Goal: Transaction & Acquisition: Obtain resource

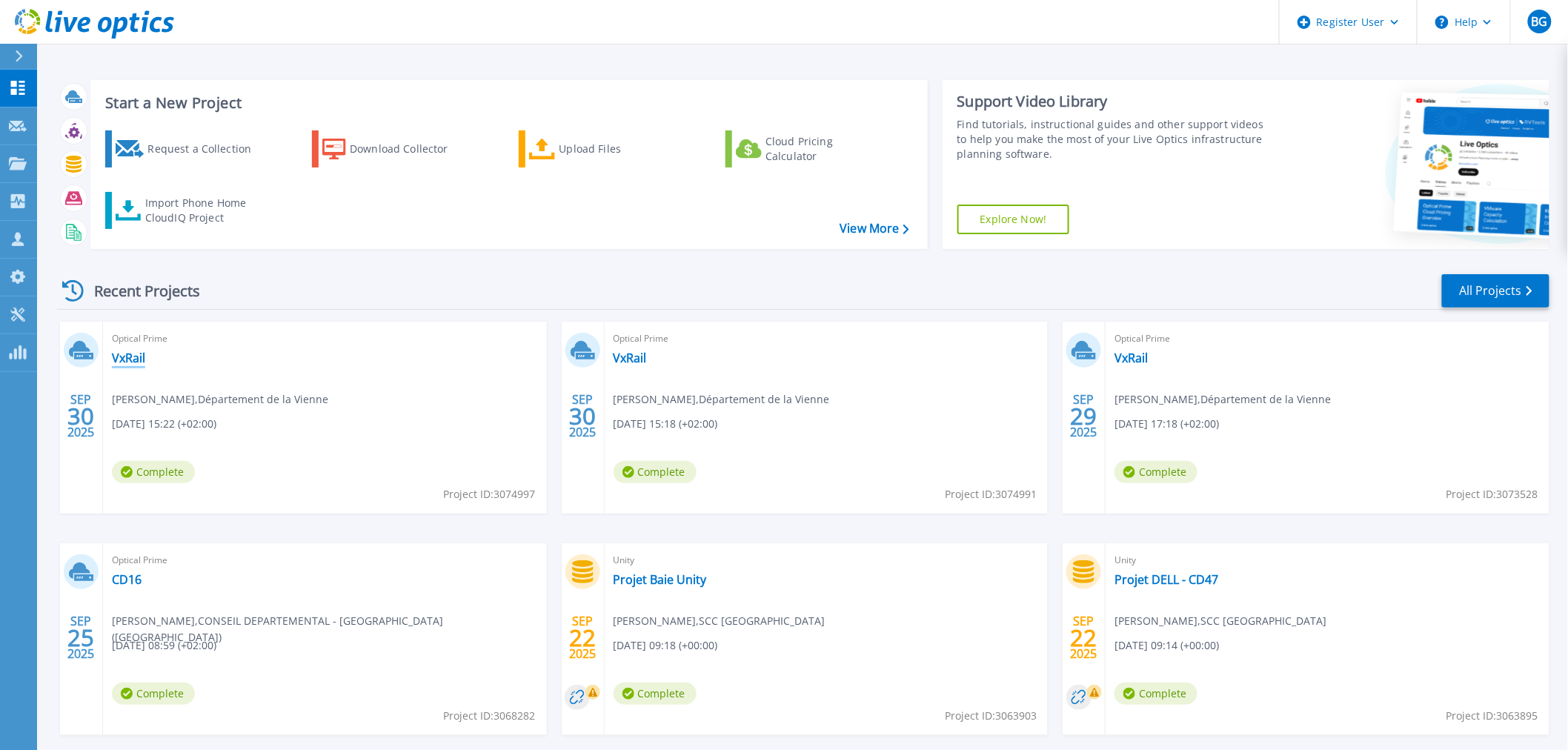
click at [124, 358] on link "VxRail" at bounding box center [128, 358] width 34 height 15
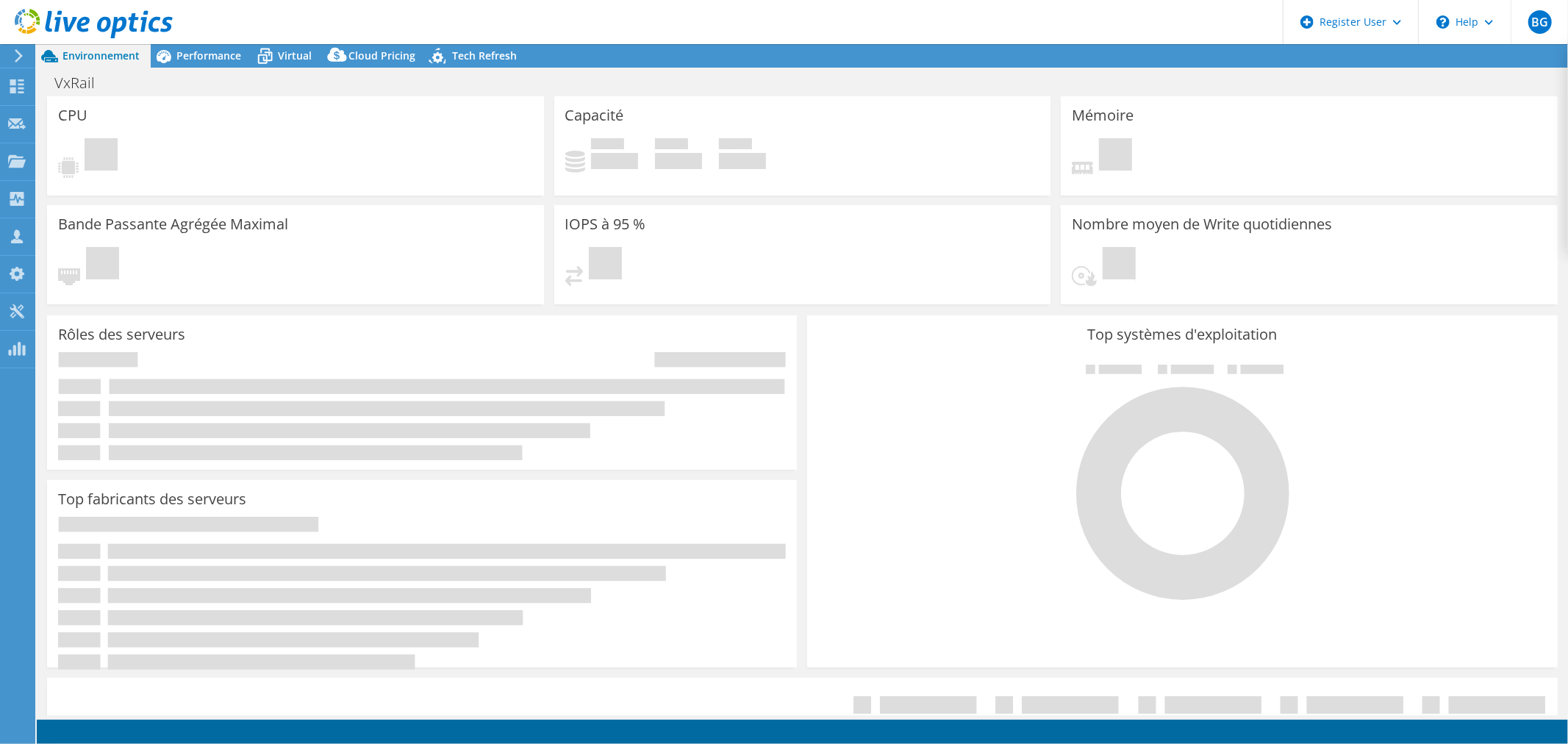
select select "USD"
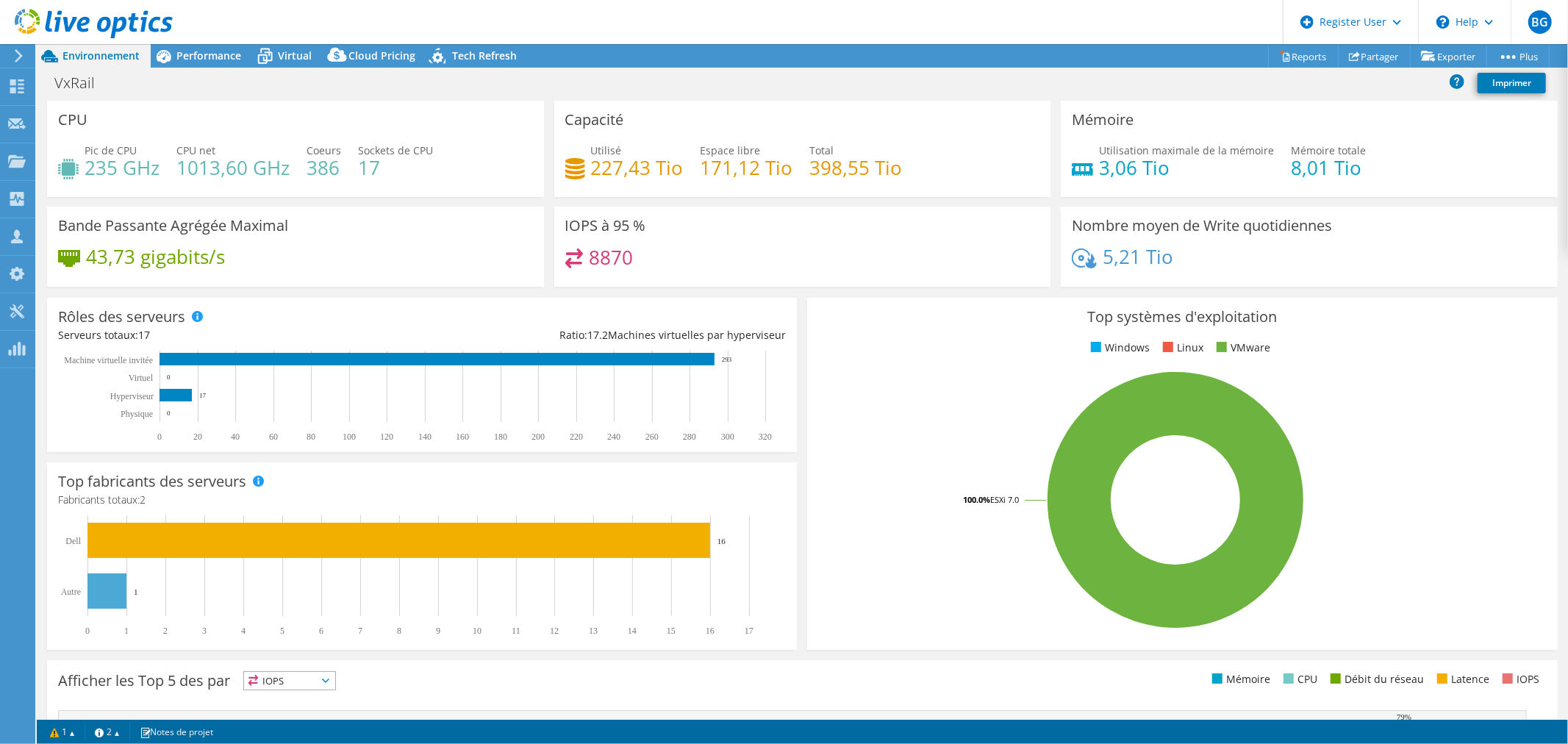
click at [554, 86] on div "VxRail Imprimer" at bounding box center [802, 83] width 1531 height 27
click at [195, 60] on span "Performance" at bounding box center [209, 56] width 65 height 14
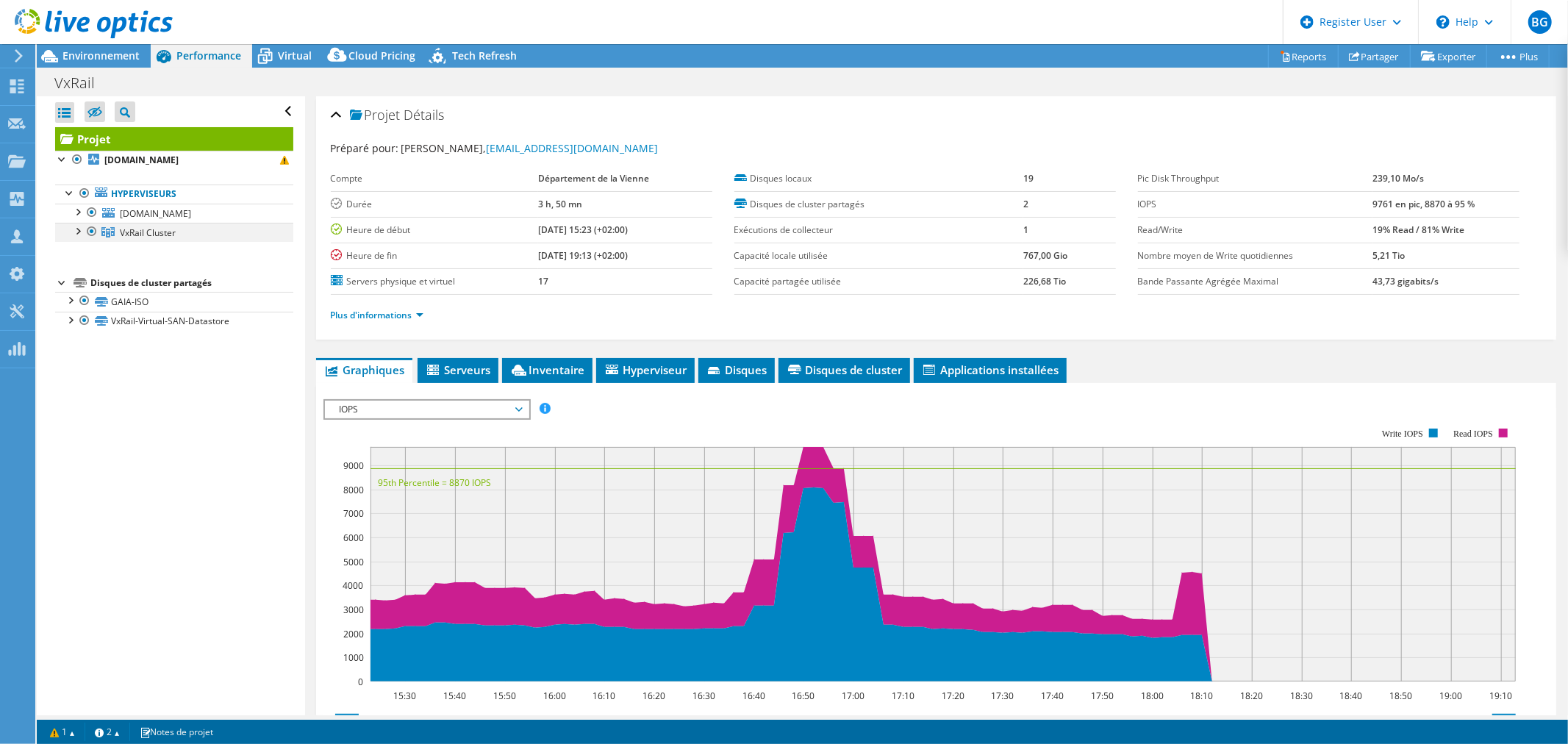
click at [74, 231] on div at bounding box center [77, 230] width 14 height 14
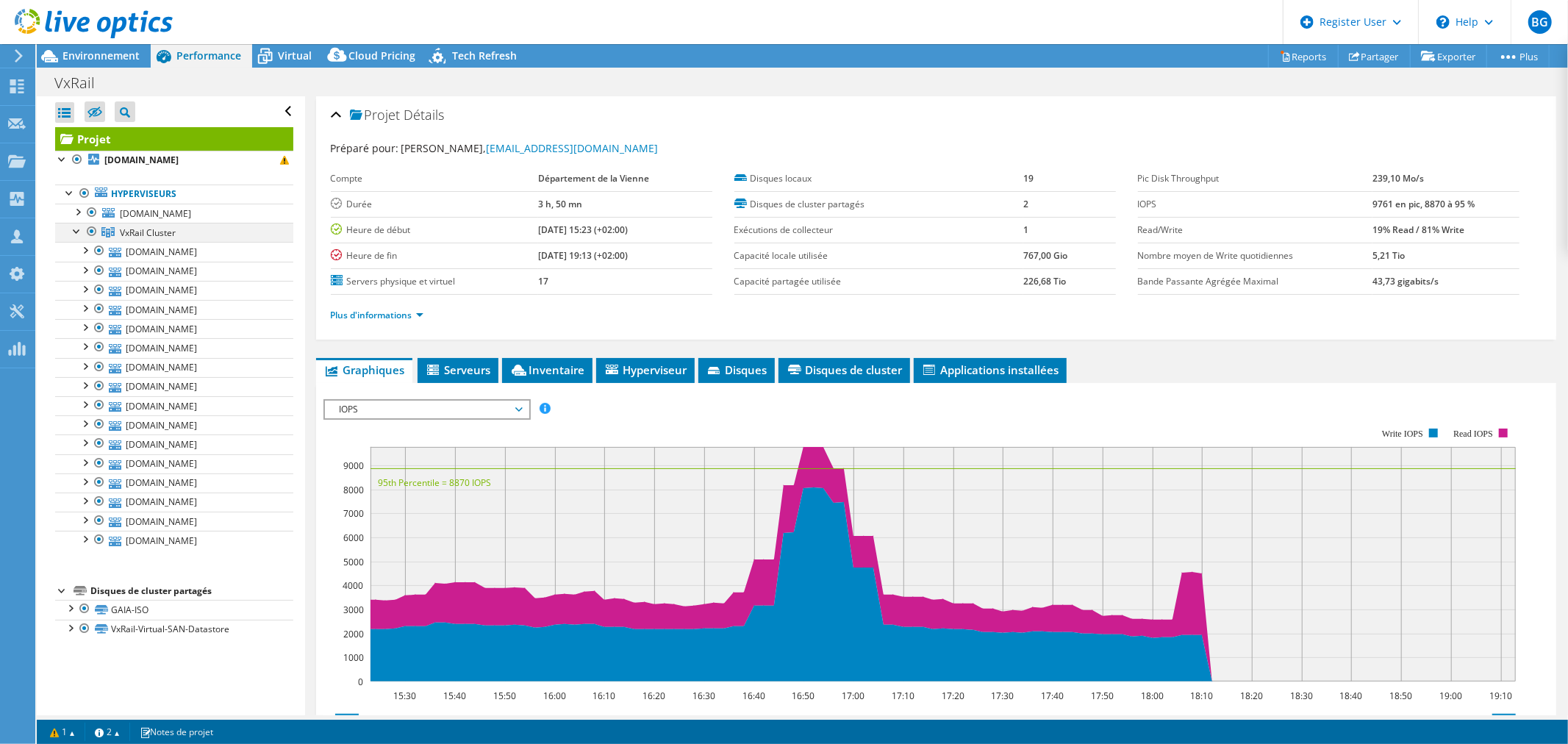
click at [74, 231] on div at bounding box center [77, 230] width 14 height 14
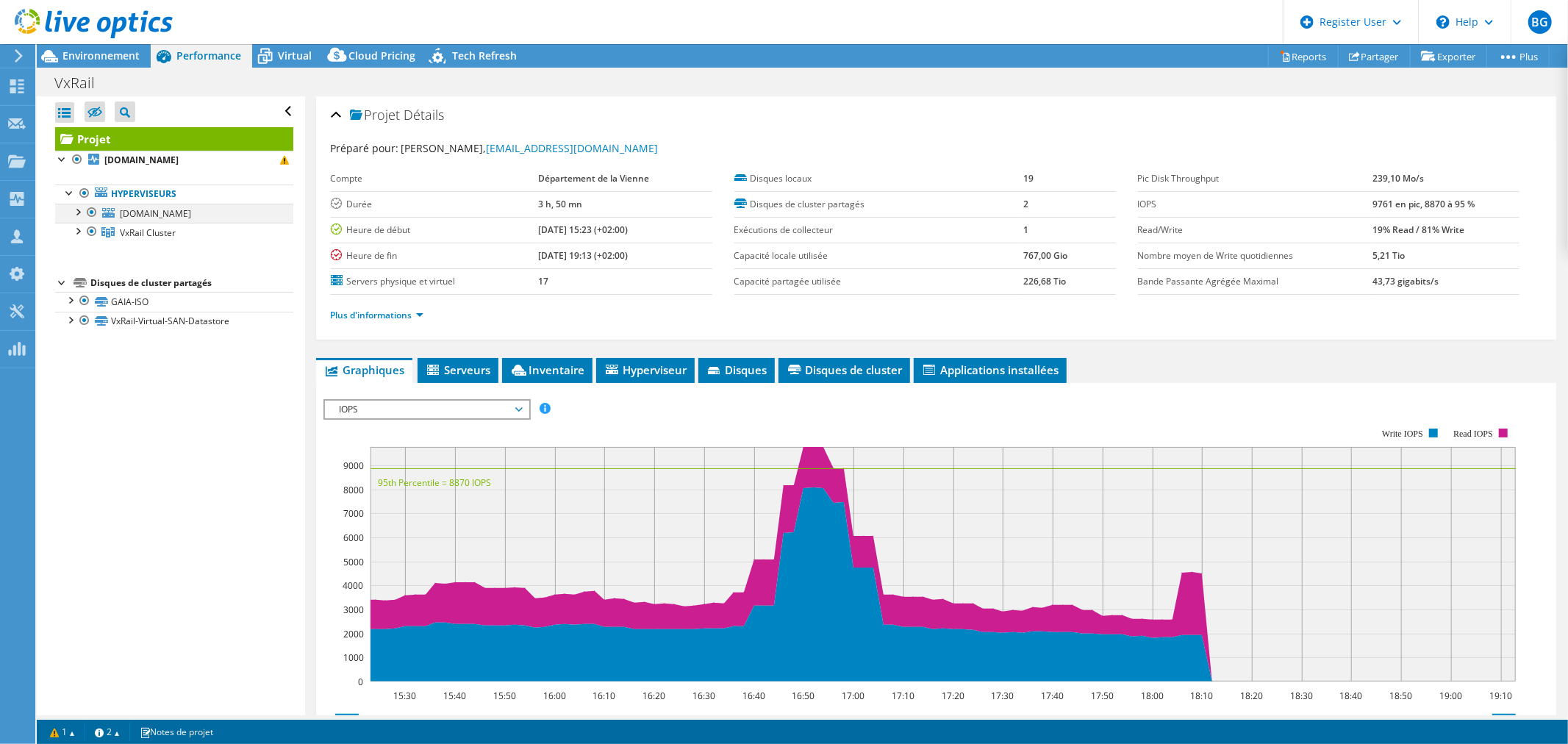
click at [78, 215] on div at bounding box center [77, 211] width 14 height 14
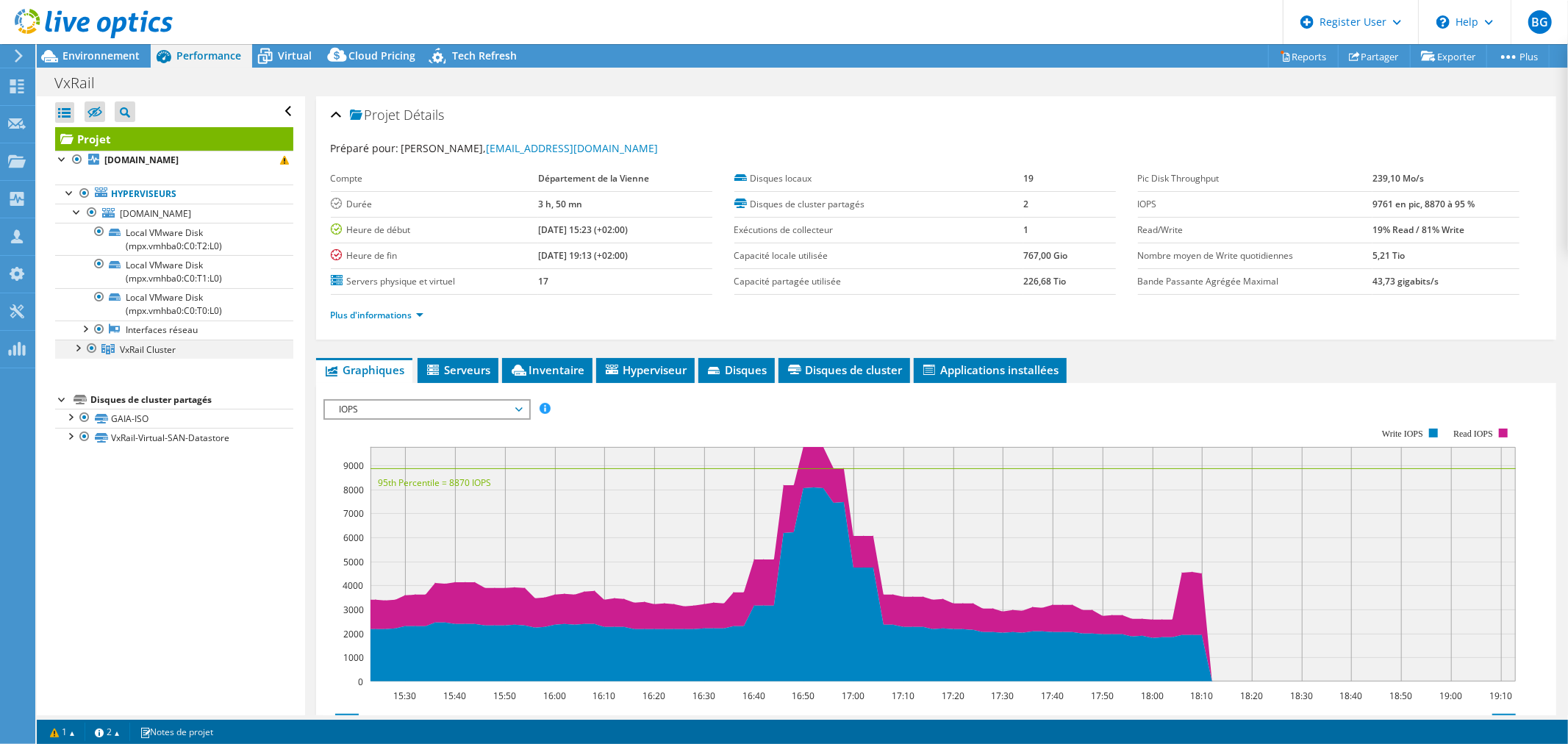
click at [78, 350] on div at bounding box center [77, 347] width 14 height 14
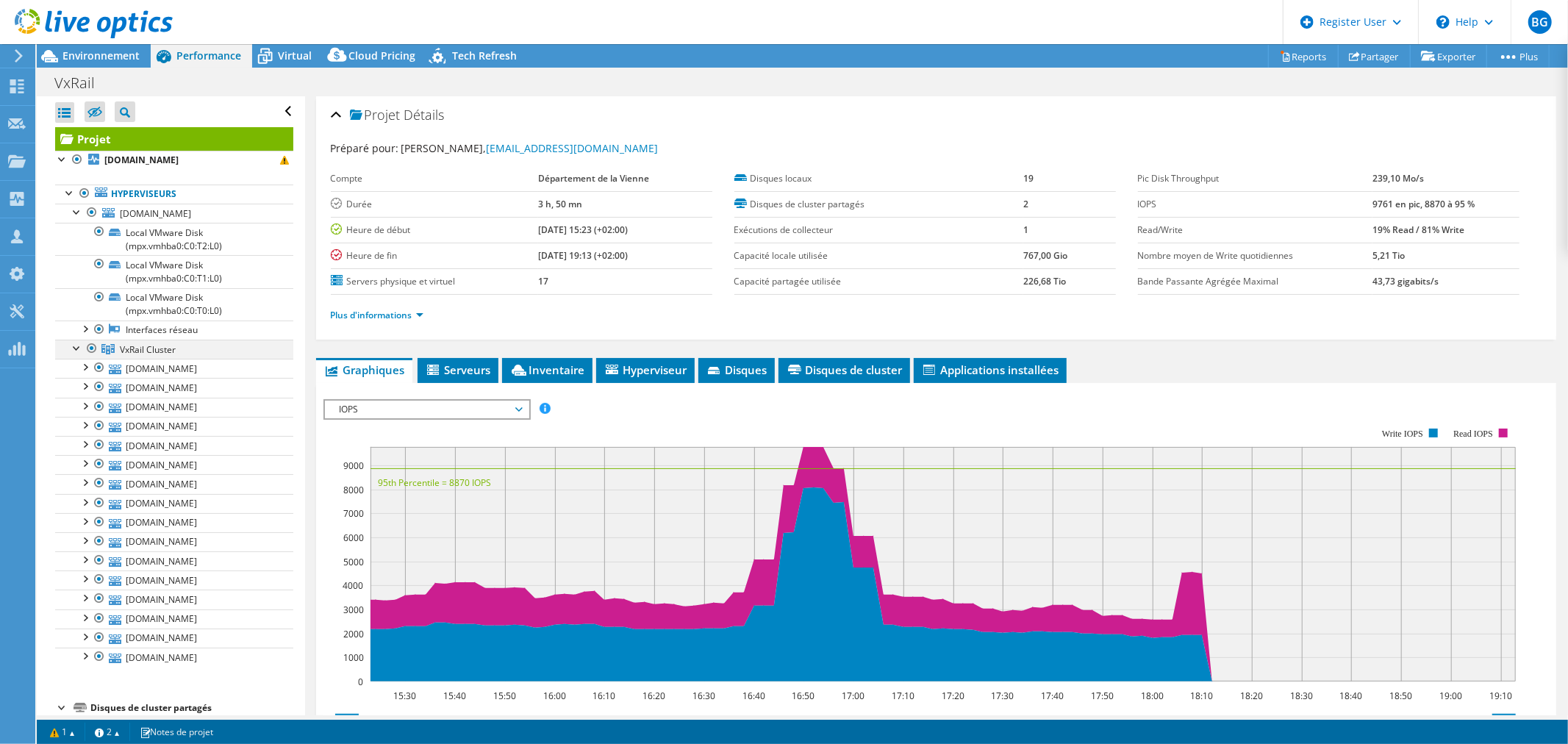
click at [78, 350] on div at bounding box center [77, 347] width 14 height 14
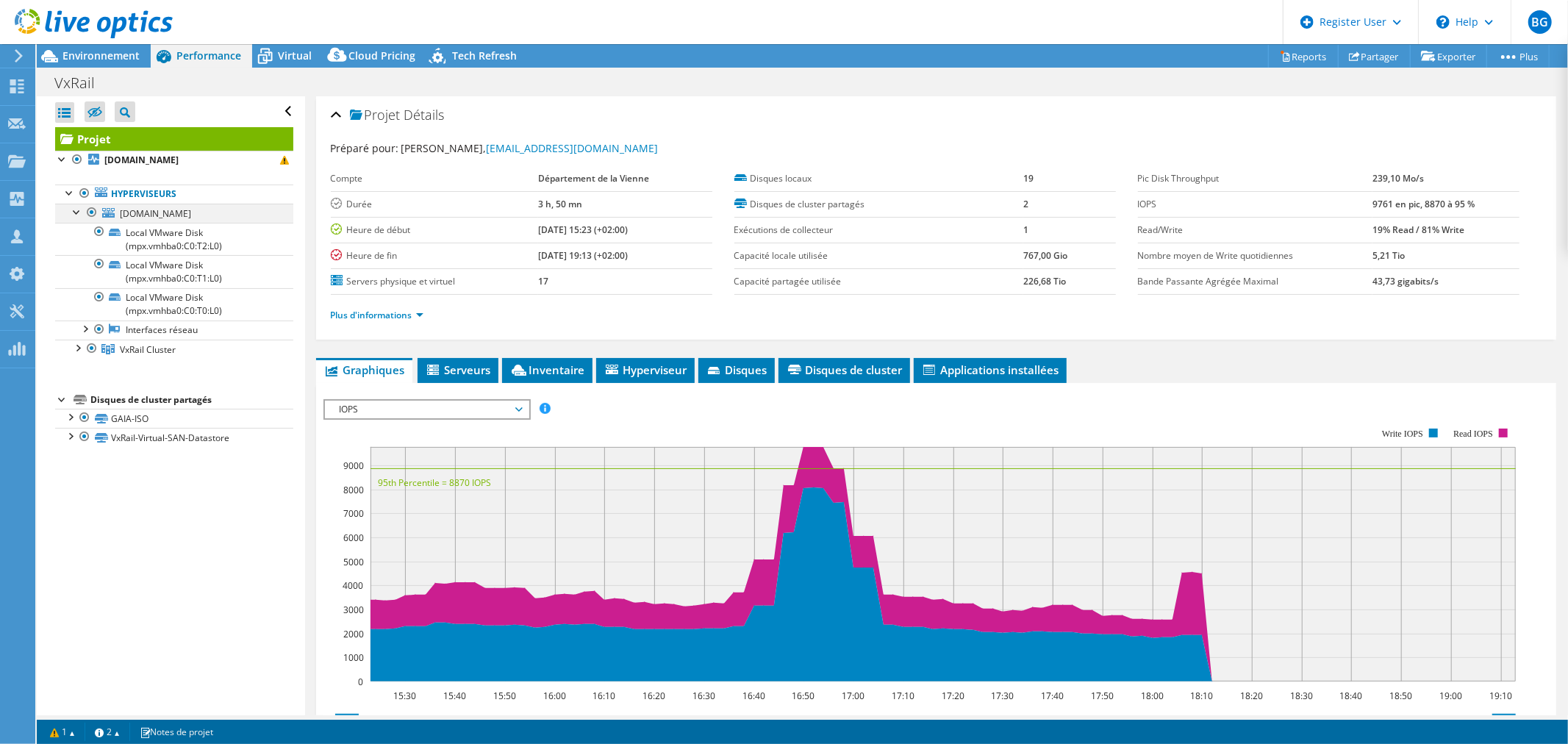
click at [76, 214] on div at bounding box center [77, 211] width 14 height 14
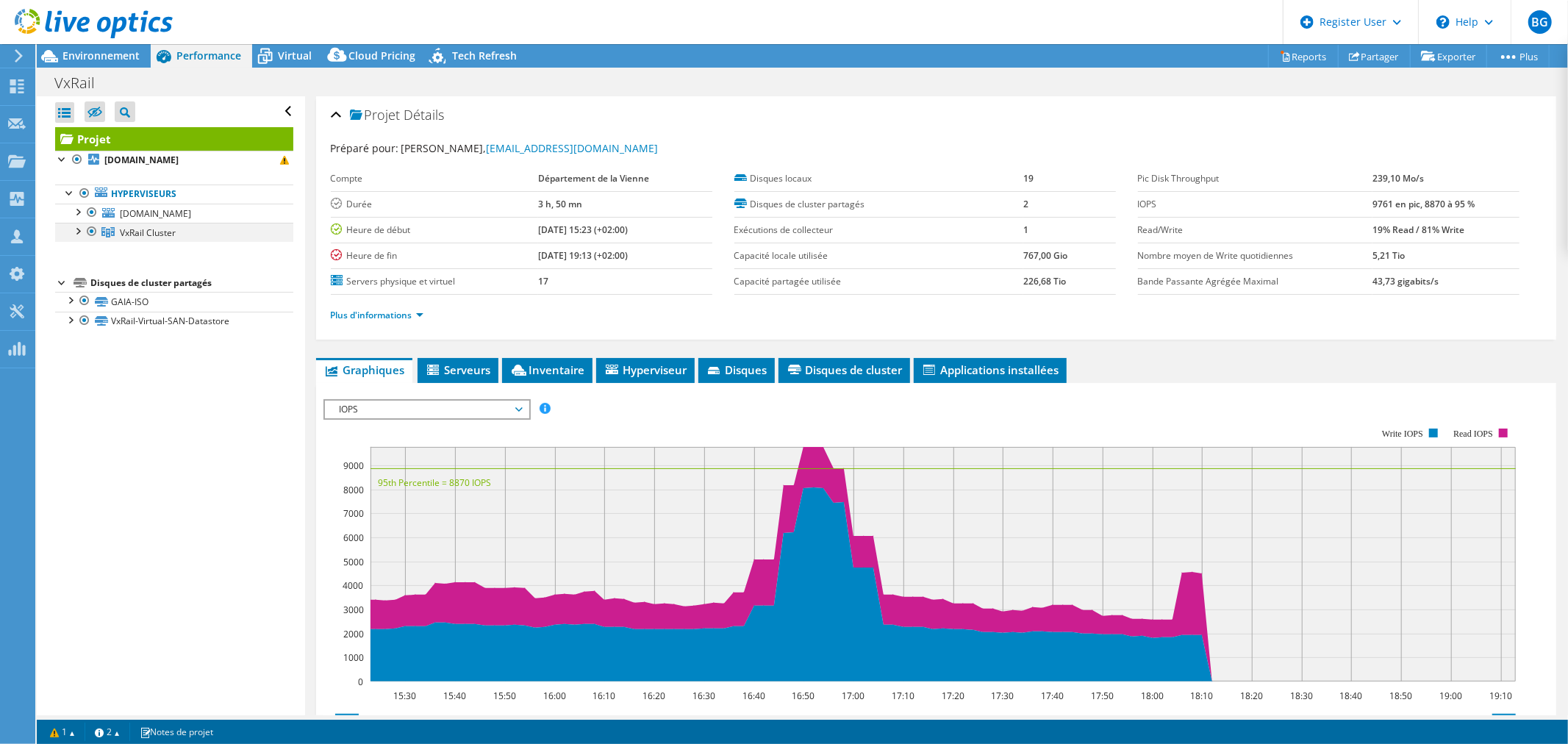
click at [75, 235] on div at bounding box center [77, 230] width 14 height 14
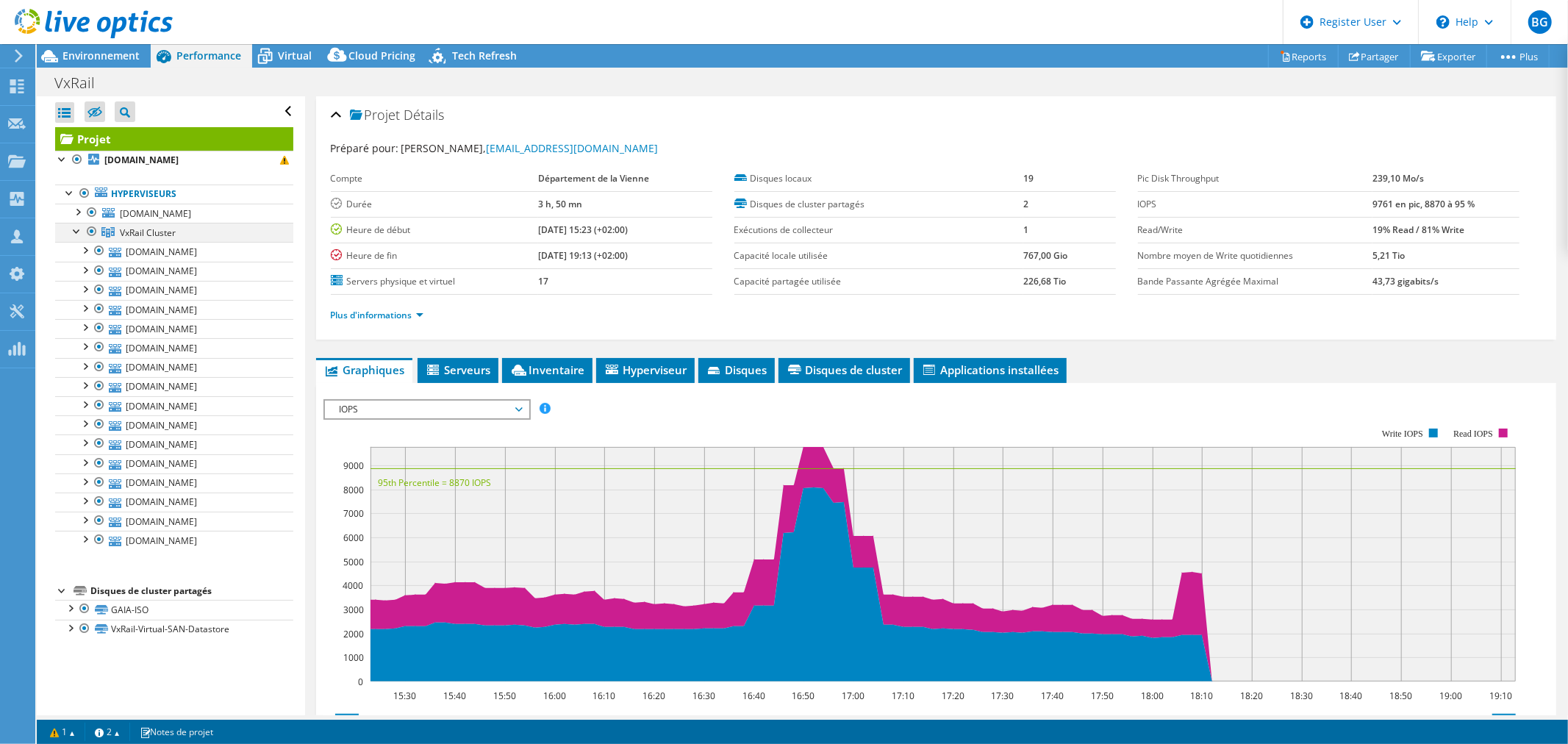
click at [75, 235] on div at bounding box center [77, 230] width 14 height 14
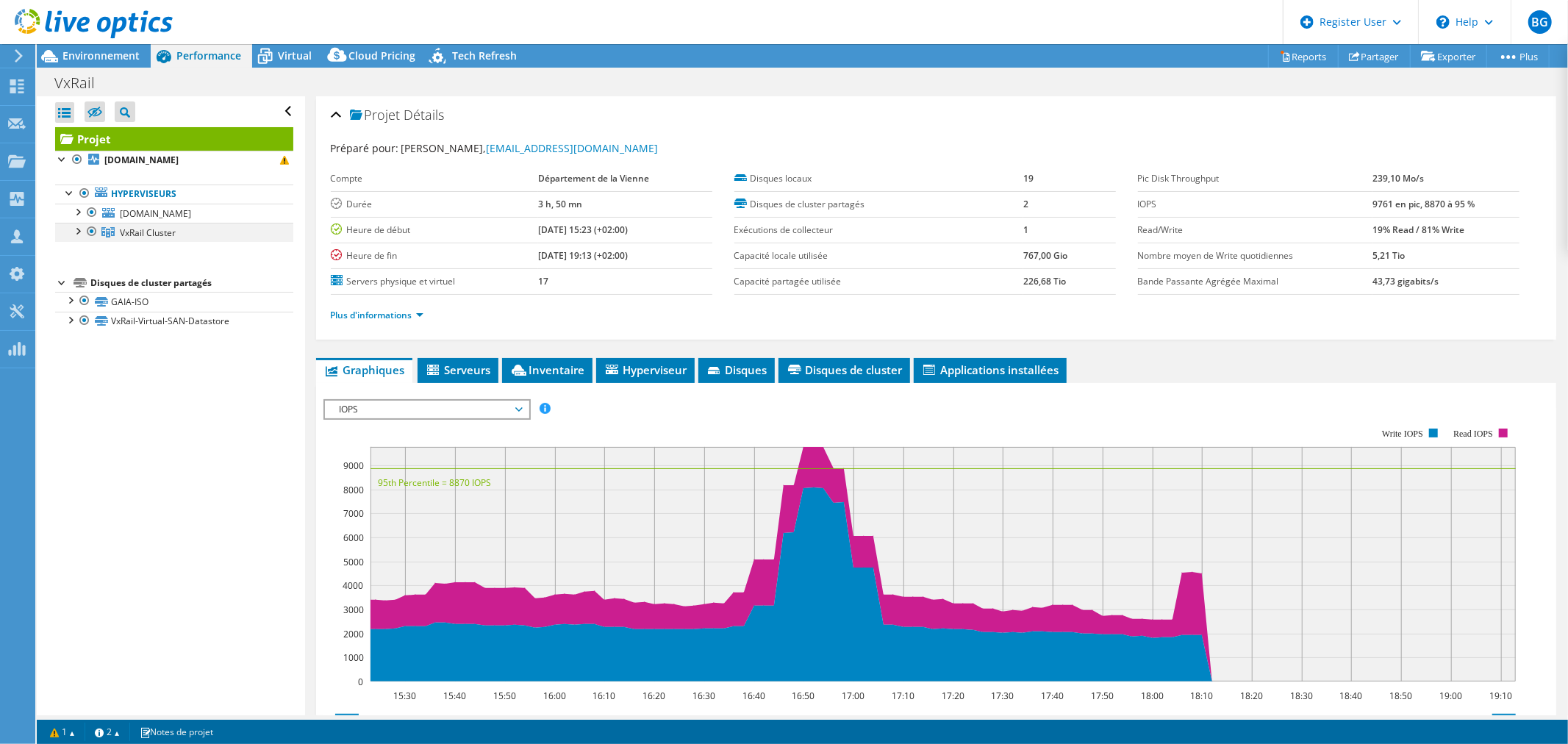
click at [77, 231] on div at bounding box center [77, 230] width 14 height 14
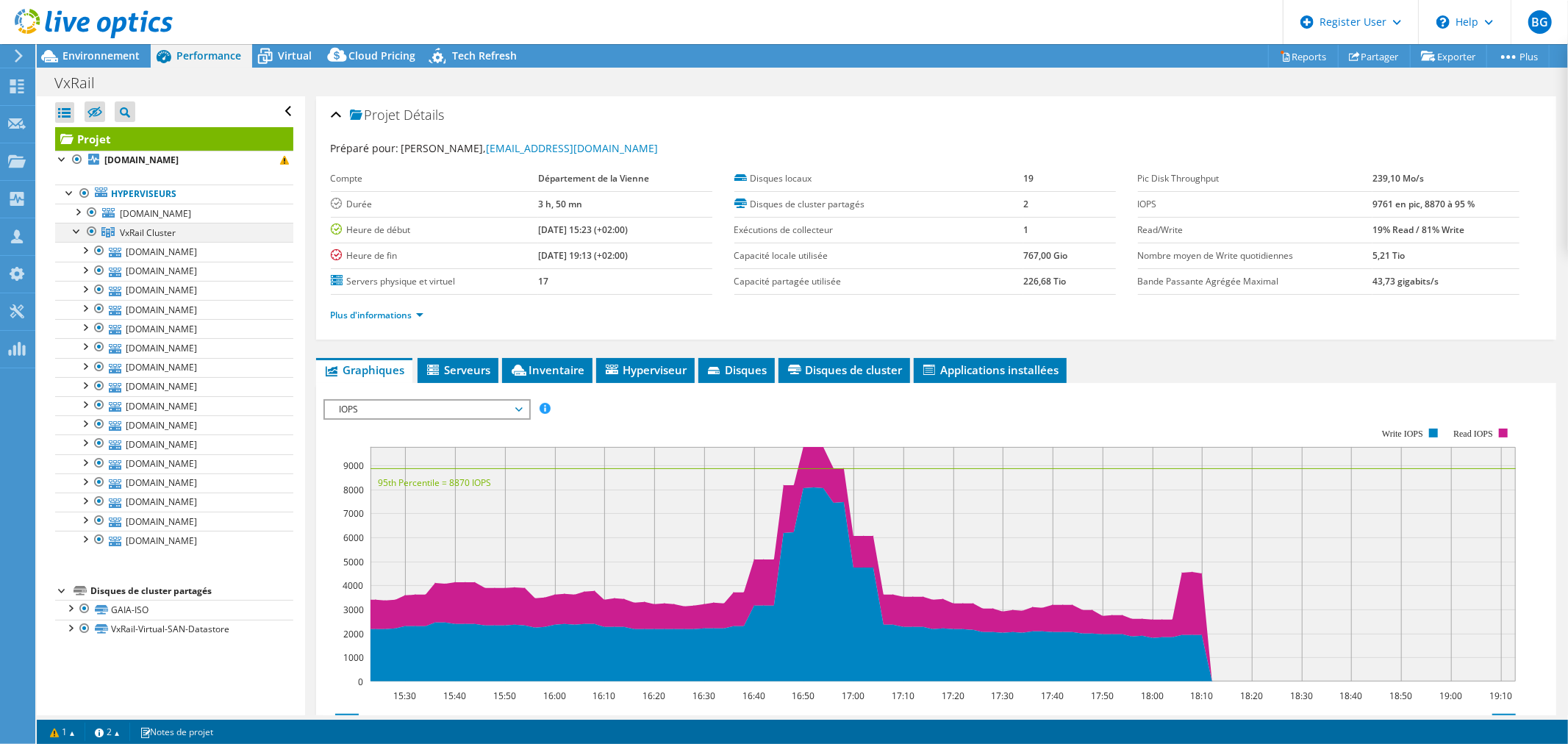
click at [77, 231] on div at bounding box center [77, 230] width 14 height 14
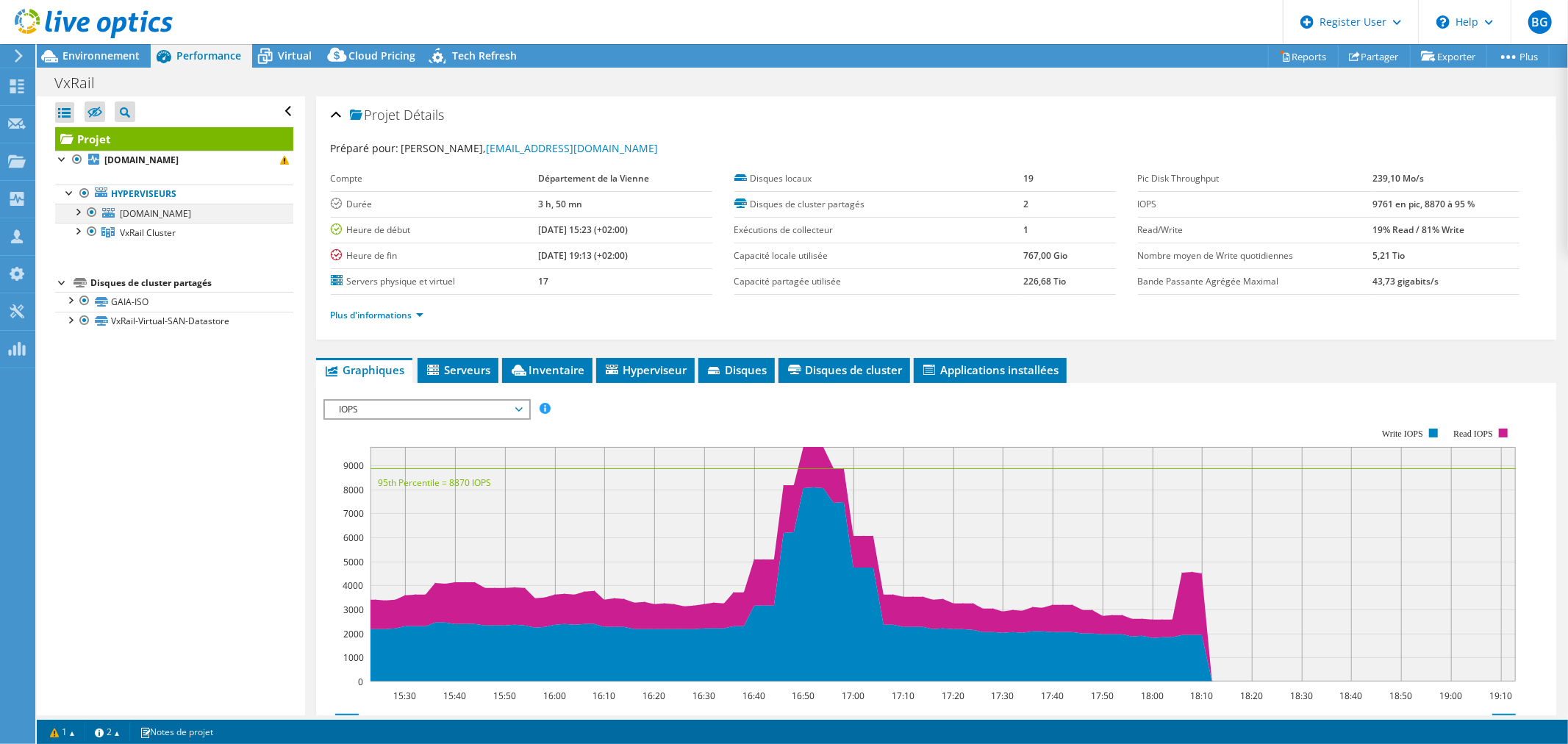
click at [79, 214] on div at bounding box center [77, 211] width 14 height 14
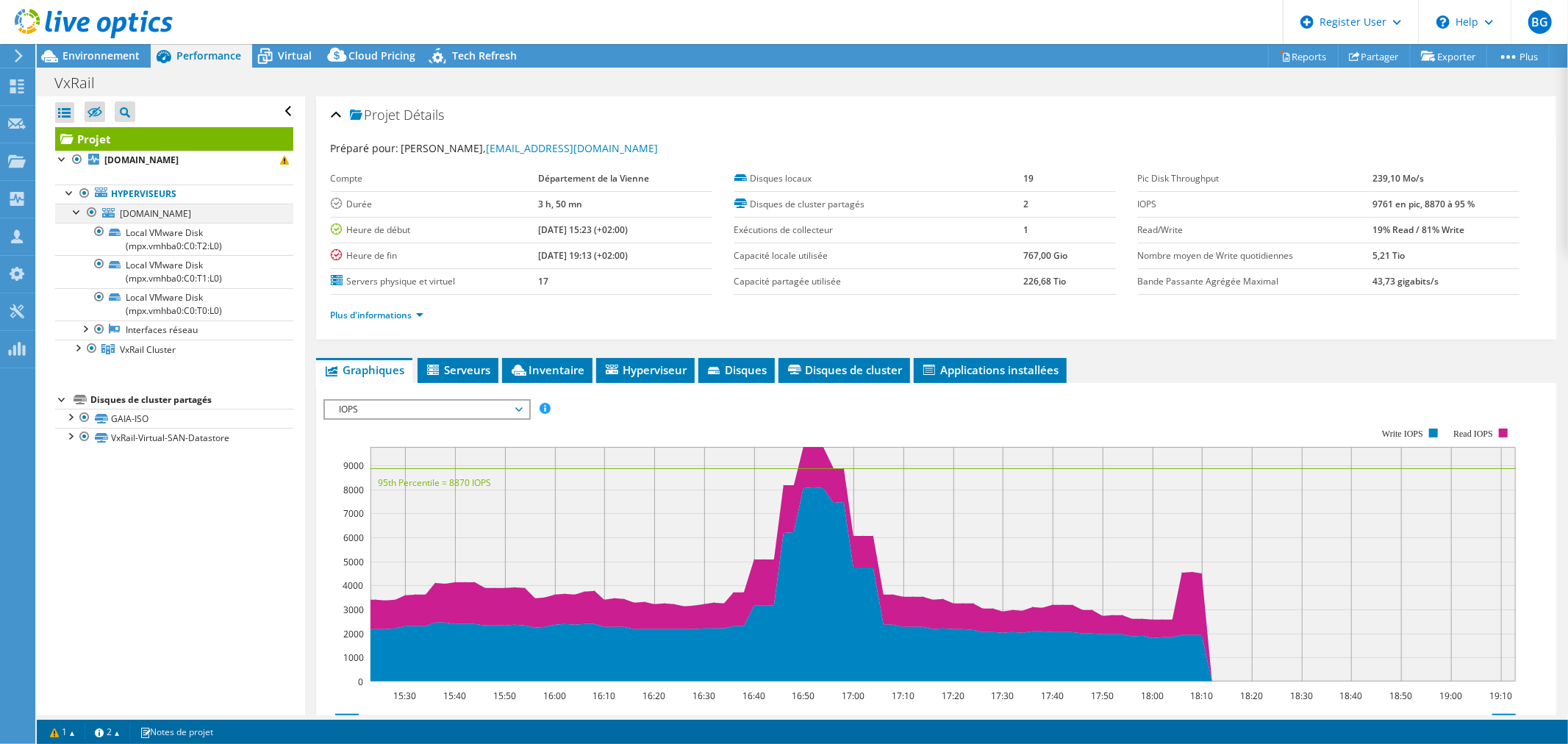
click at [79, 214] on div at bounding box center [77, 211] width 14 height 14
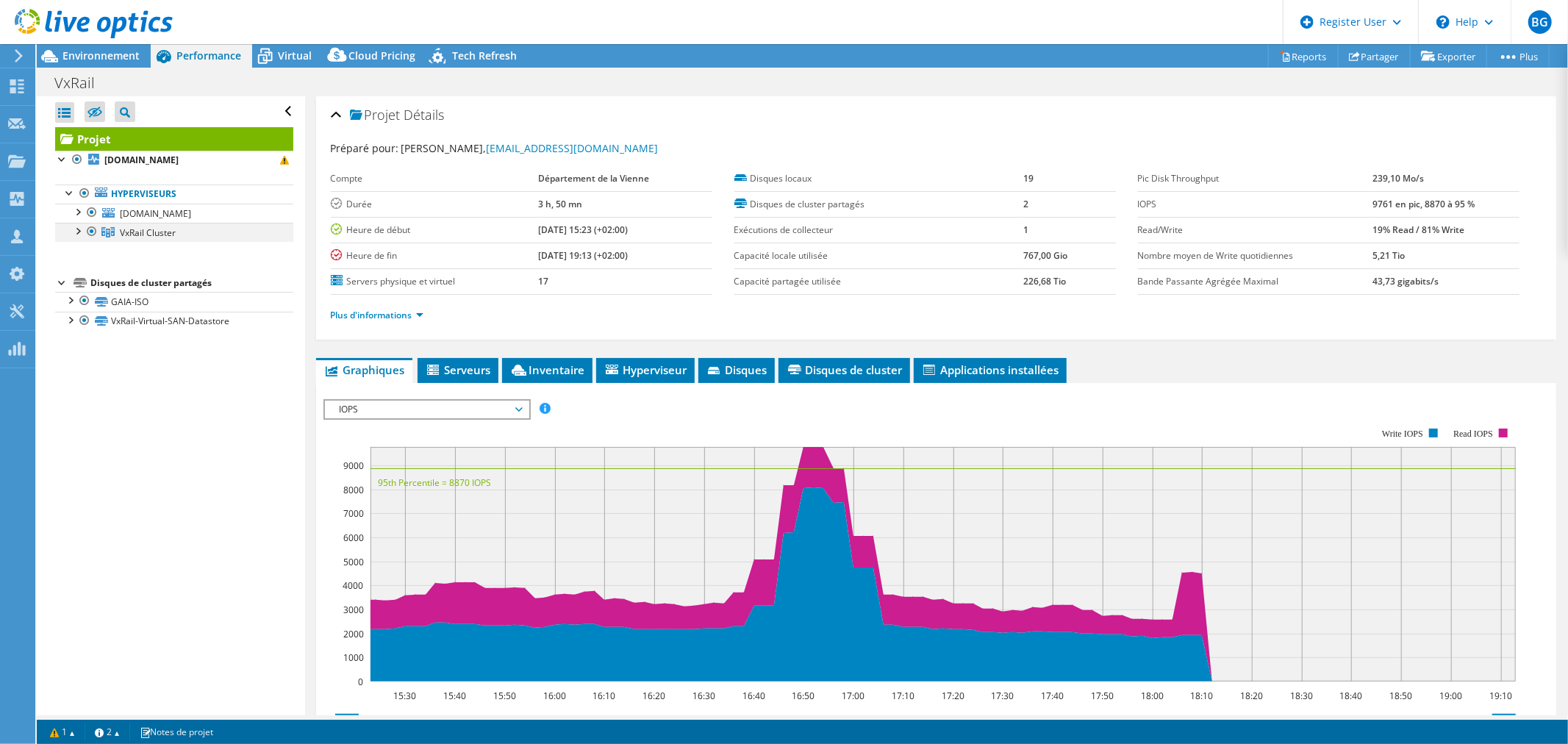
click at [78, 235] on div at bounding box center [77, 230] width 14 height 14
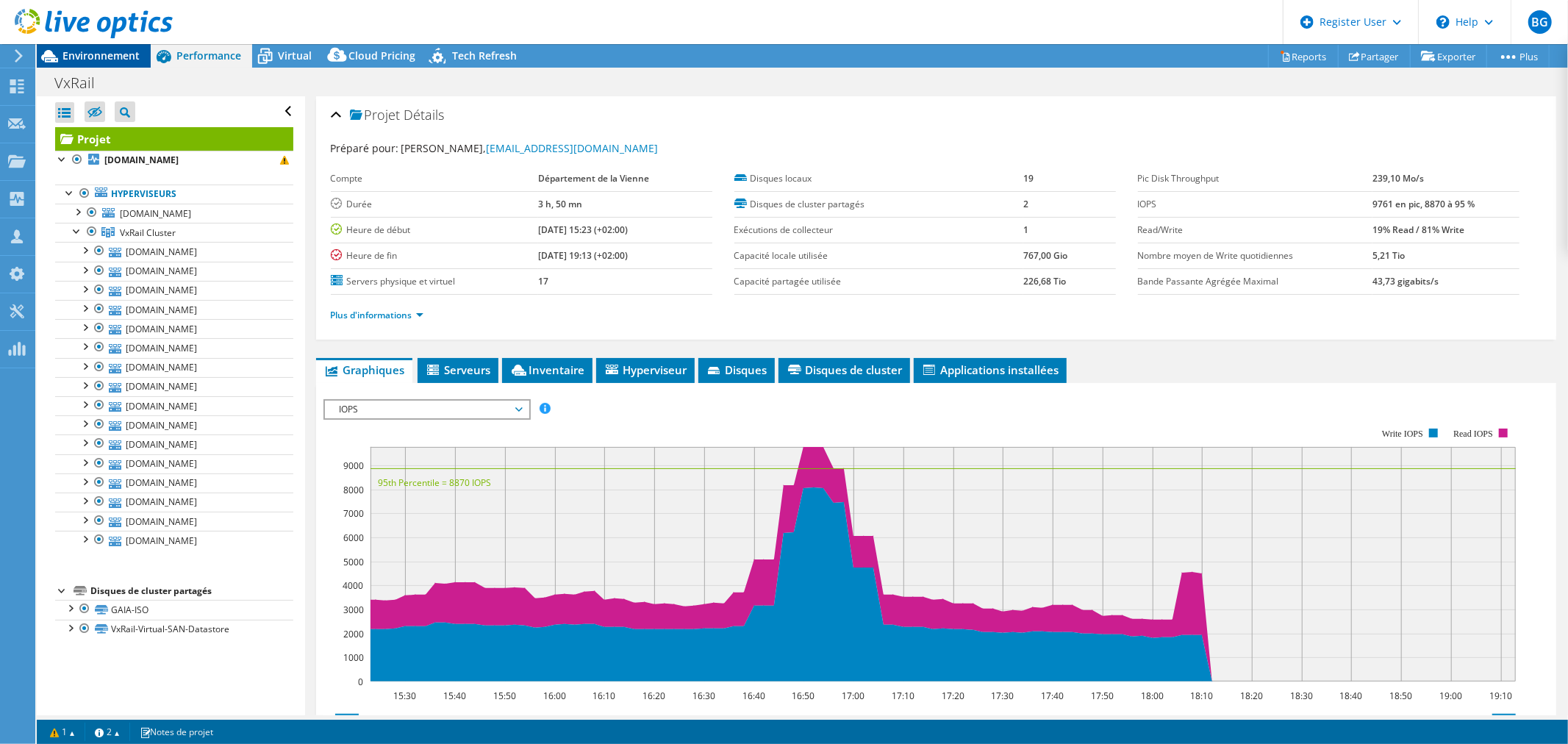
click at [122, 54] on span "Environnement" at bounding box center [101, 56] width 77 height 14
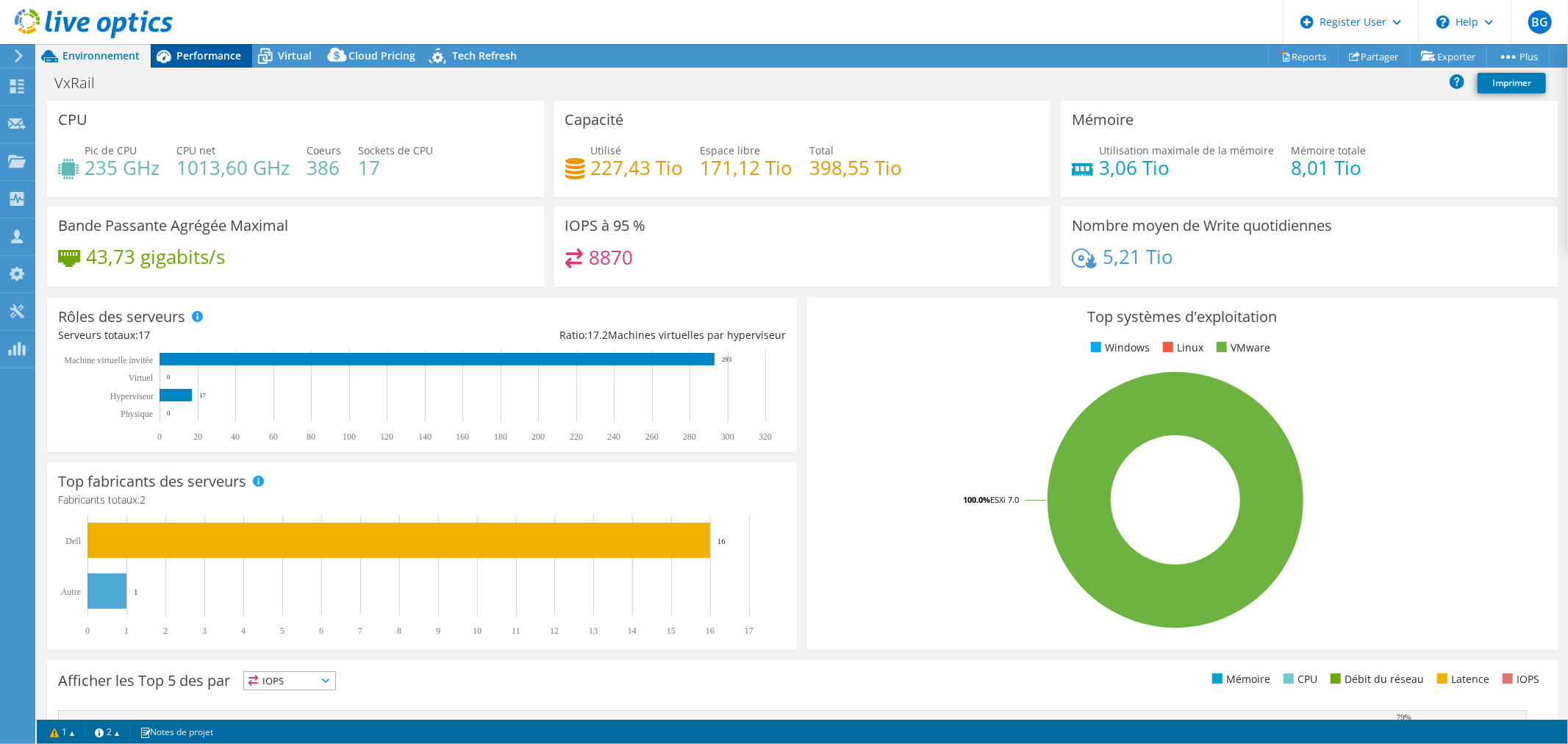
click at [198, 55] on span "Performance" at bounding box center [209, 56] width 65 height 14
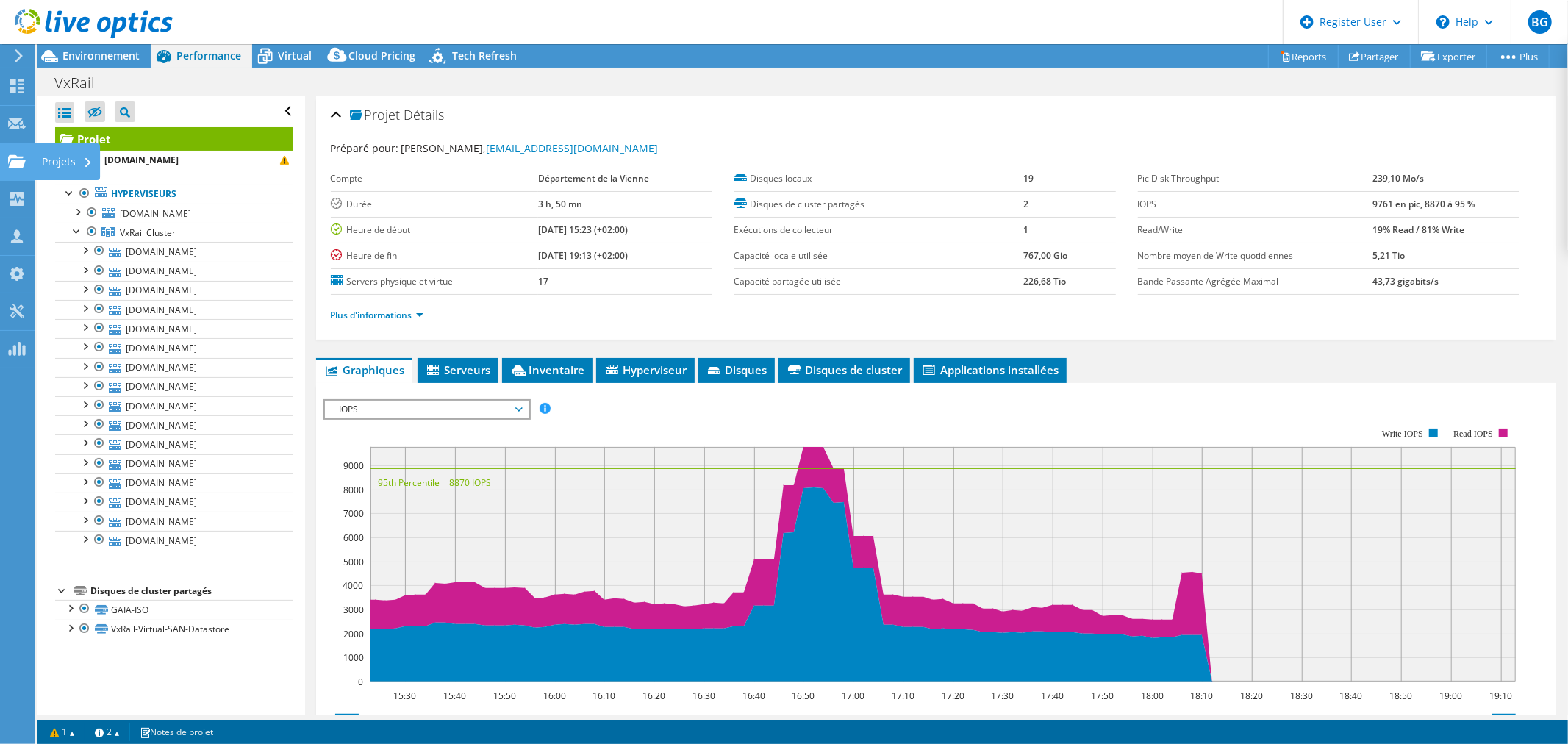
click at [12, 163] on use at bounding box center [17, 160] width 18 height 13
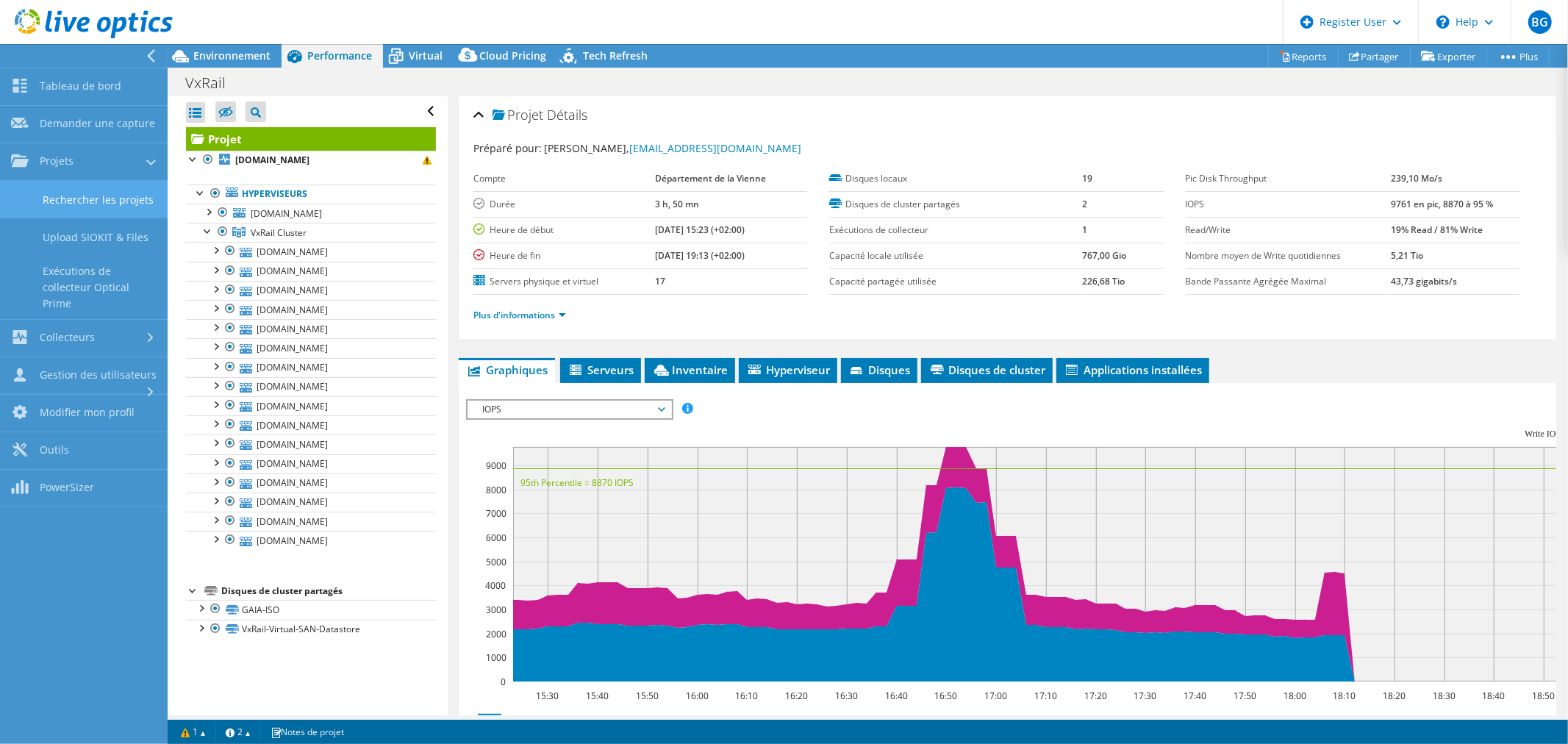
click at [88, 194] on link "Rechercher les projets" at bounding box center [84, 200] width 168 height 38
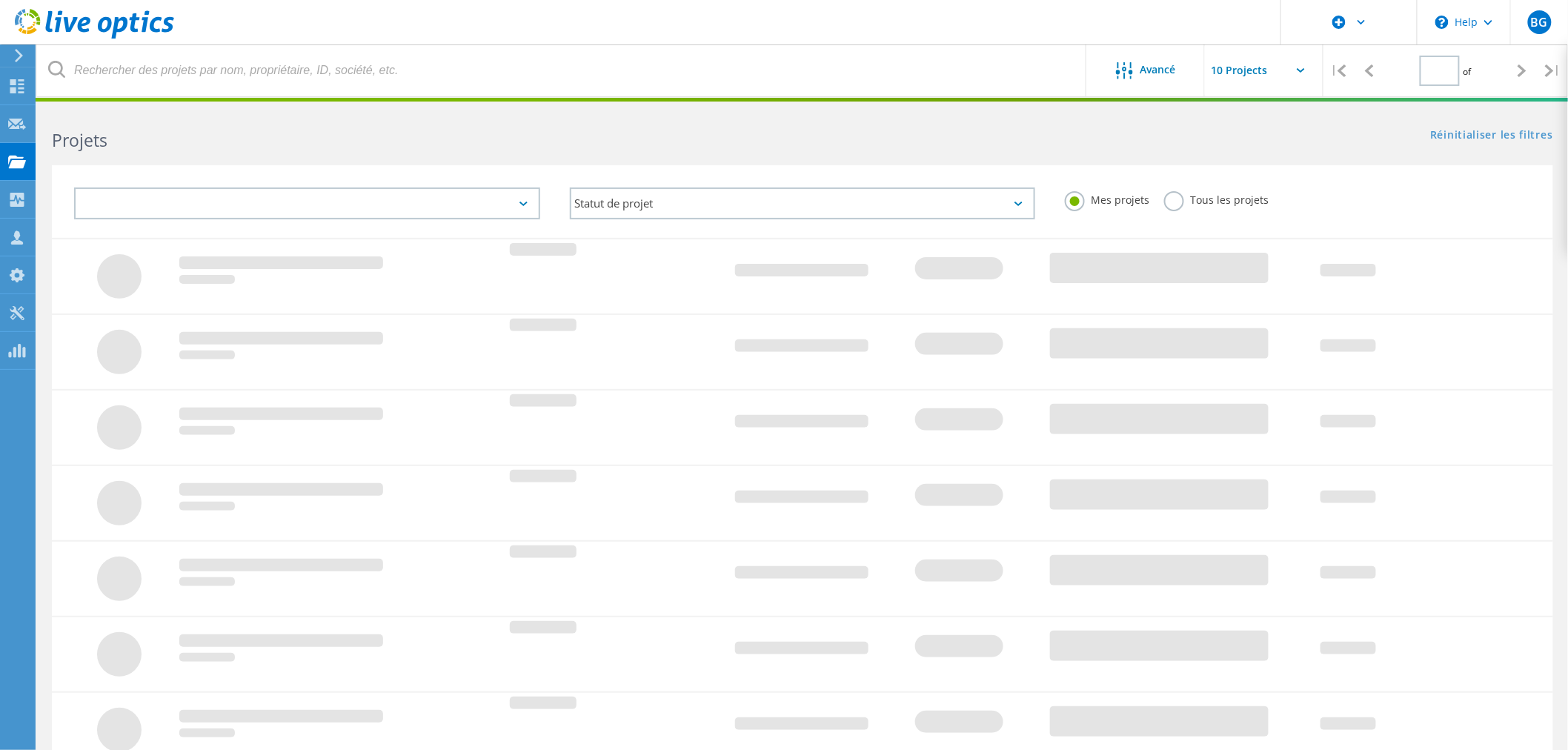
type input "3"
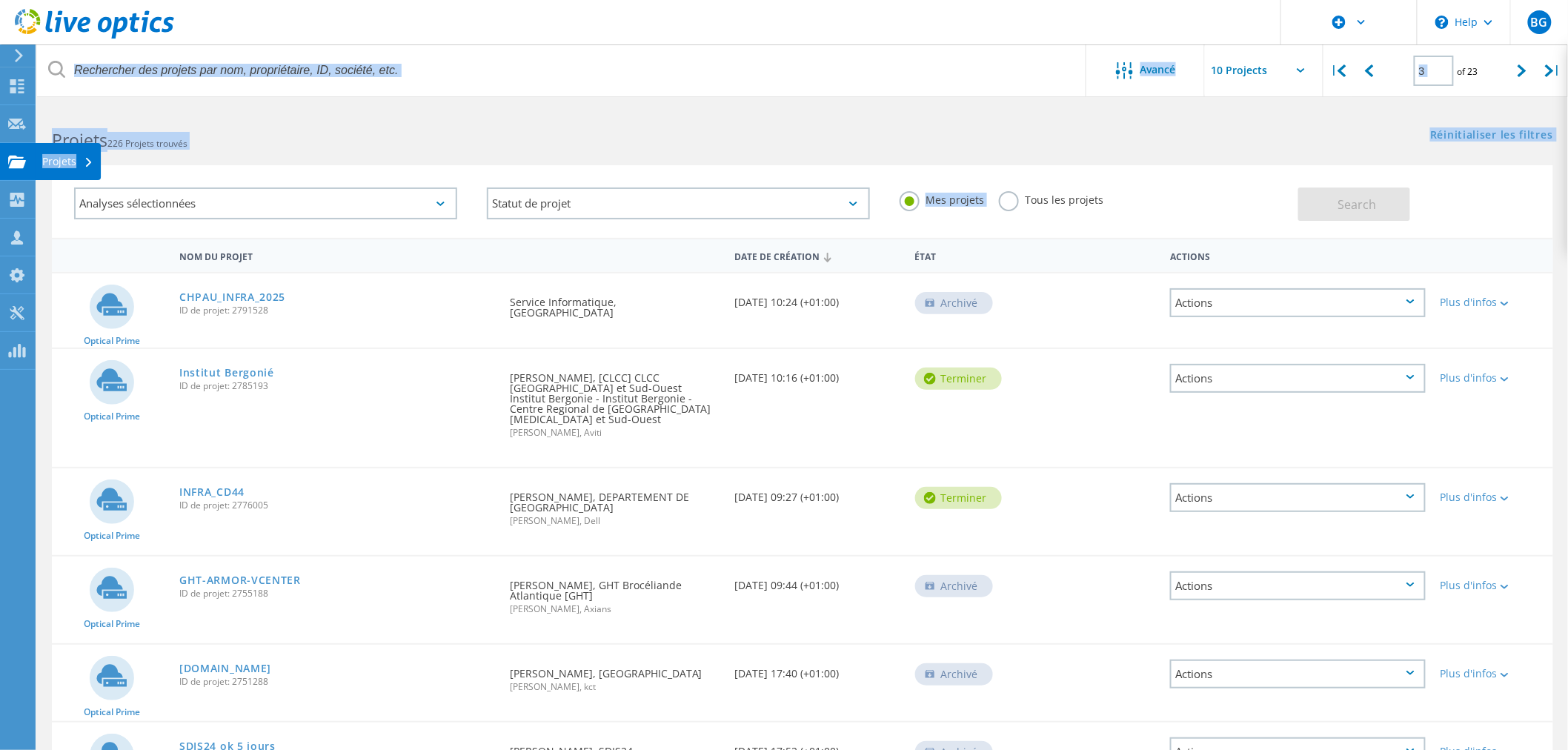
drag, startPoint x: 1010, startPoint y: 202, endPoint x: 12, endPoint y: 149, distance: 999.4
click at [12, 149] on div "\n Help Explore Helpful Articles Contact Support BG Utilisateur Dell Benoit Gui…" at bounding box center [784, 648] width 1568 height 1083
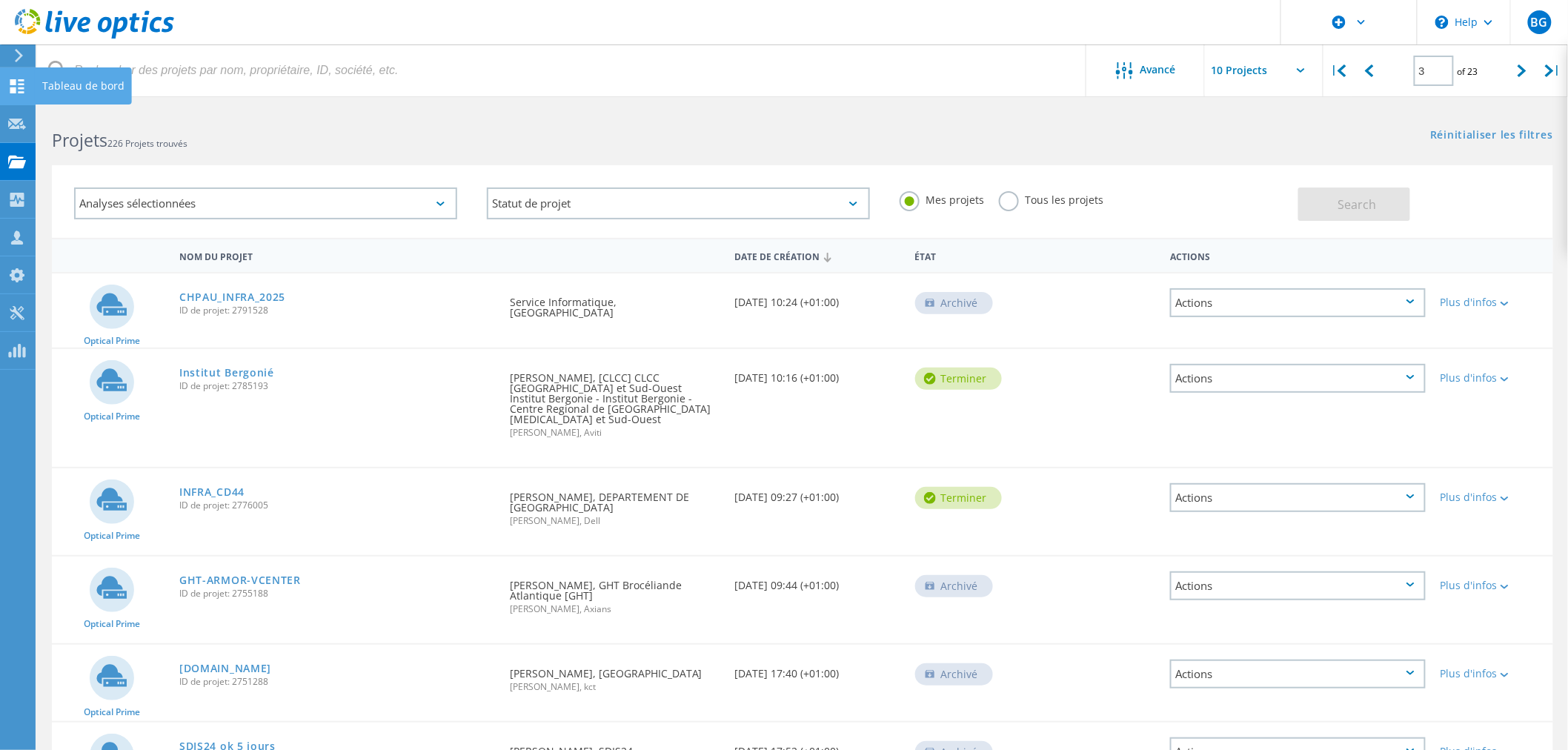
click at [17, 86] on icon at bounding box center [17, 86] width 18 height 15
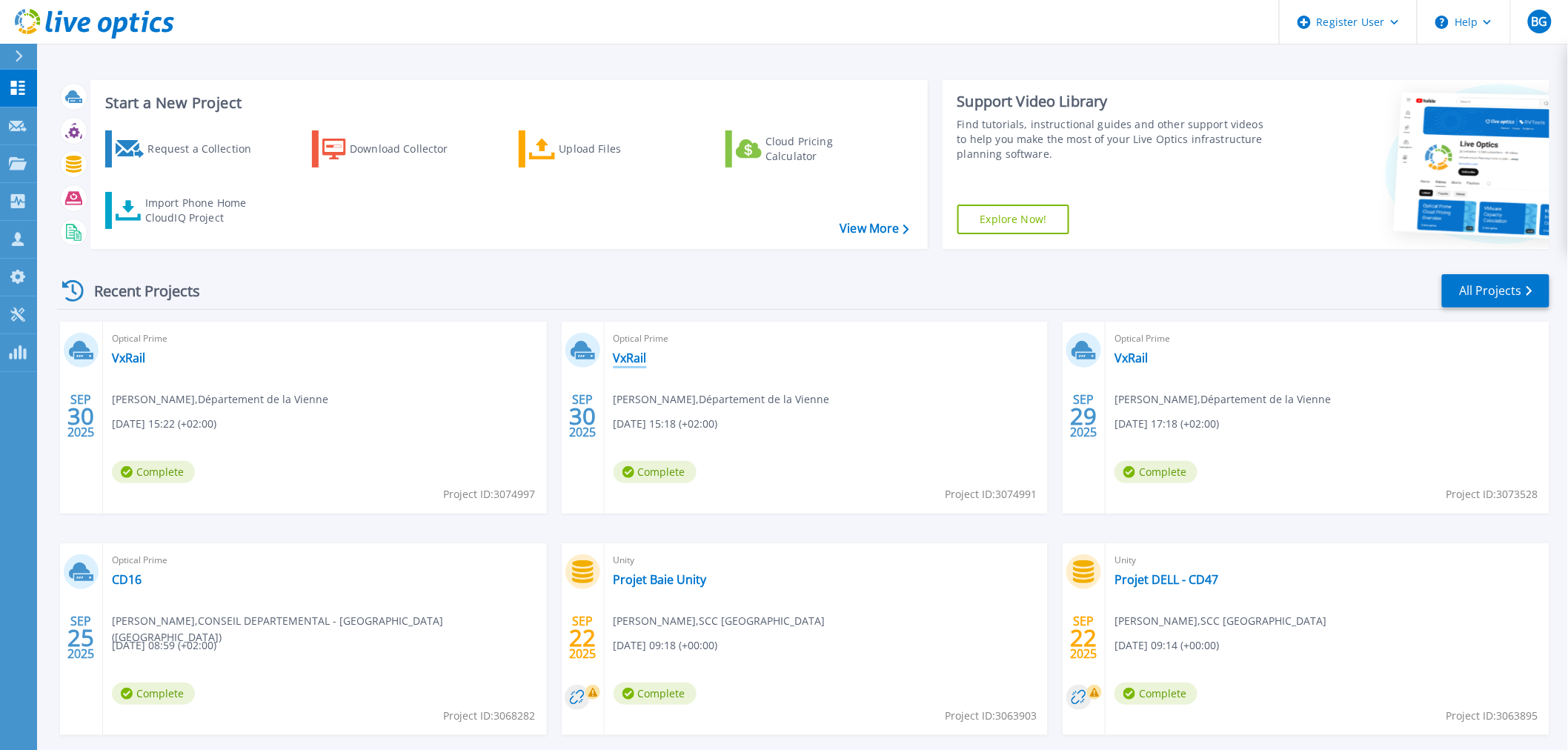
click at [636, 359] on link "VxRail" at bounding box center [630, 358] width 34 height 15
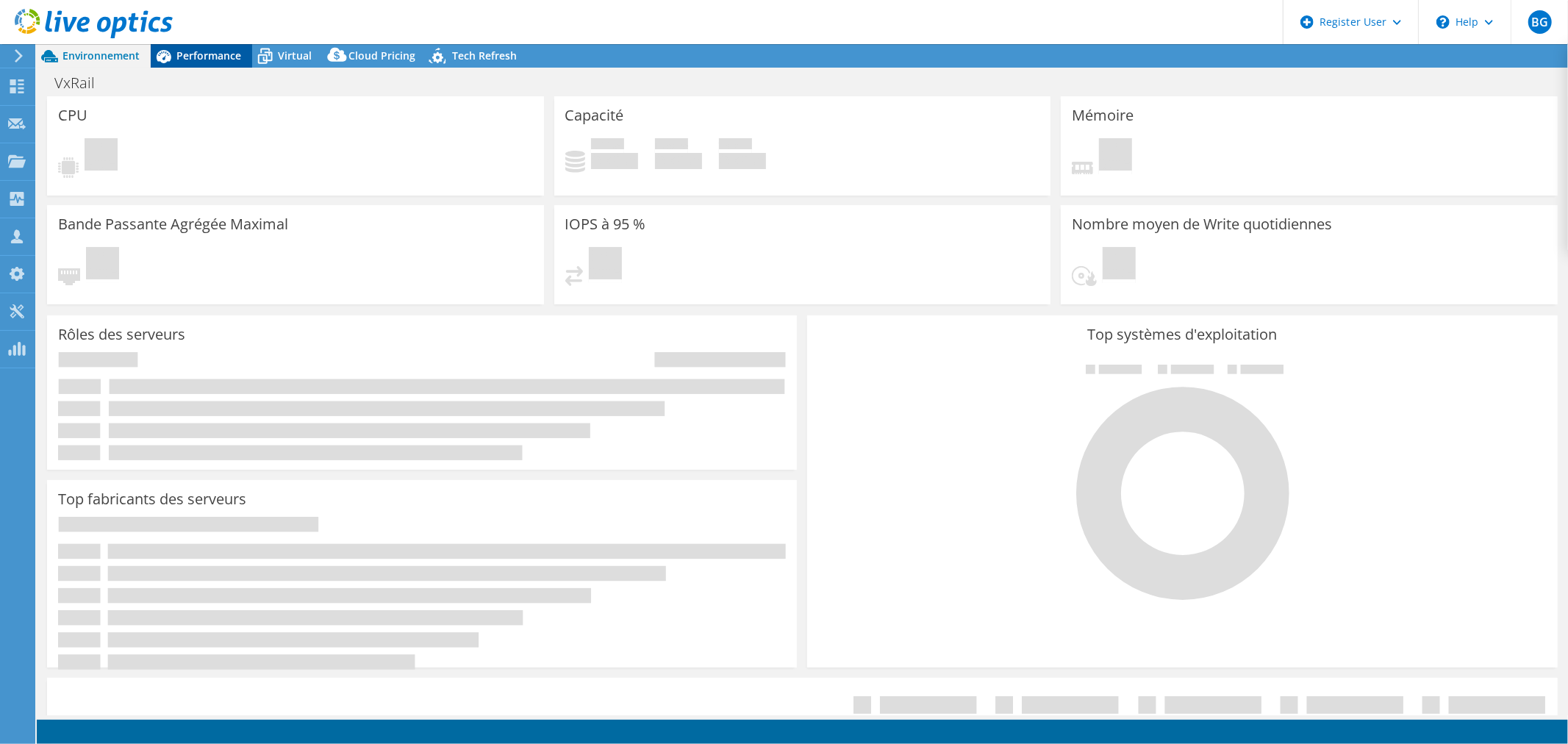
select select "USD"
click at [210, 60] on span "Performance" at bounding box center [209, 56] width 65 height 14
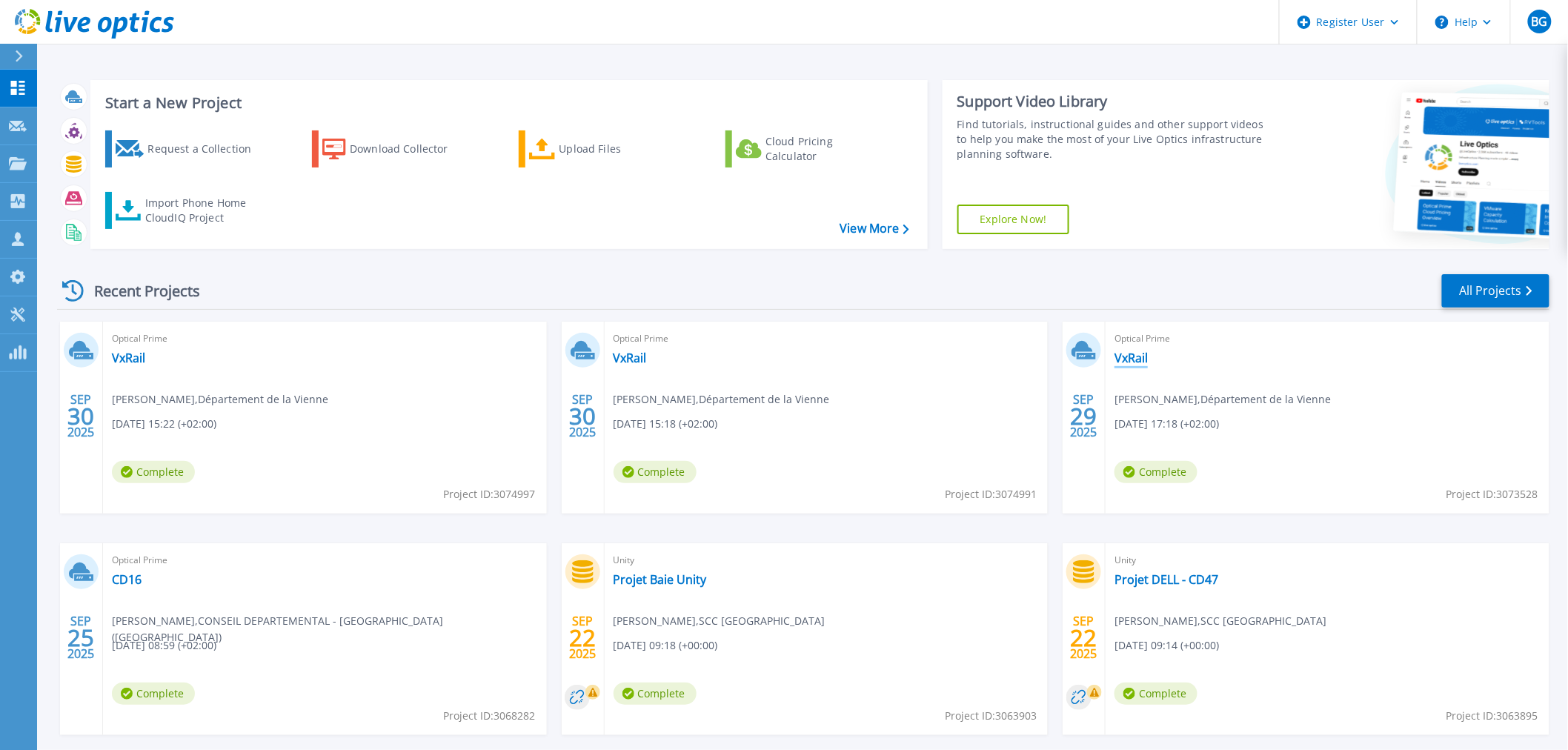
click at [1146, 352] on link "VxRail" at bounding box center [1131, 358] width 34 height 15
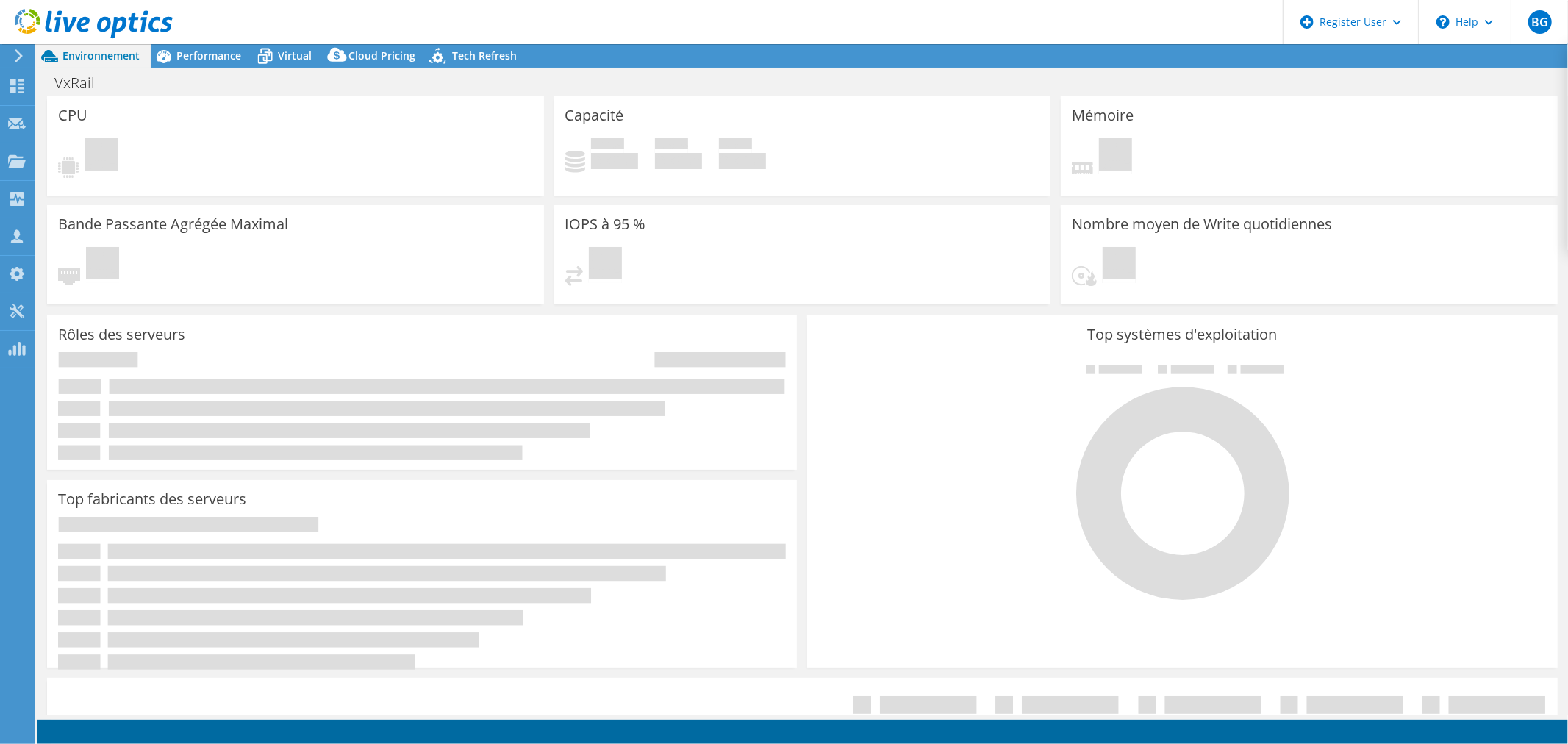
select select "USD"
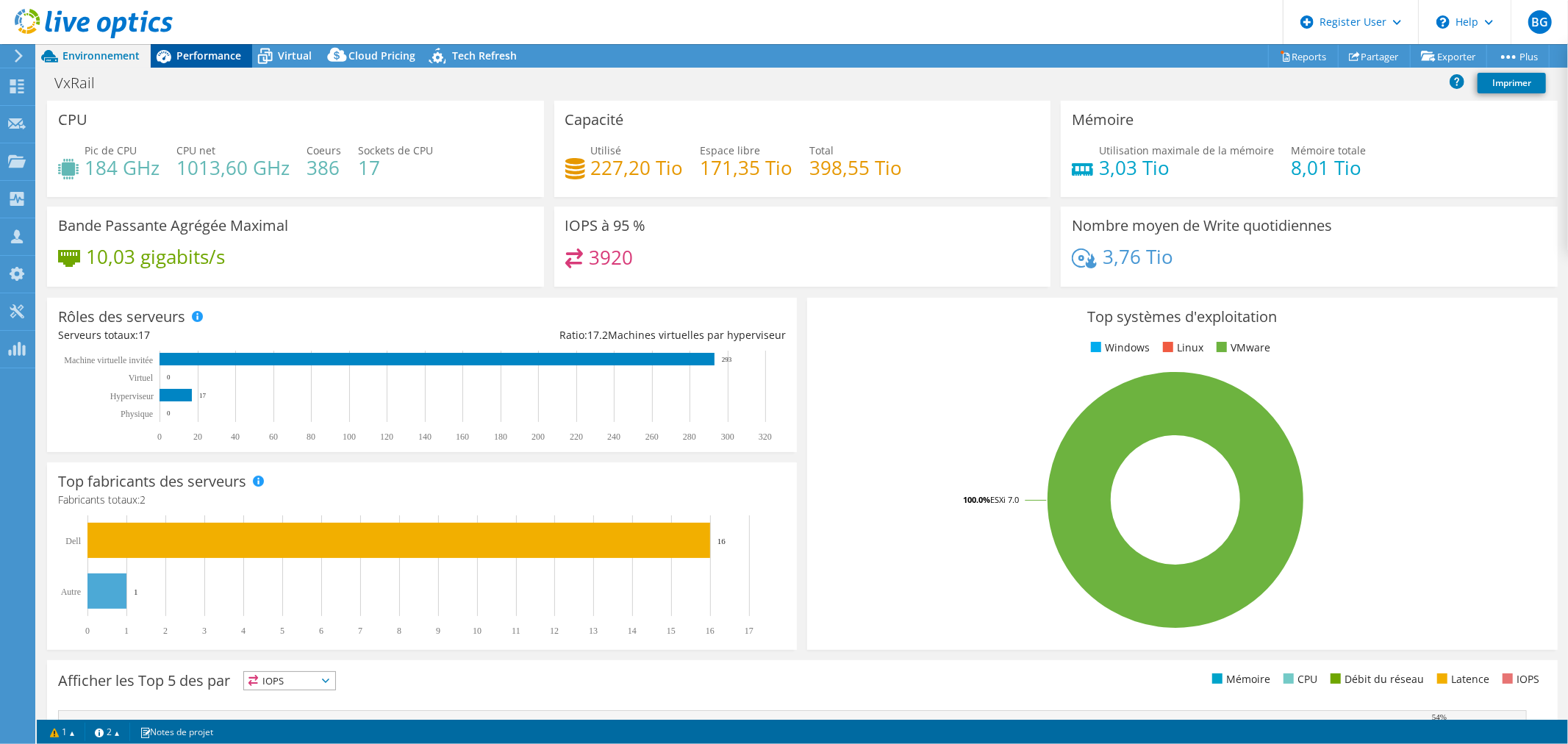
click at [221, 58] on span "Performance" at bounding box center [209, 56] width 65 height 14
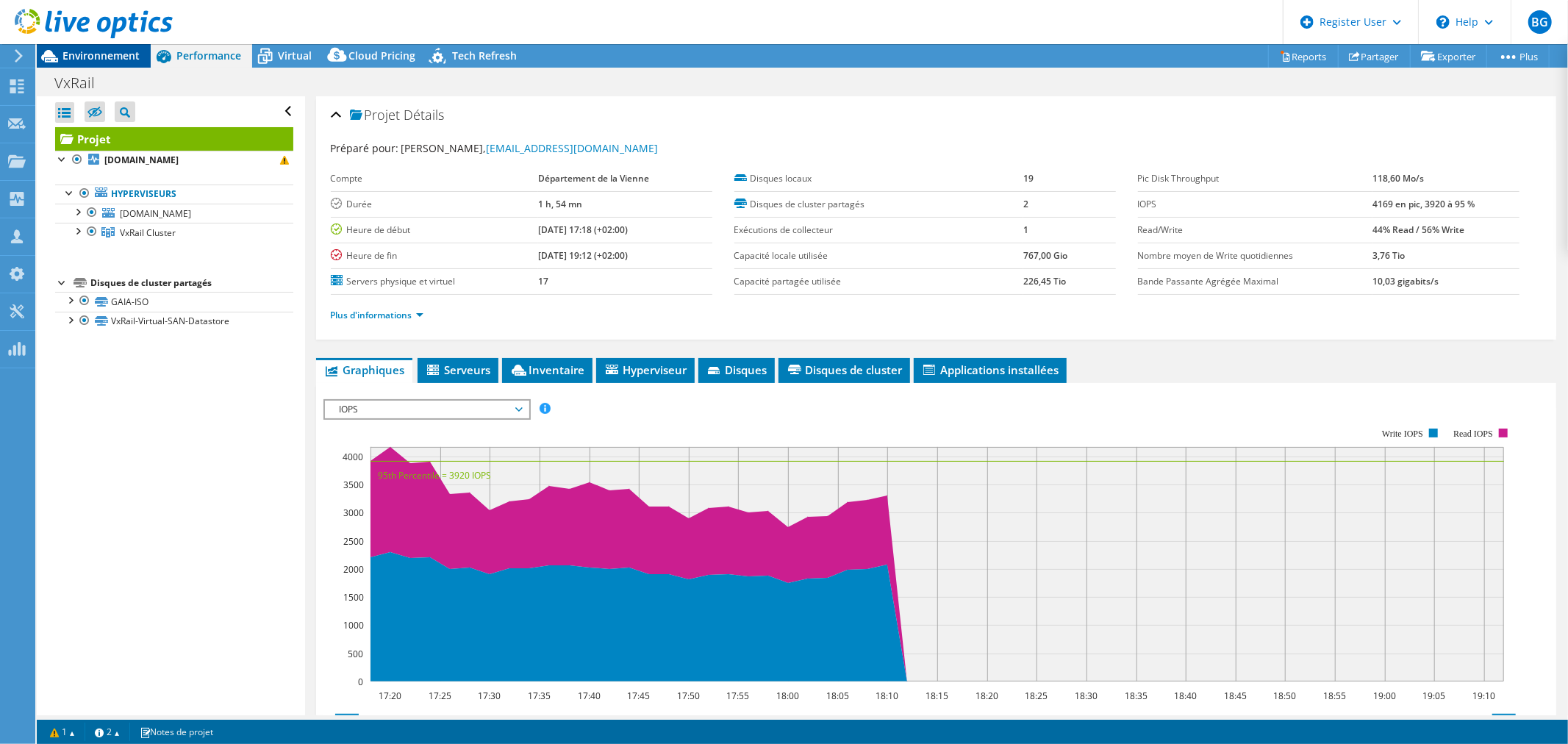
click at [86, 51] on span "Environnement" at bounding box center [101, 56] width 77 height 14
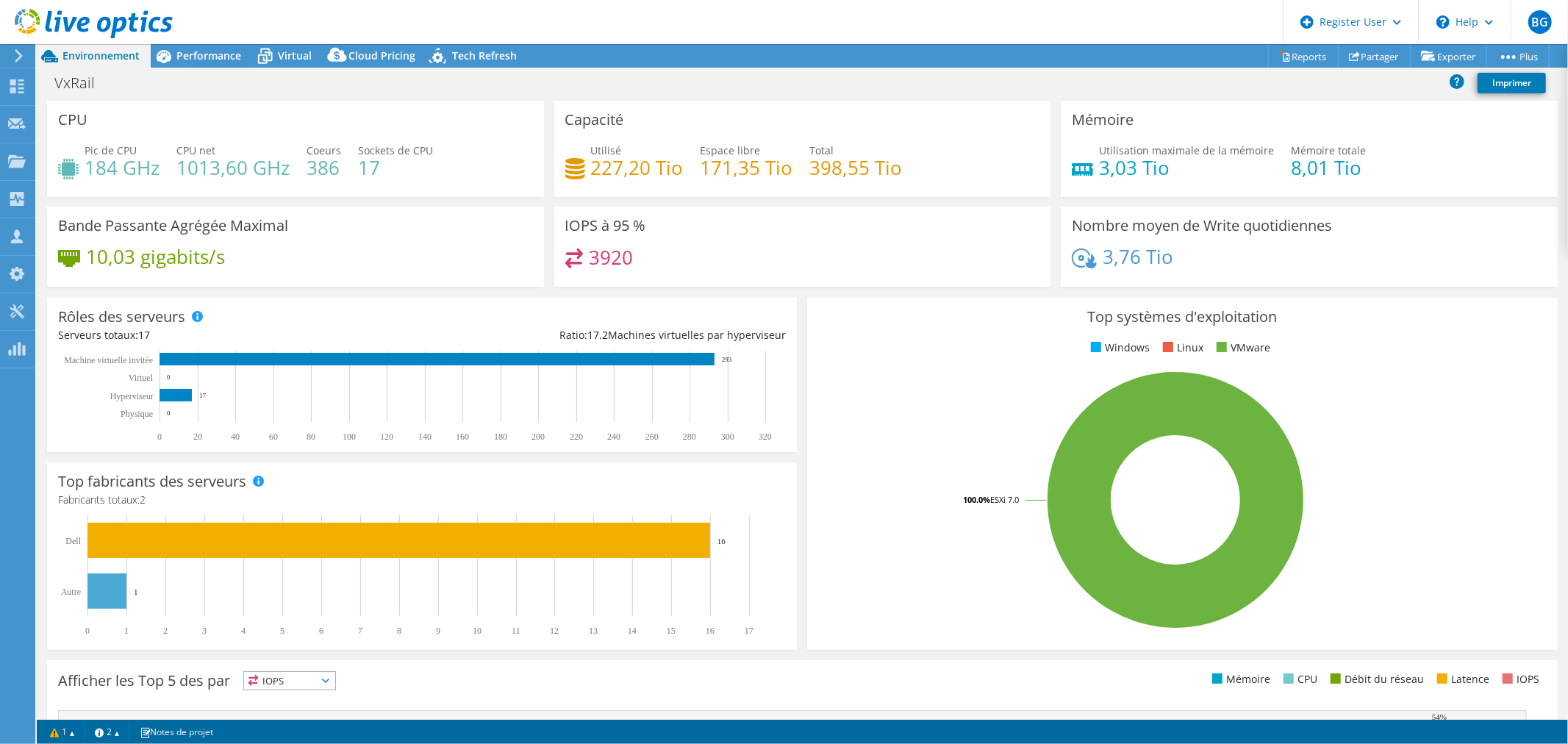
click at [454, 174] on div "Pic de CPU 184 GHz CPU net 1013,60 GHz Coeurs 386 Sockets de CPU 17" at bounding box center [295, 166] width 475 height 48
click at [286, 57] on span "Virtual" at bounding box center [295, 56] width 34 height 14
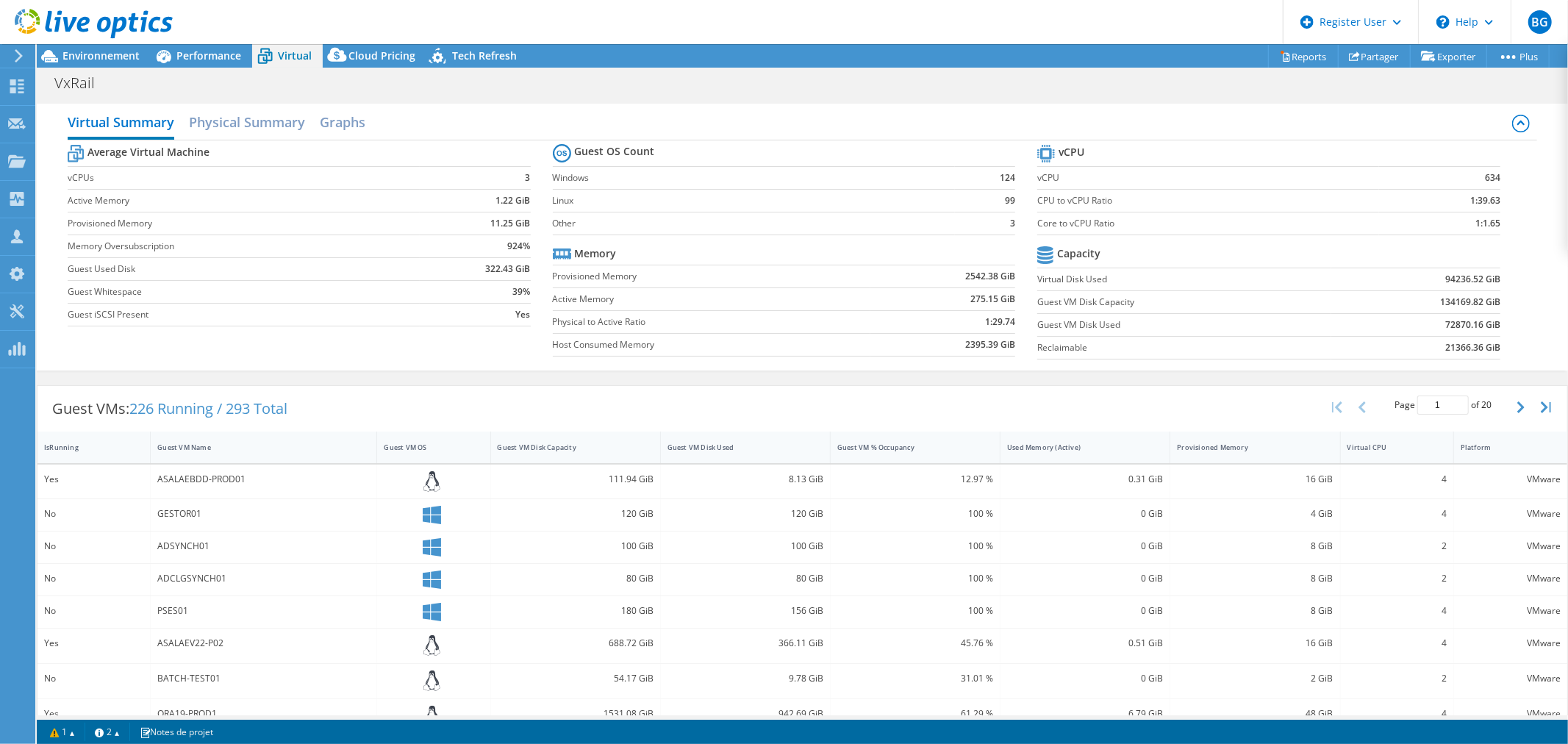
click at [111, 46] on div at bounding box center [86, 24] width 173 height 50
click at [112, 54] on span "Environnement" at bounding box center [101, 56] width 77 height 14
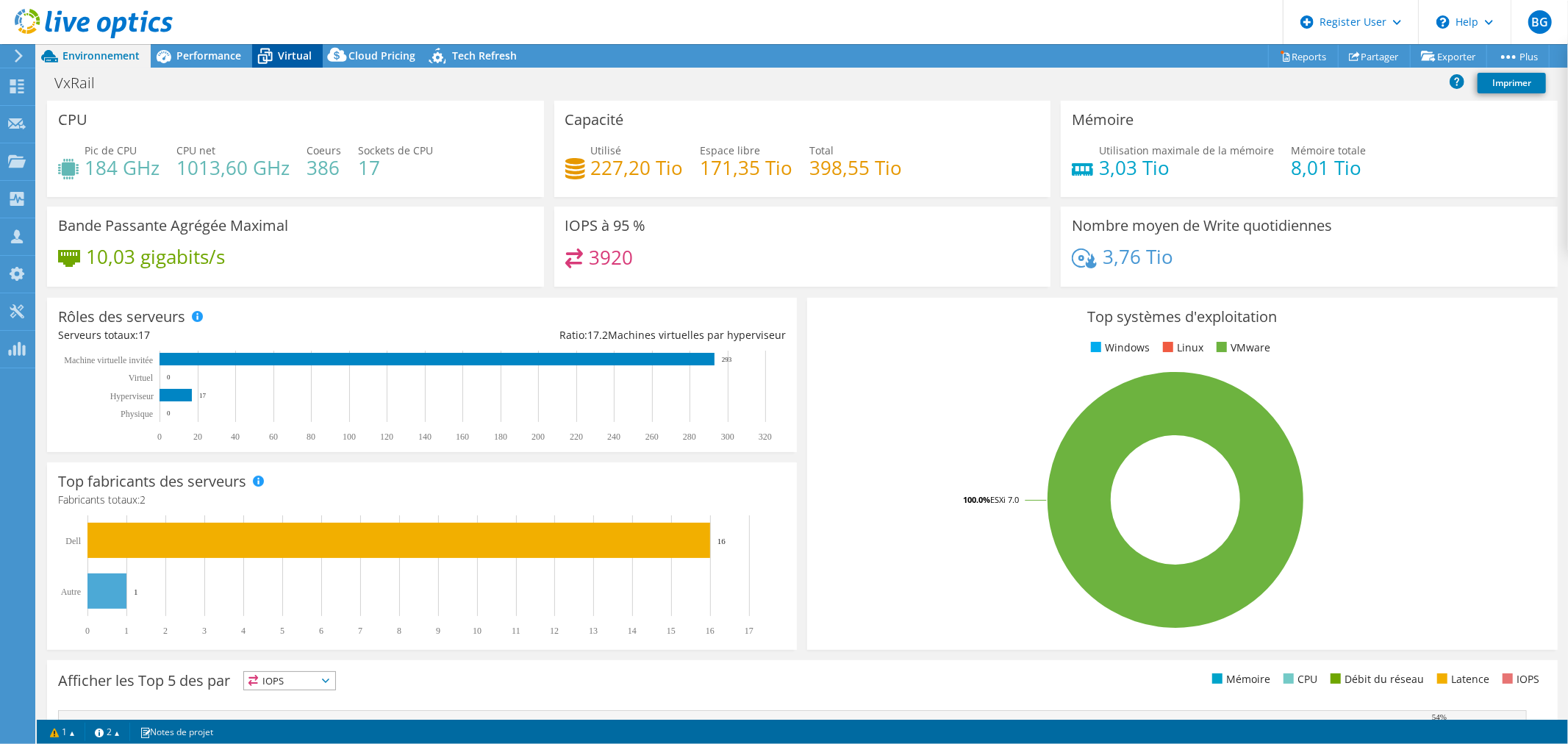
click at [288, 55] on span "Virtual" at bounding box center [295, 56] width 34 height 14
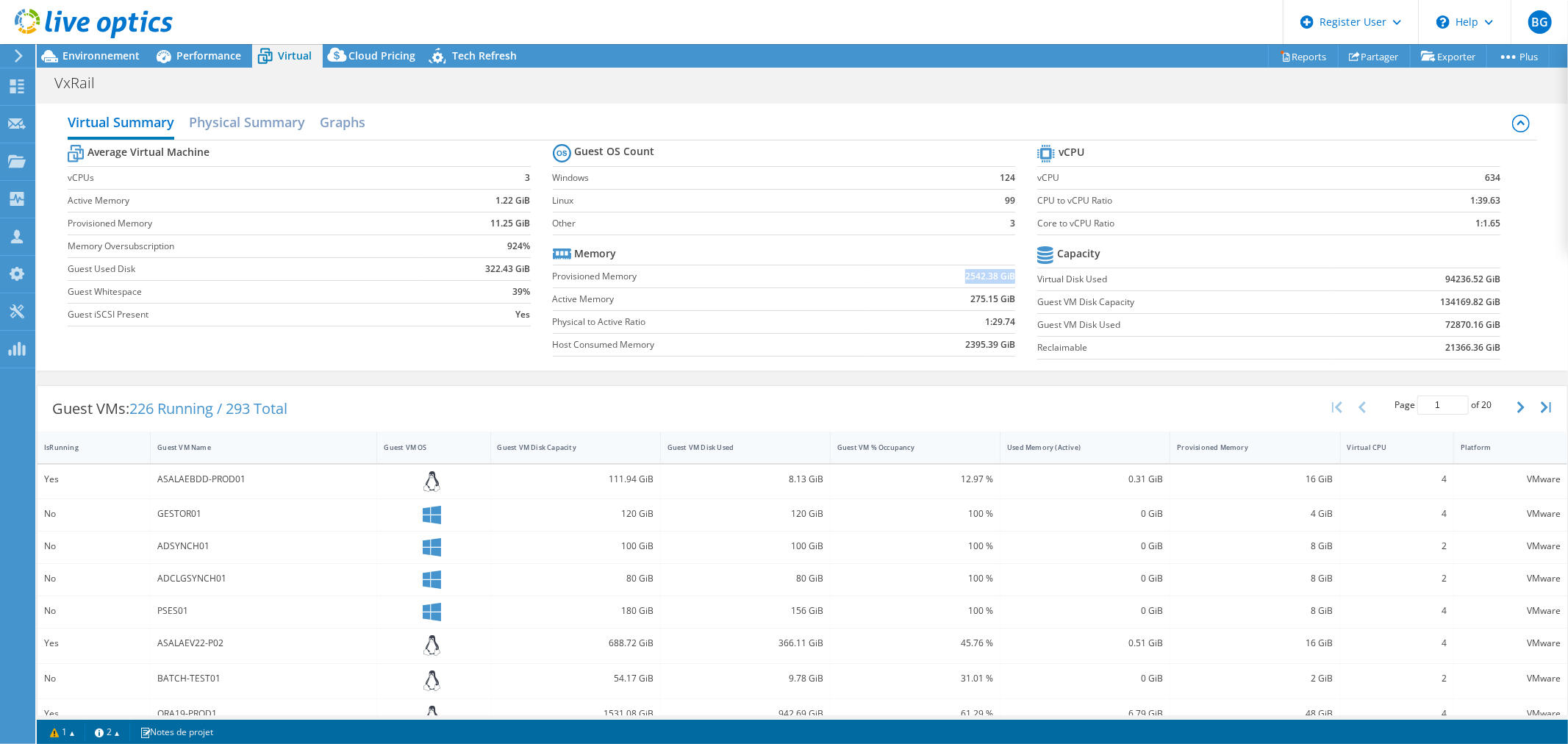
drag, startPoint x: 958, startPoint y: 273, endPoint x: 1005, endPoint y: 269, distance: 47.2
click at [1005, 269] on b "2542.38 GiB" at bounding box center [991, 277] width 50 height 14
click at [548, 376] on div "Virtual Summary Physical Summary Graphs Average Virtual Machine vCPUs 3 Active …" at bounding box center [802, 237] width 1531 height 282
click at [420, 78] on div "VxRail Imprimer" at bounding box center [802, 83] width 1531 height 27
drag, startPoint x: 1428, startPoint y: 304, endPoint x: 1488, endPoint y: 299, distance: 60.2
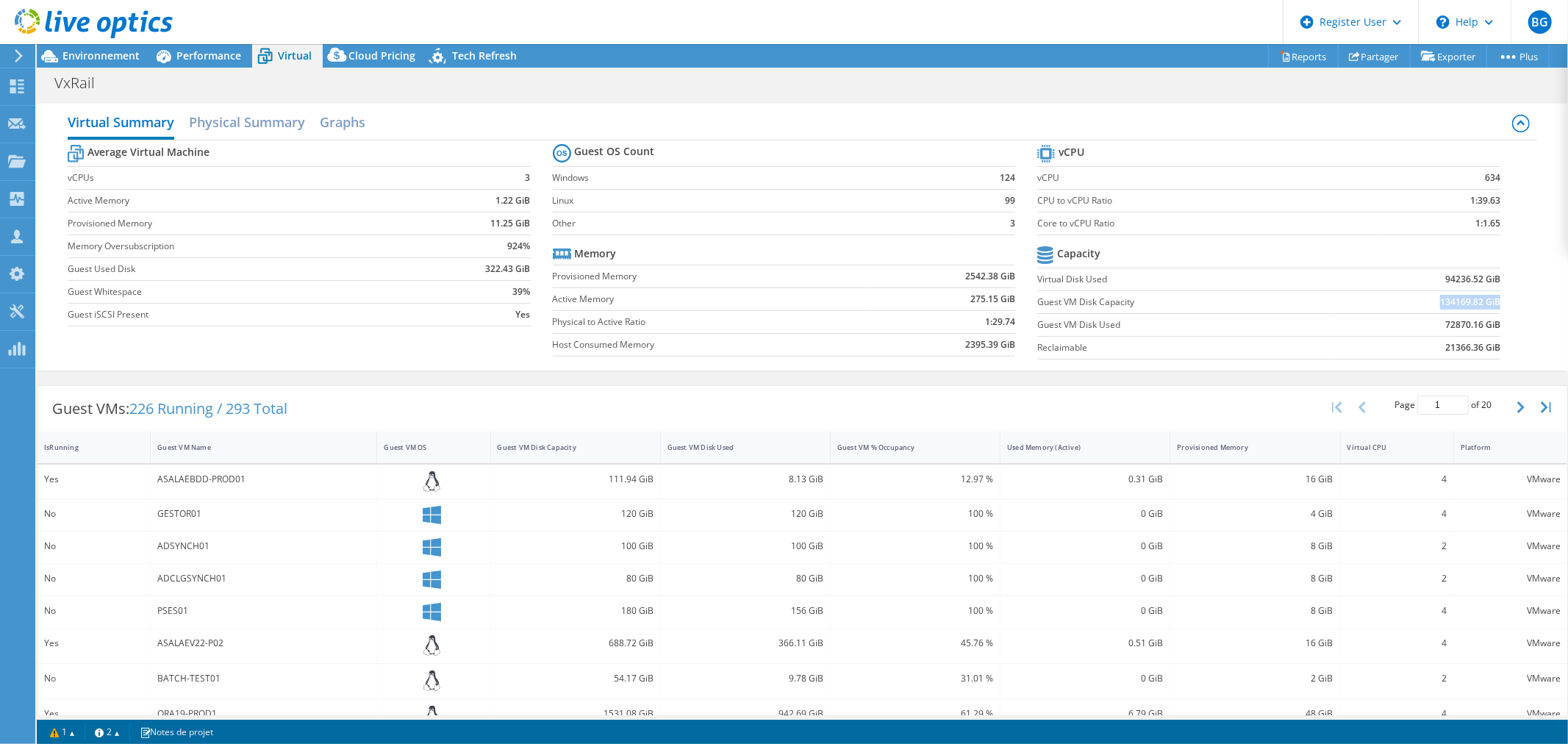
click at [1488, 299] on td "134169.82 GiB" at bounding box center [1416, 301] width 170 height 23
click at [218, 54] on span "Performance" at bounding box center [209, 56] width 65 height 14
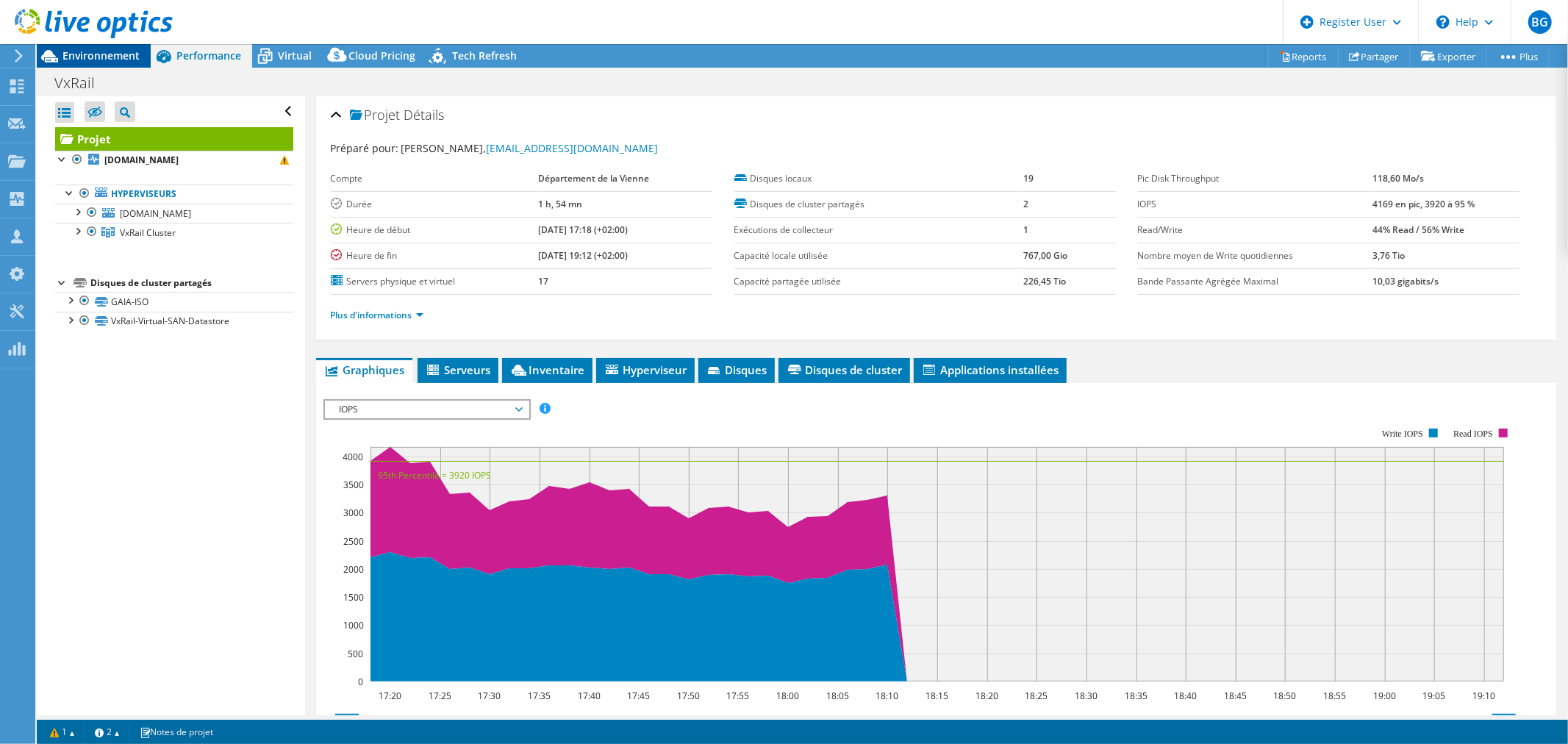
click at [106, 56] on span "Environnement" at bounding box center [101, 56] width 77 height 14
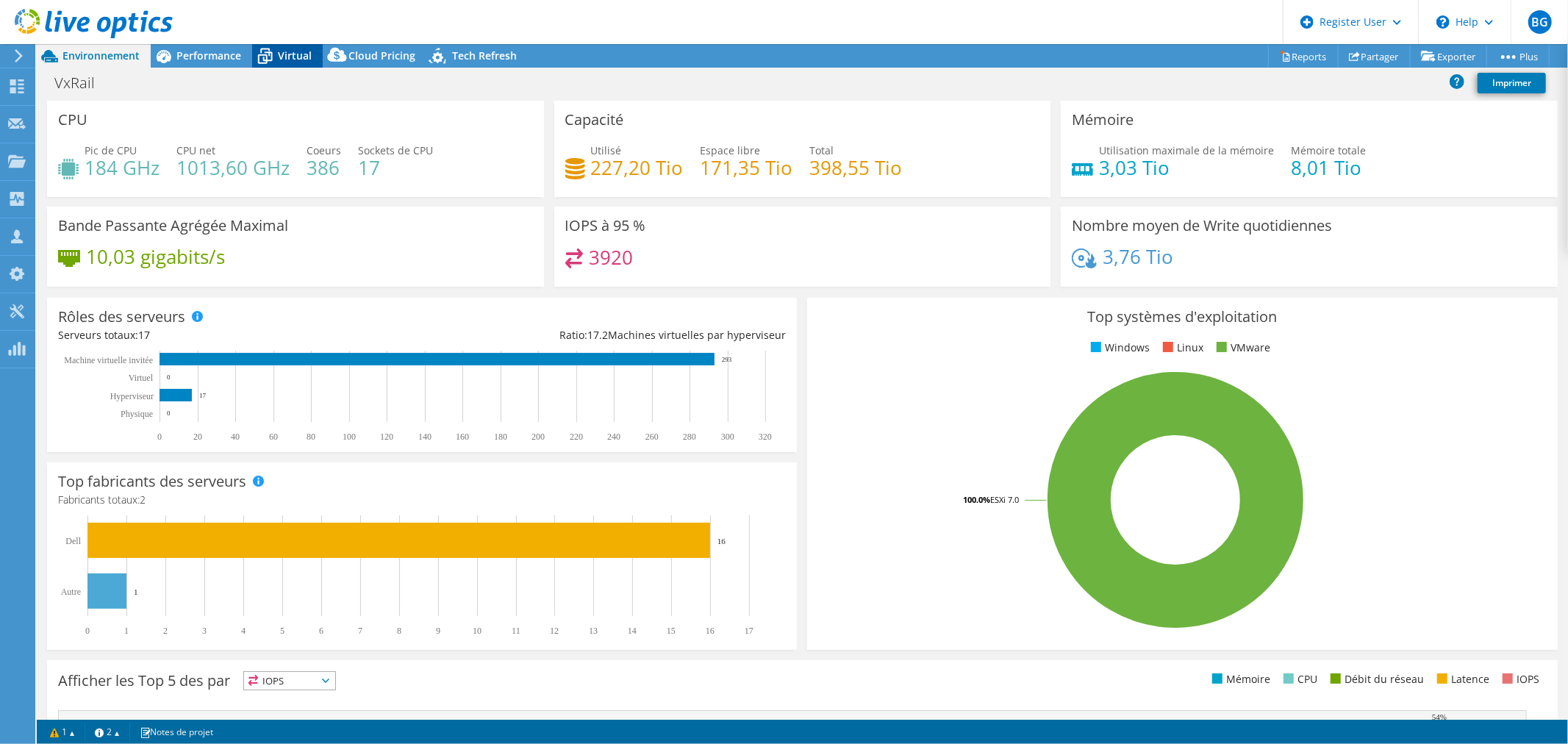
click at [286, 49] on span "Virtual" at bounding box center [295, 56] width 34 height 14
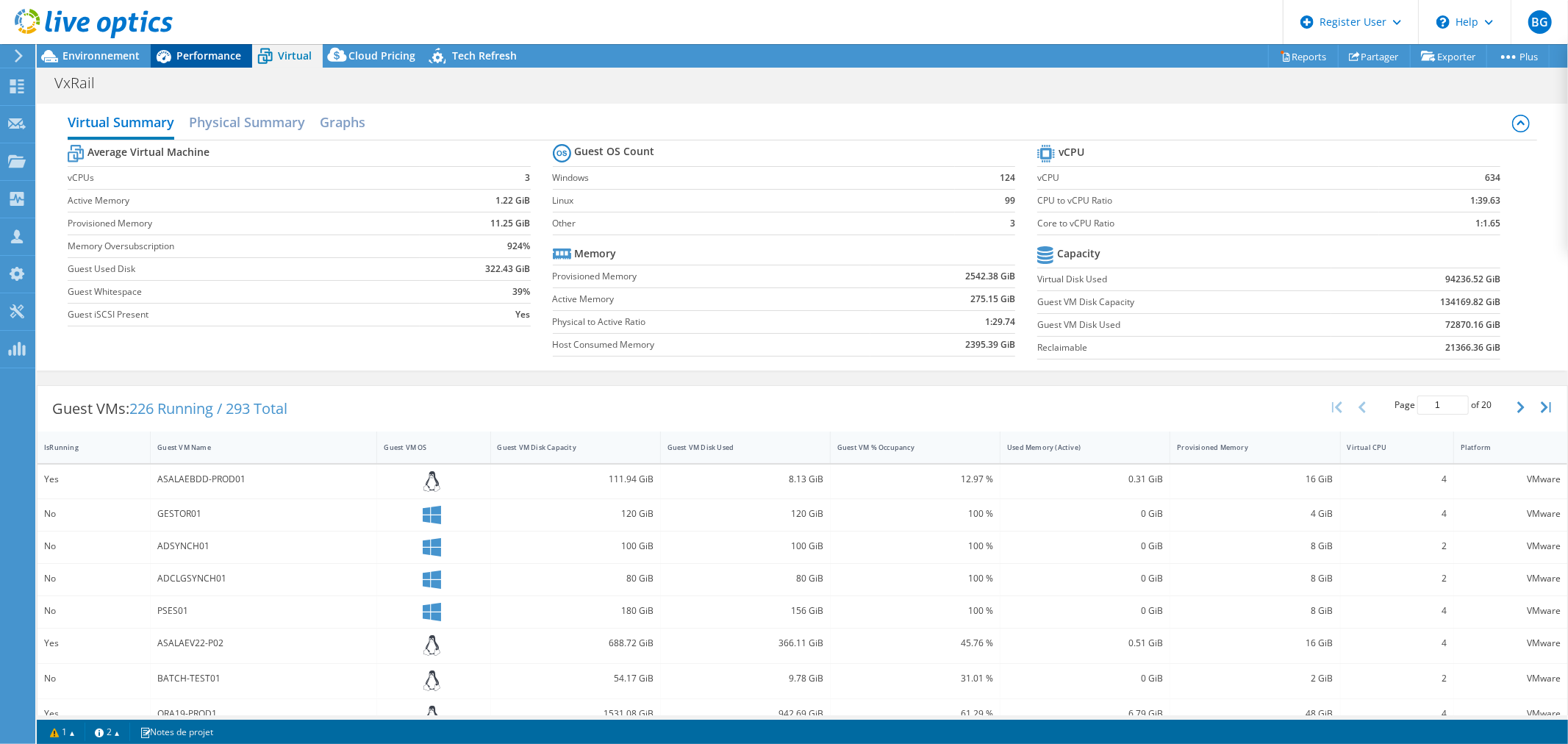
click at [218, 54] on span "Performance" at bounding box center [209, 56] width 65 height 14
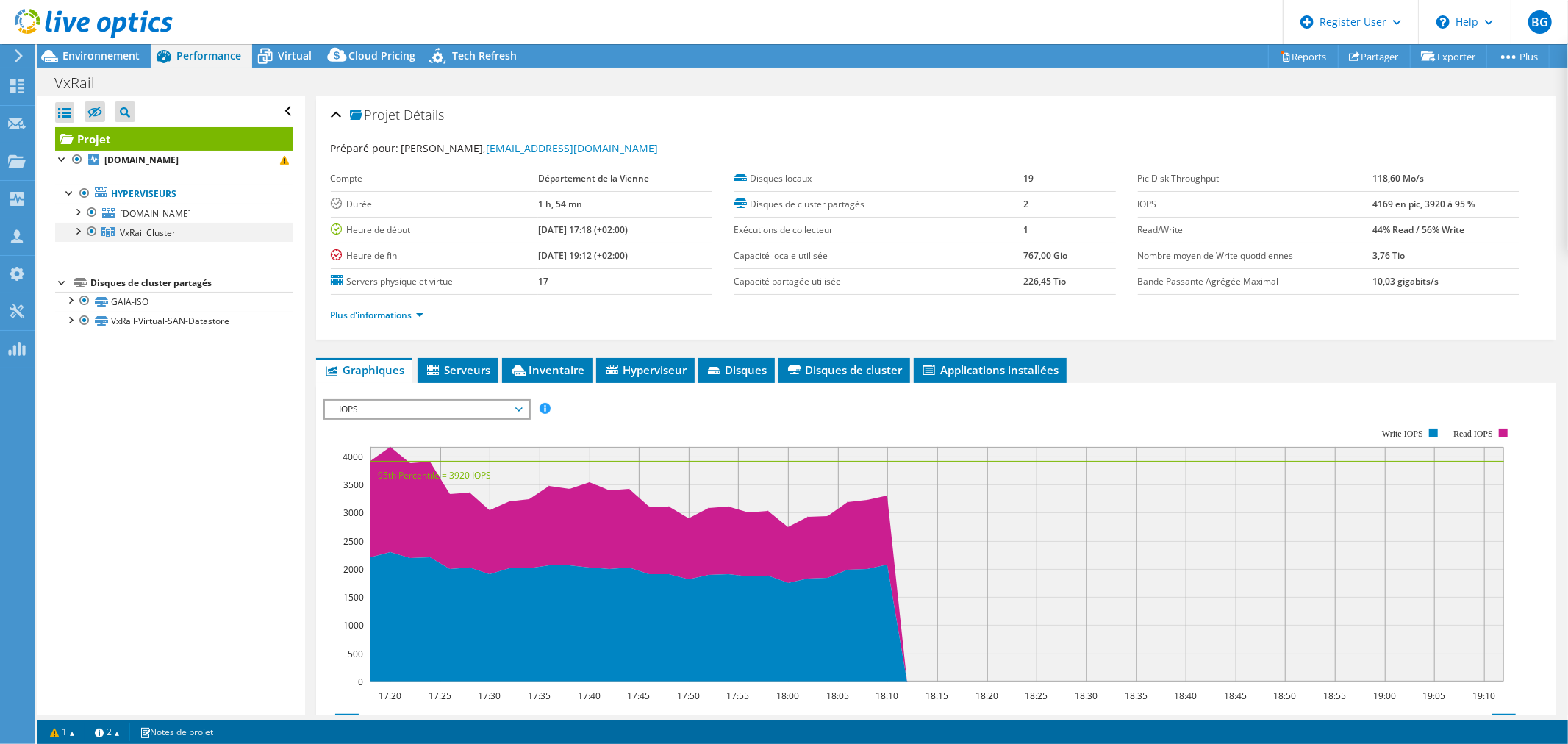
click at [77, 231] on div at bounding box center [77, 230] width 14 height 14
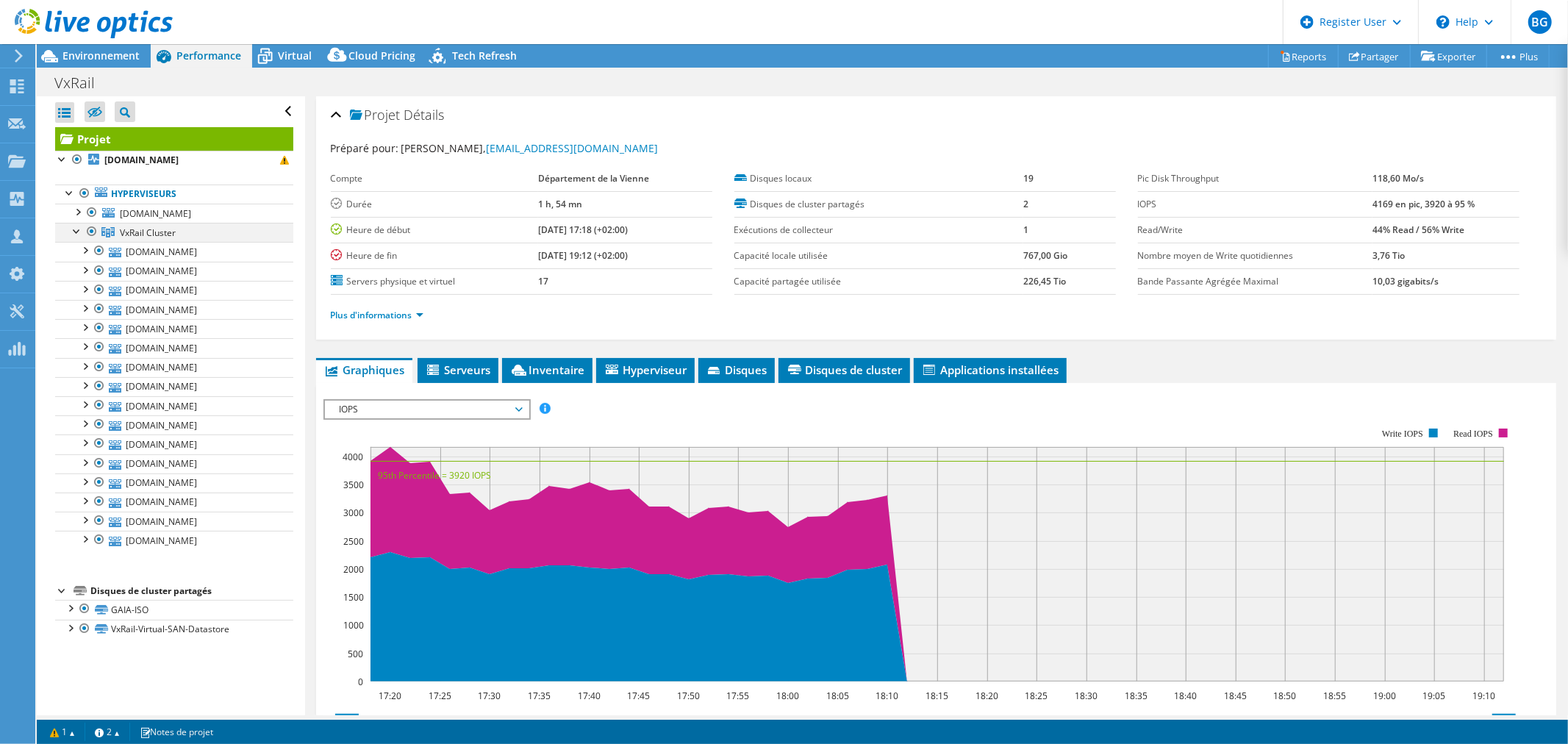
click at [77, 231] on div at bounding box center [77, 230] width 14 height 14
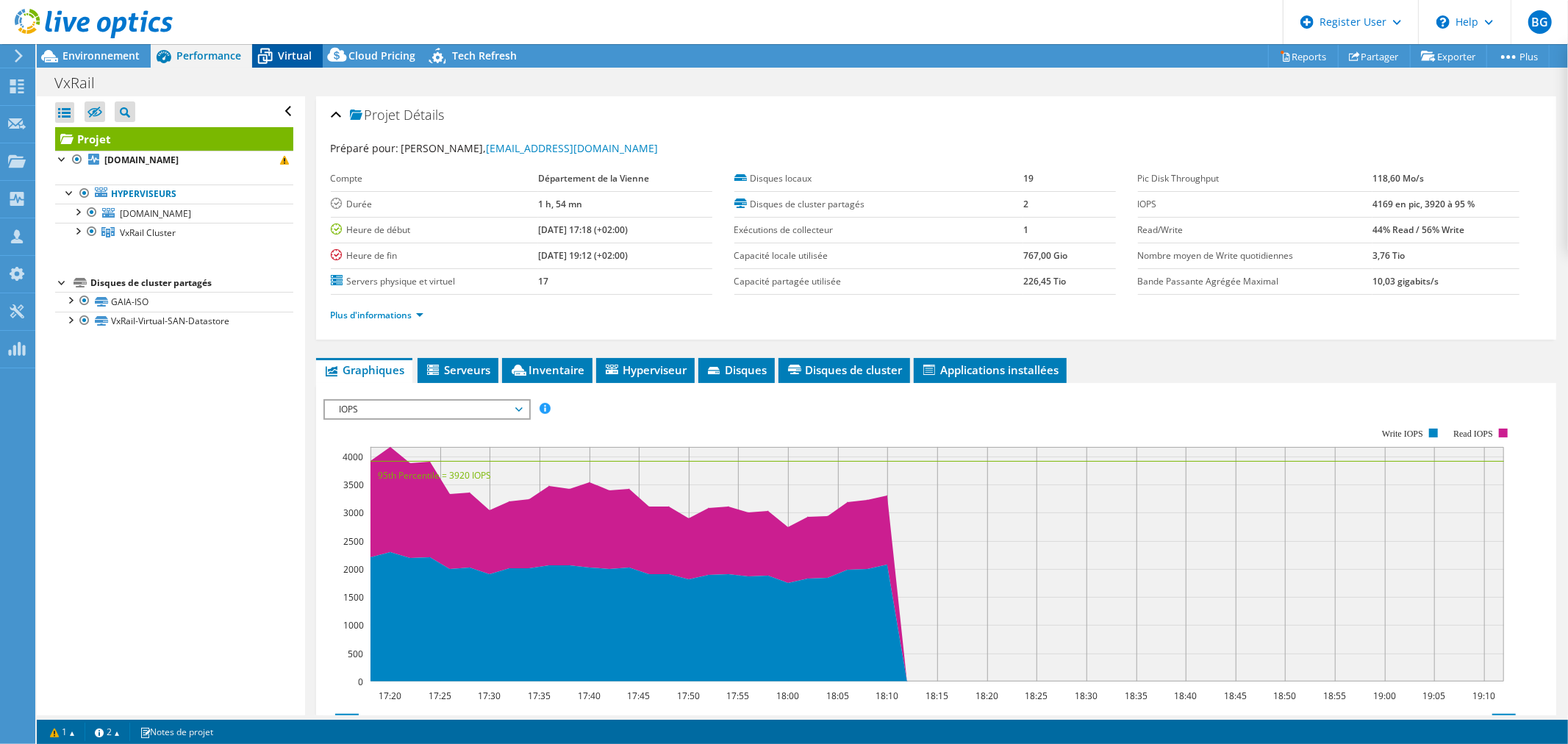
click at [304, 57] on span "Virtual" at bounding box center [295, 56] width 34 height 14
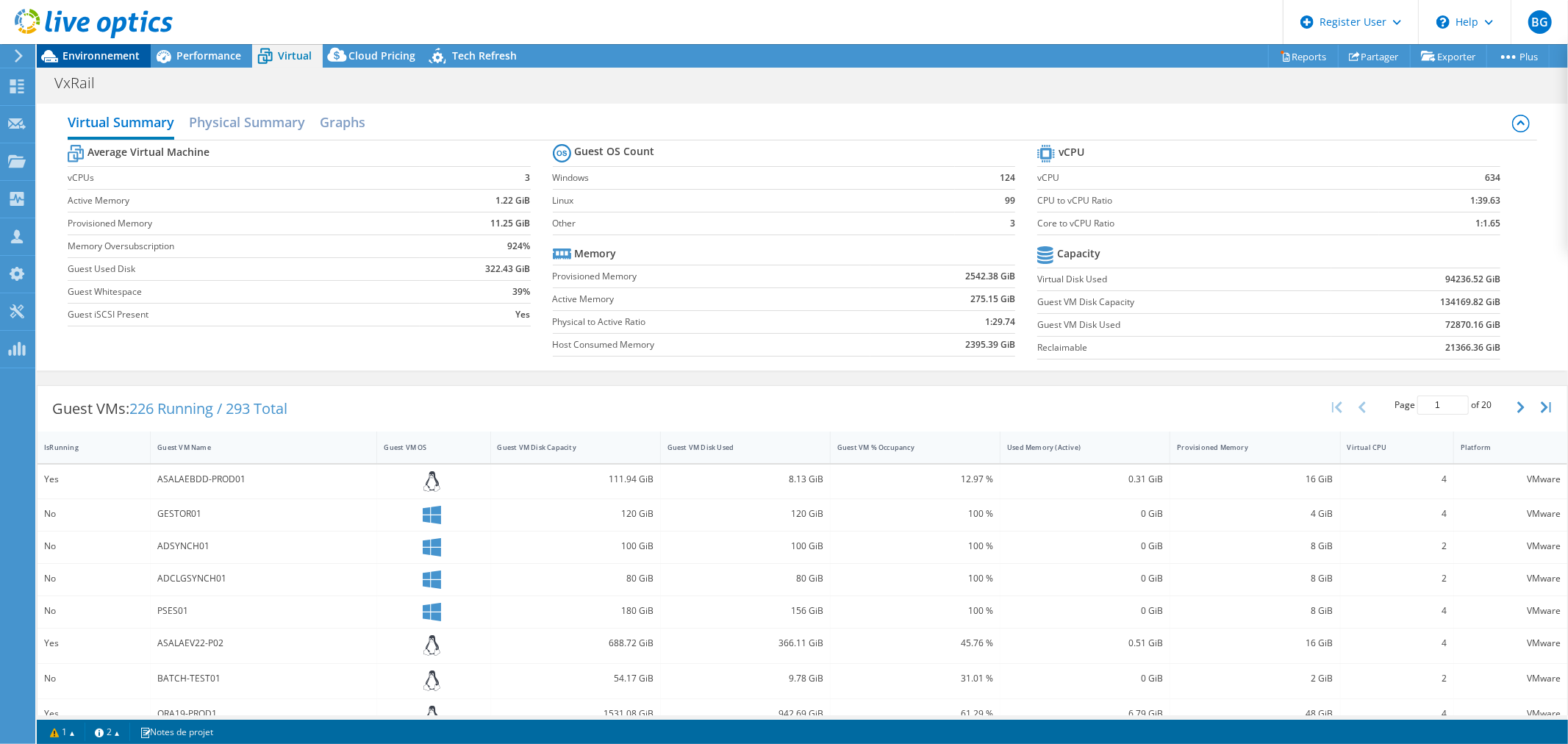
click at [113, 54] on span "Environnement" at bounding box center [101, 56] width 77 height 14
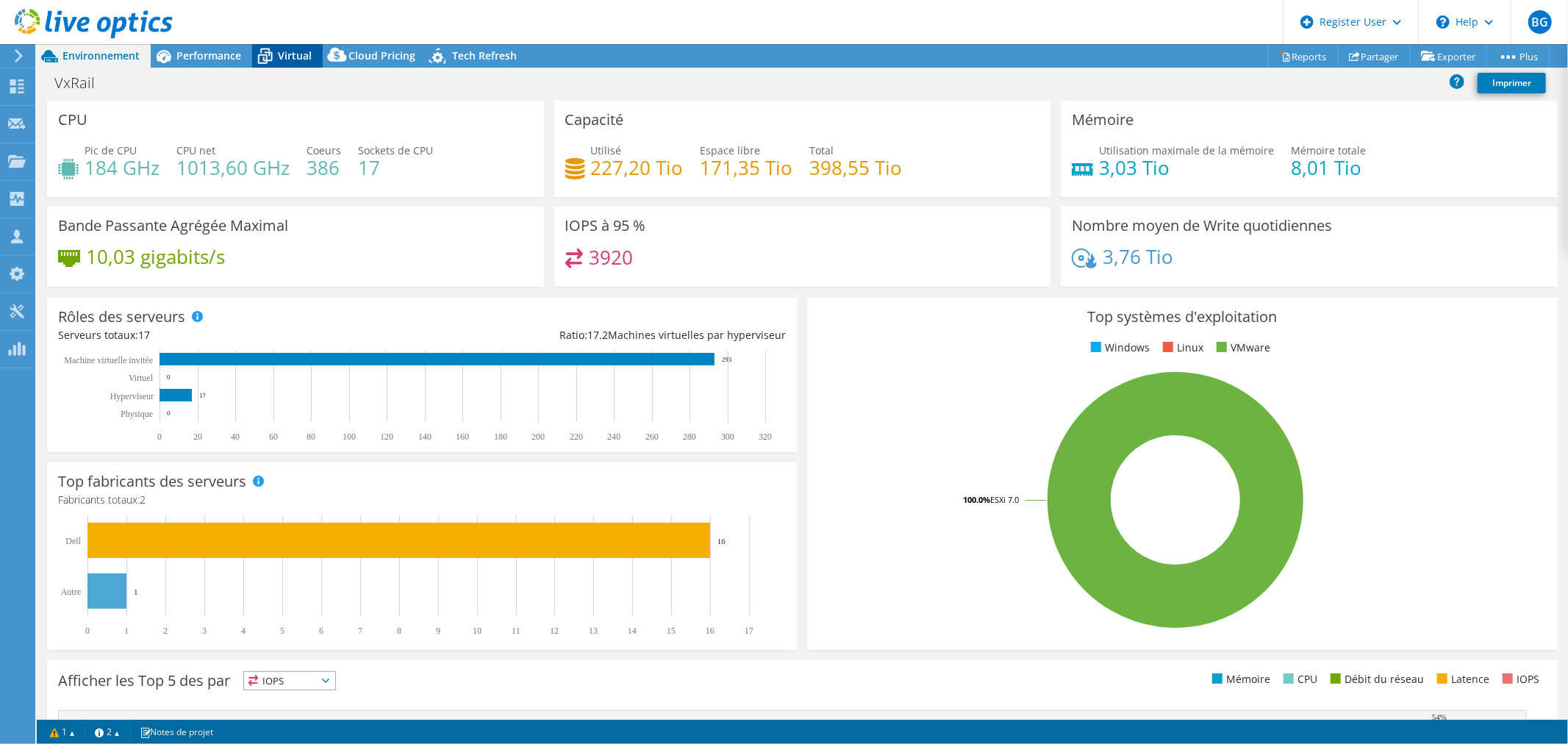
click at [300, 59] on span "Virtual" at bounding box center [295, 56] width 34 height 14
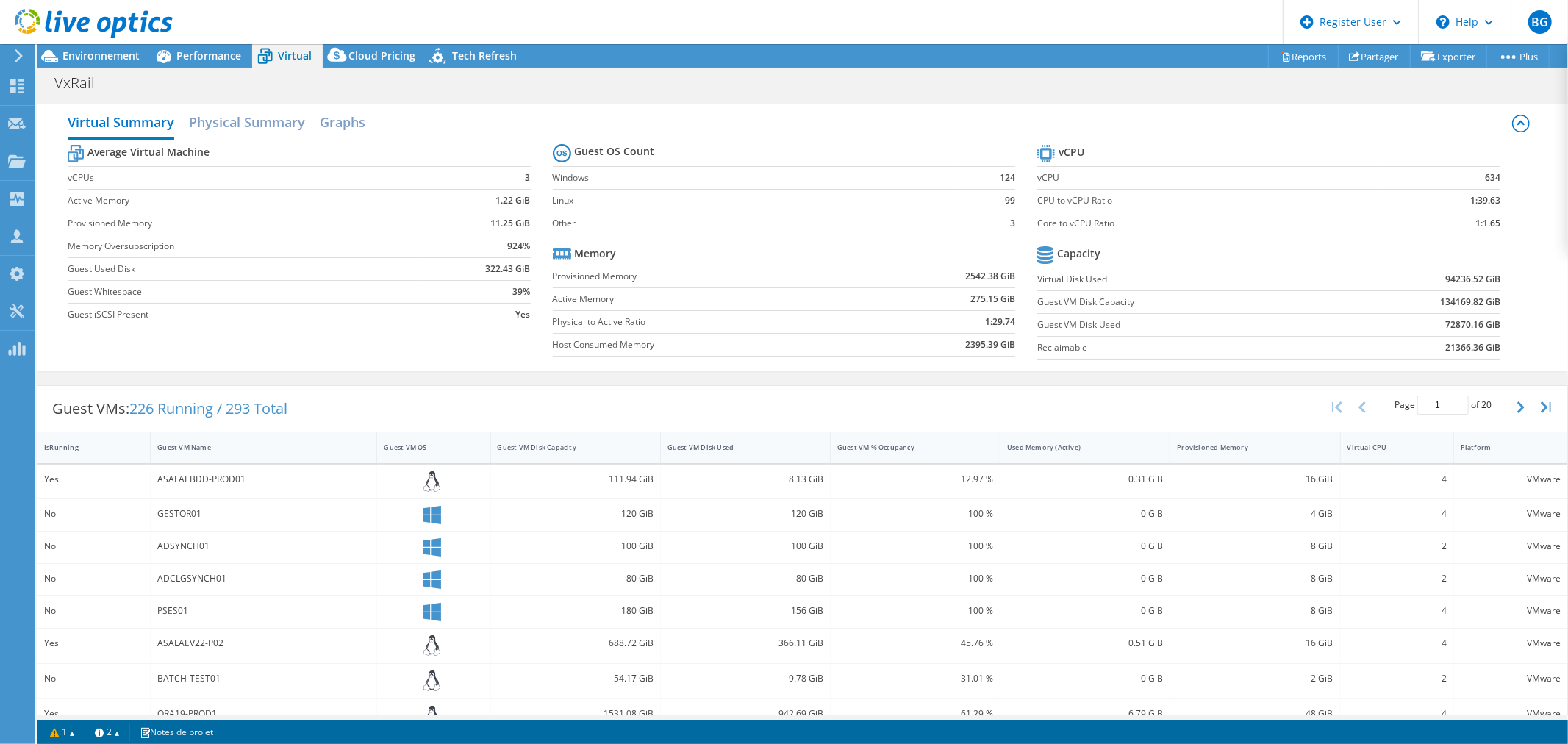
drag, startPoint x: 302, startPoint y: 61, endPoint x: 1498, endPoint y: 222, distance: 1206.8
click at [1498, 222] on section "vCPU vCPU 634 CPU to vCPU Ratio 1:39.63 Core to vCPU Ratio 1:1.65 Capacity Virt…" at bounding box center [1280, 254] width 485 height 226
drag, startPoint x: 1498, startPoint y: 222, endPoint x: 1046, endPoint y: 178, distance: 454.1
click at [1046, 178] on section "vCPU vCPU 634 CPU to vCPU Ratio 1:39.63 Core to vCPU Ratio 1:1.65 Capacity Virt…" at bounding box center [1280, 254] width 485 height 226
click at [1193, 164] on tr "vCPU" at bounding box center [1269, 154] width 463 height 26
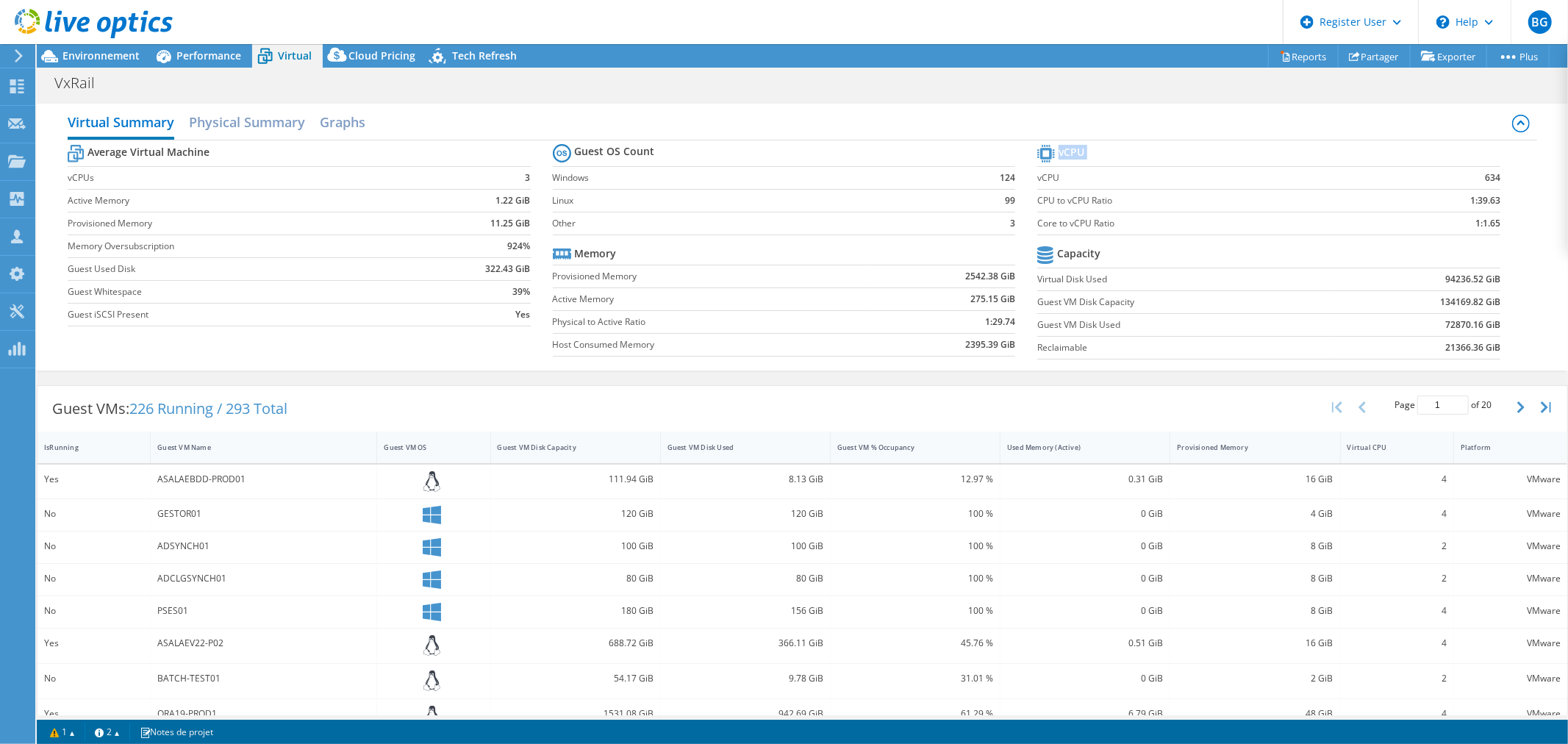
drag, startPoint x: 1507, startPoint y: 224, endPoint x: 1029, endPoint y: 182, distance: 479.8
click at [1038, 182] on section "vCPU vCPU 634 CPU to vCPU Ratio 1:39.63 Core to vCPU Ratio 1:1.65 Capacity Virt…" at bounding box center [1280, 254] width 485 height 226
click at [1155, 226] on label "Core to vCPU Ratio" at bounding box center [1208, 223] width 341 height 14
click at [118, 57] on span "Environnement" at bounding box center [101, 56] width 77 height 14
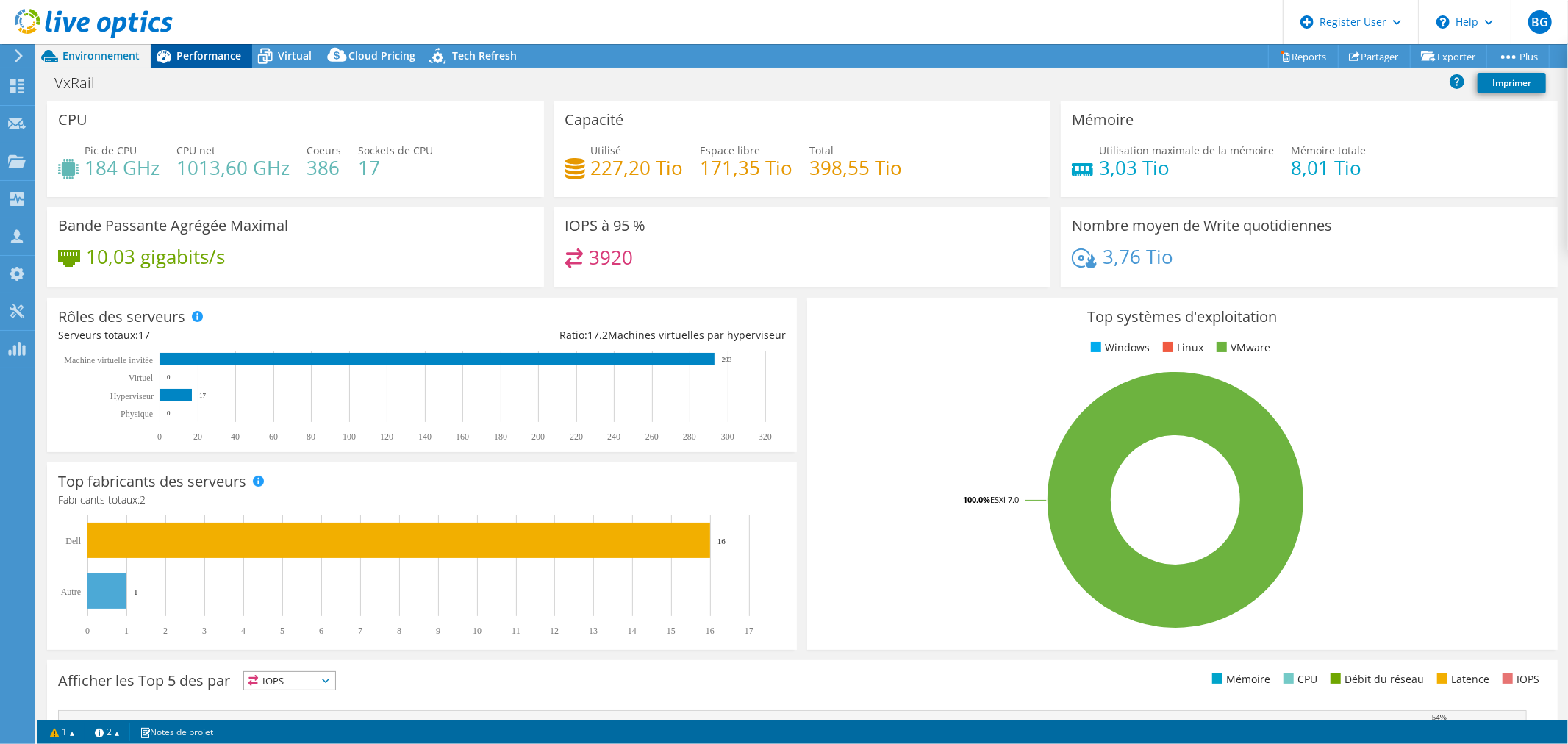
click at [204, 62] on div "Performance" at bounding box center [201, 56] width 102 height 23
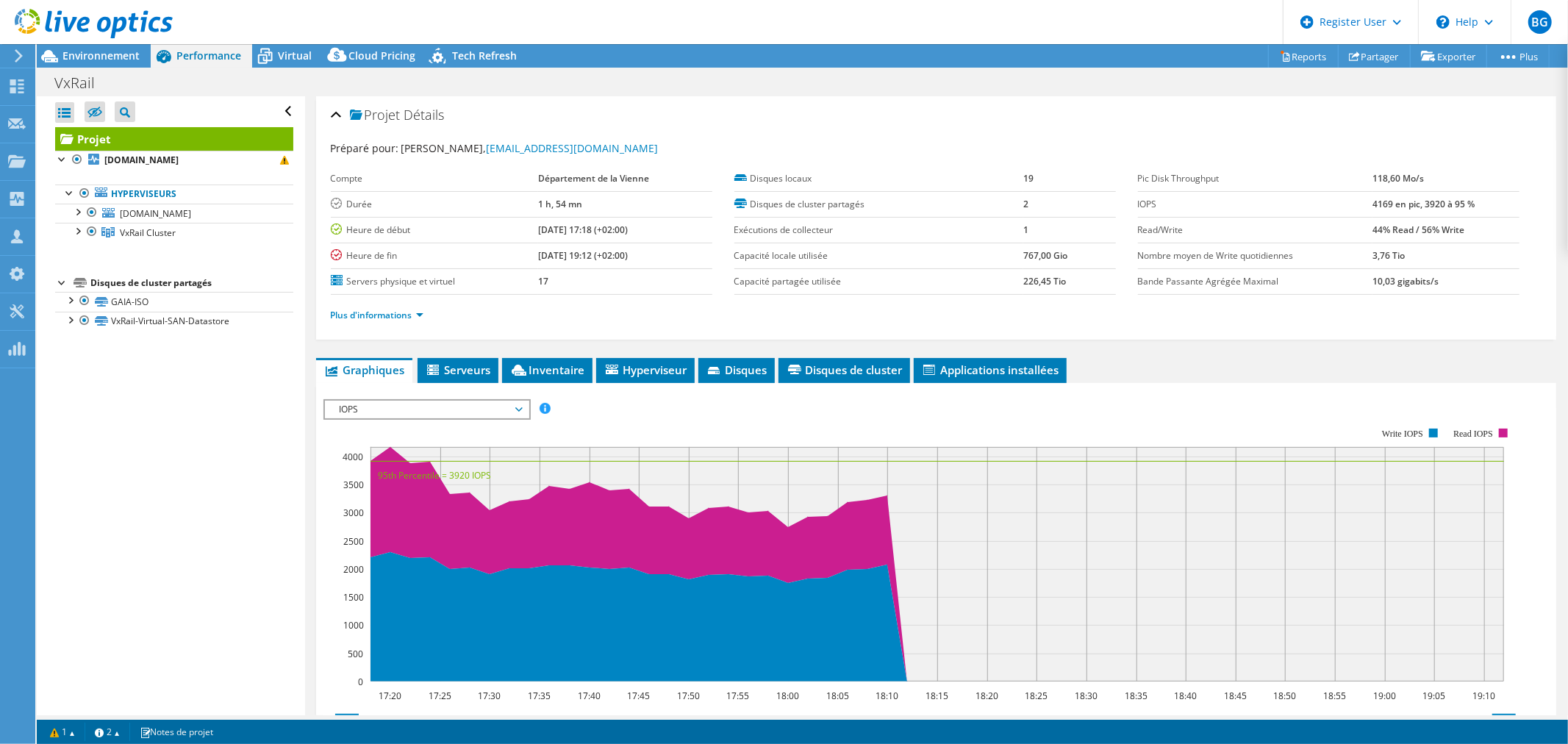
click at [1209, 353] on div "Projet Détails Préparé pour: Thomas GRATEAU, tgrateau@departement86.fr Compte D…" at bounding box center [937, 549] width 1263 height 906
click at [1318, 392] on div "IOPS Débit de disque Taille IO Latence Longueur de file d'attente Pourcentage d…" at bounding box center [936, 647] width 1226 height 510
click at [476, 54] on span "Tech Refresh" at bounding box center [485, 56] width 65 height 14
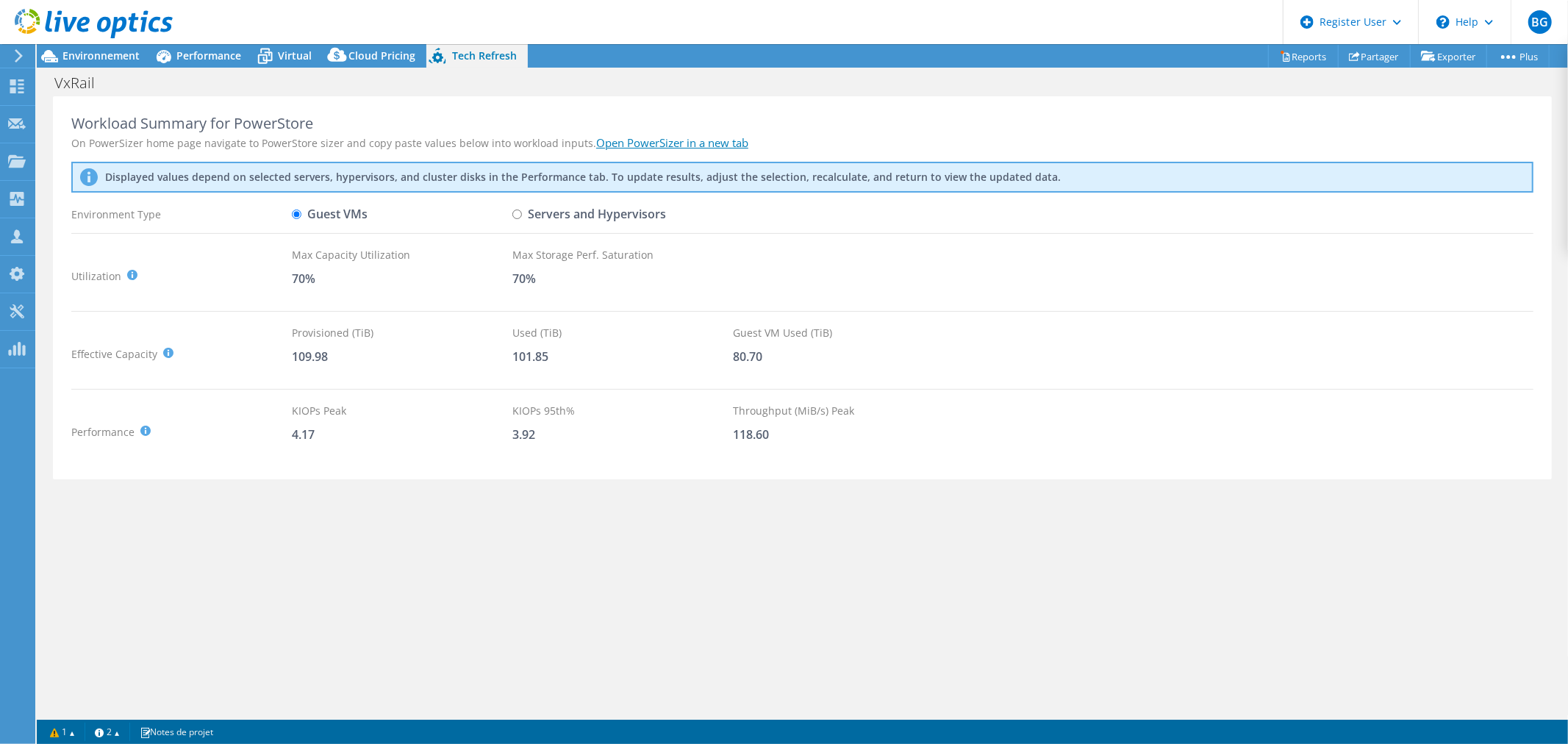
click at [513, 214] on input "Servers and Hypervisors" at bounding box center [517, 214] width 10 height 10
radio input "true"
click at [318, 212] on label "Guest VMs" at bounding box center [330, 214] width 76 height 26
click at [302, 212] on input "Guest VMs" at bounding box center [296, 214] width 10 height 10
radio input "true"
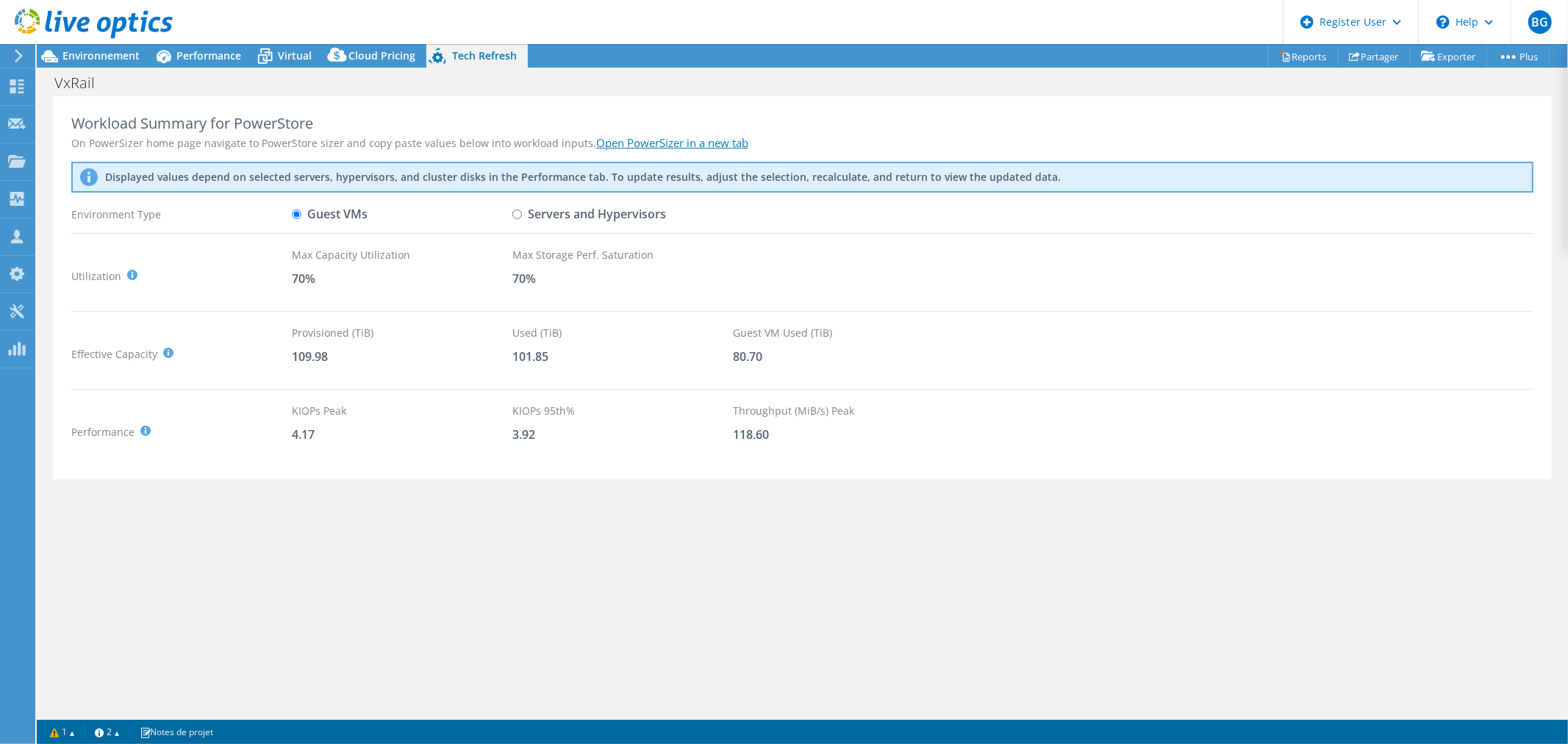
click at [517, 214] on input "Servers and Hypervisors" at bounding box center [517, 214] width 10 height 10
radio input "true"
click at [296, 214] on input "Guest VMs" at bounding box center [296, 214] width 10 height 10
radio input "true"
radio input "false"
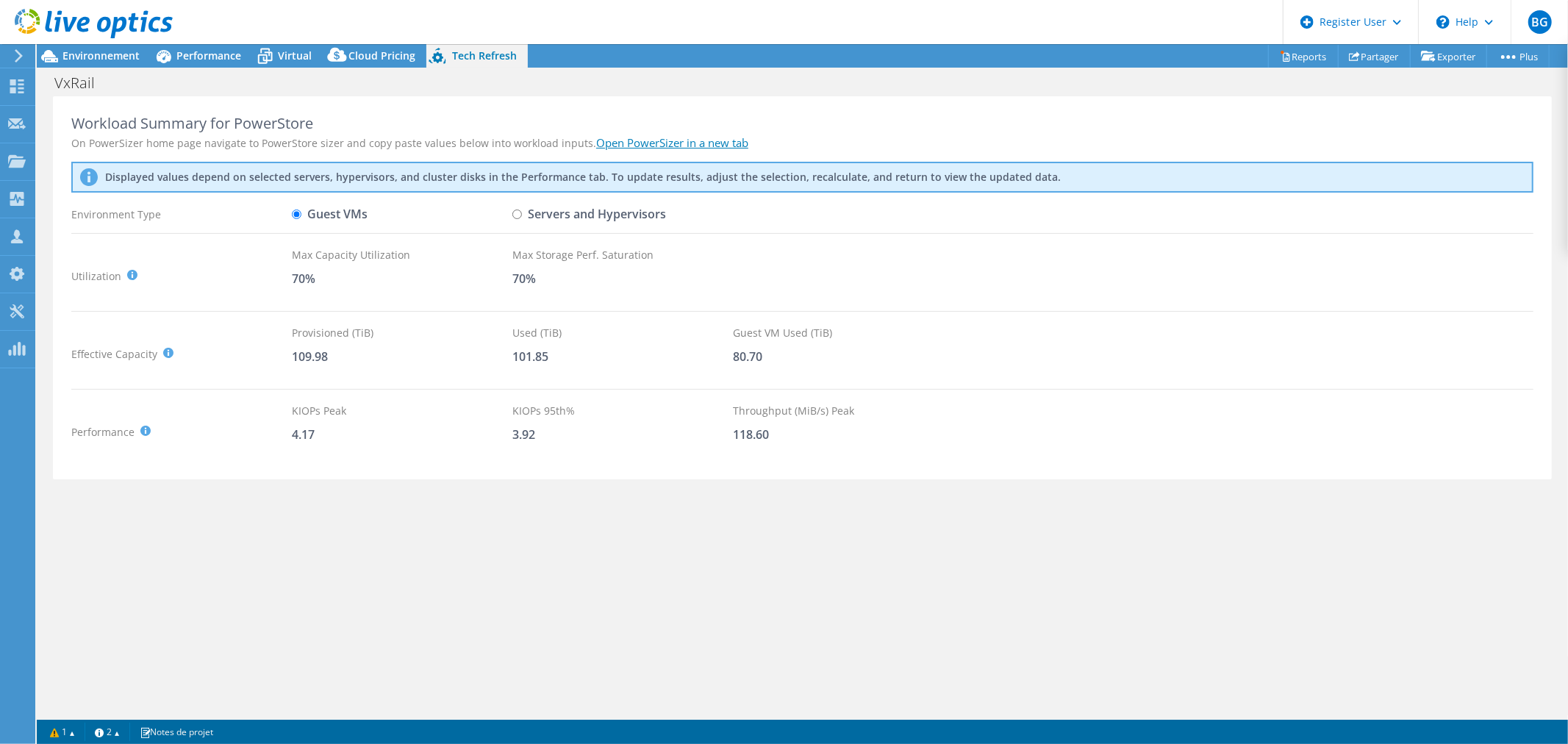
click at [676, 142] on link "Open PowerSizer in a new tab" at bounding box center [672, 142] width 152 height 14
click at [202, 55] on span "Performance" at bounding box center [209, 56] width 65 height 14
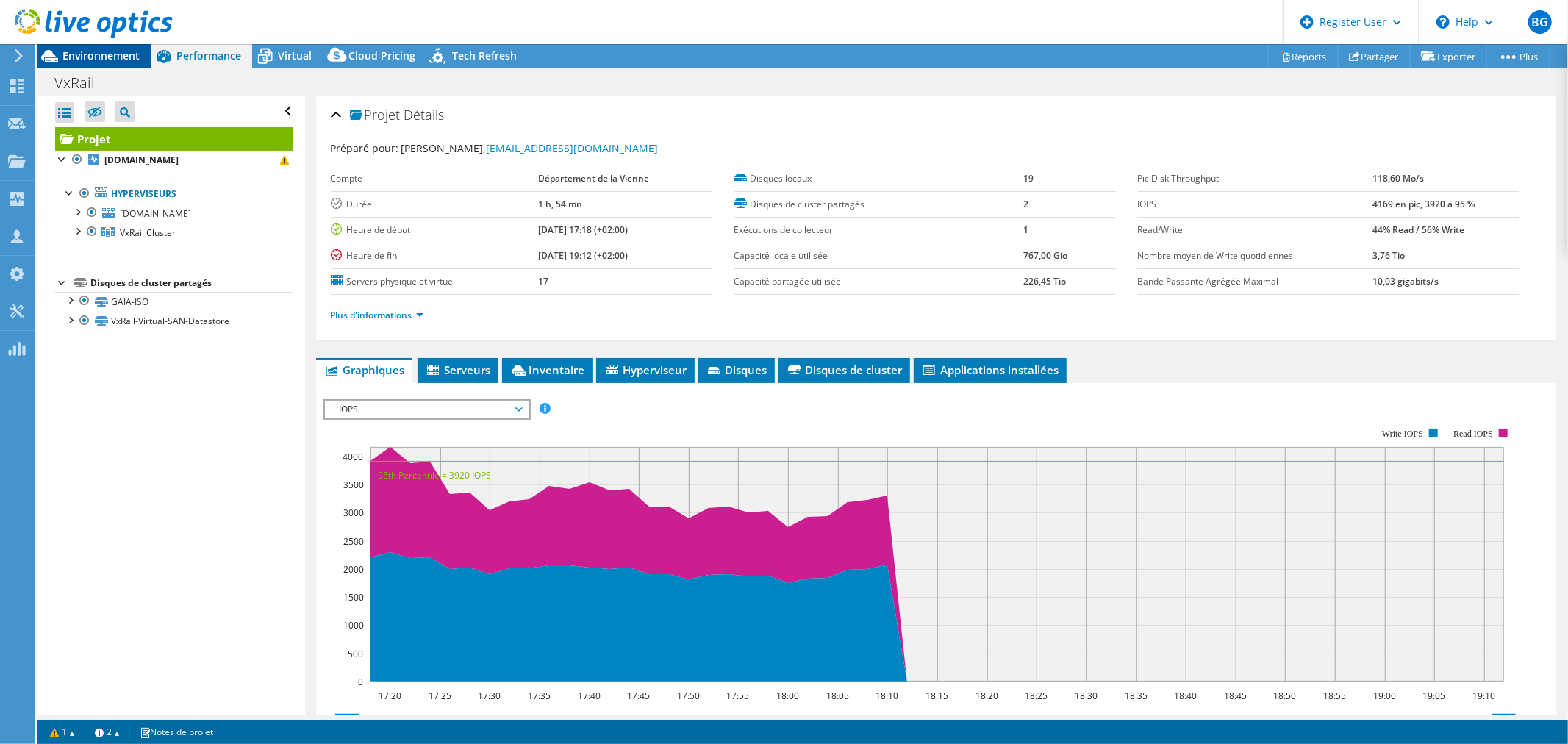
click at [118, 50] on span "Environnement" at bounding box center [101, 56] width 77 height 14
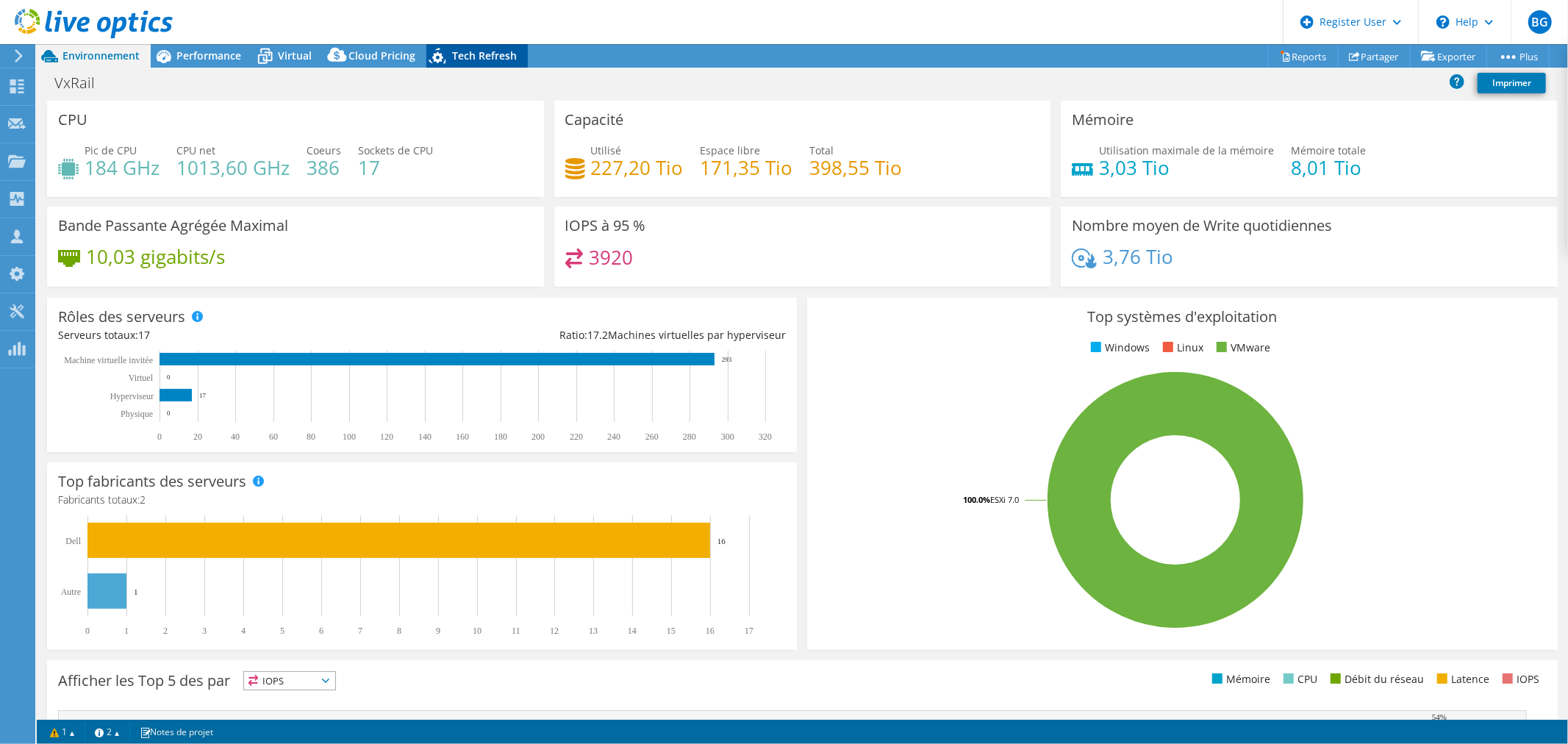
click at [442, 59] on icon at bounding box center [439, 58] width 26 height 30
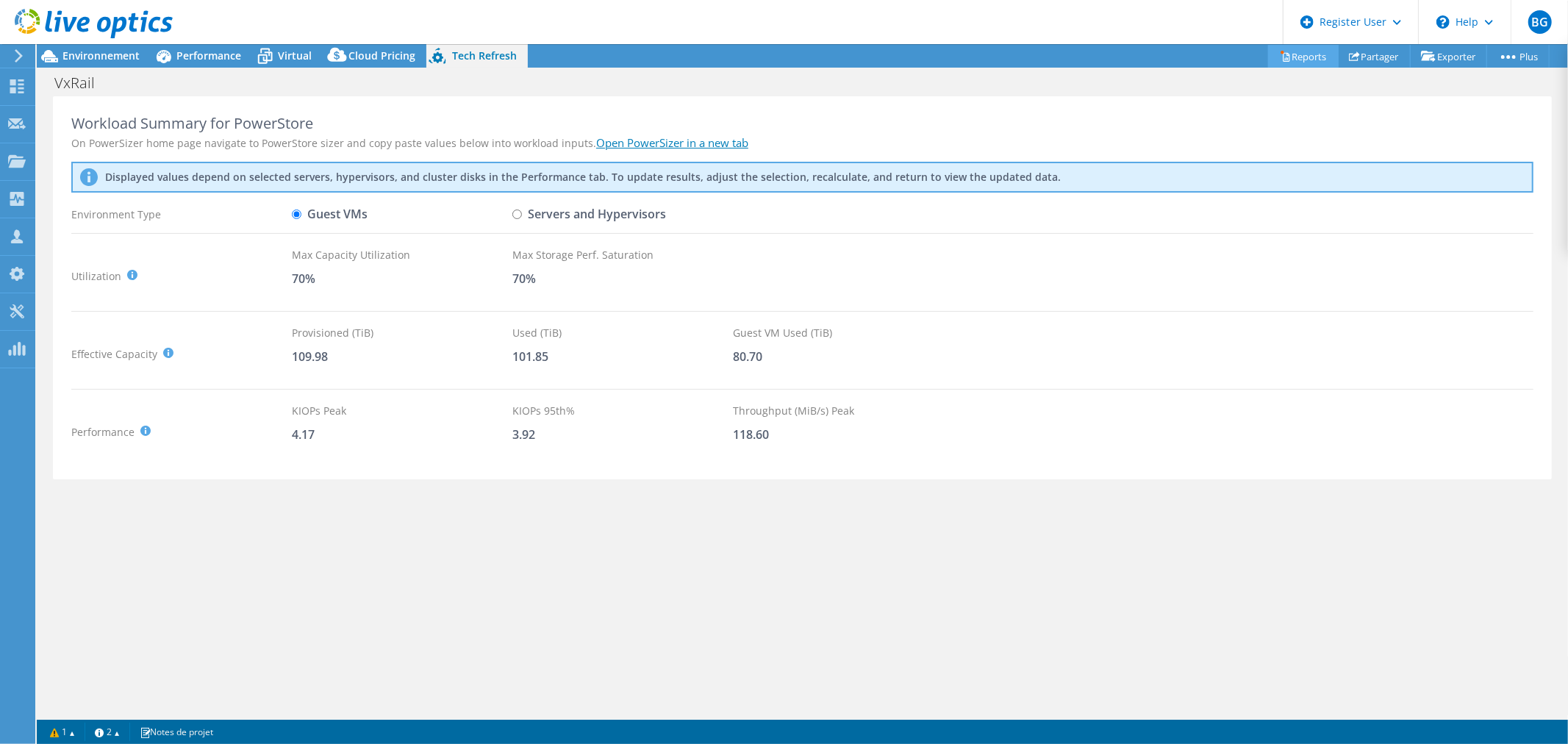
click at [1318, 61] on link "Reports" at bounding box center [1303, 56] width 70 height 23
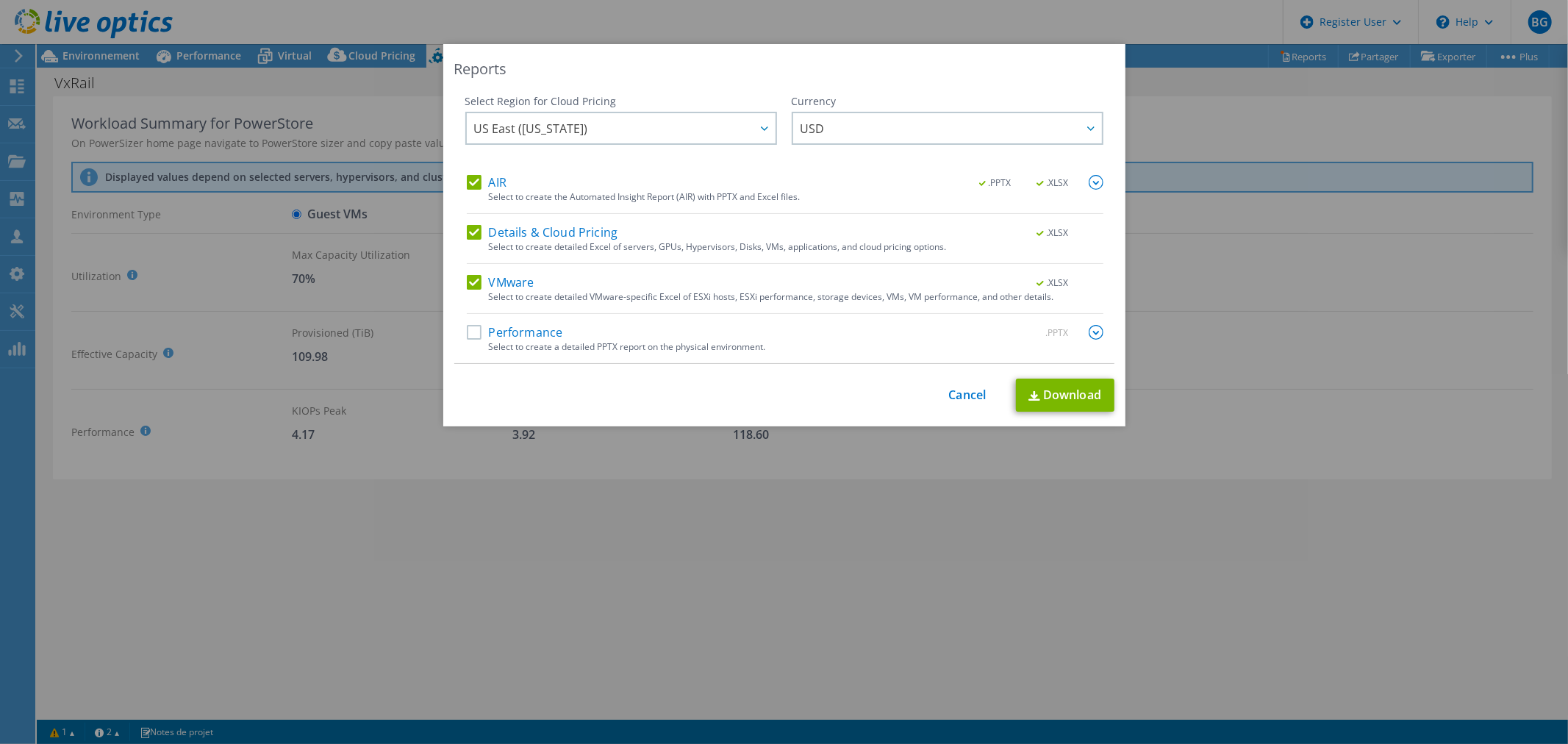
click at [467, 229] on label "Details & Cloud Pricing" at bounding box center [542, 232] width 151 height 14
click at [0, 0] on input "Details & Cloud Pricing" at bounding box center [0, 0] width 0 height 0
click at [467, 290] on div "VMware .XLSX" at bounding box center [784, 283] width 637 height 17
click at [467, 226] on label "Details & Cloud Pricing" at bounding box center [542, 232] width 151 height 14
click at [0, 0] on input "Details & Cloud Pricing" at bounding box center [0, 0] width 0 height 0
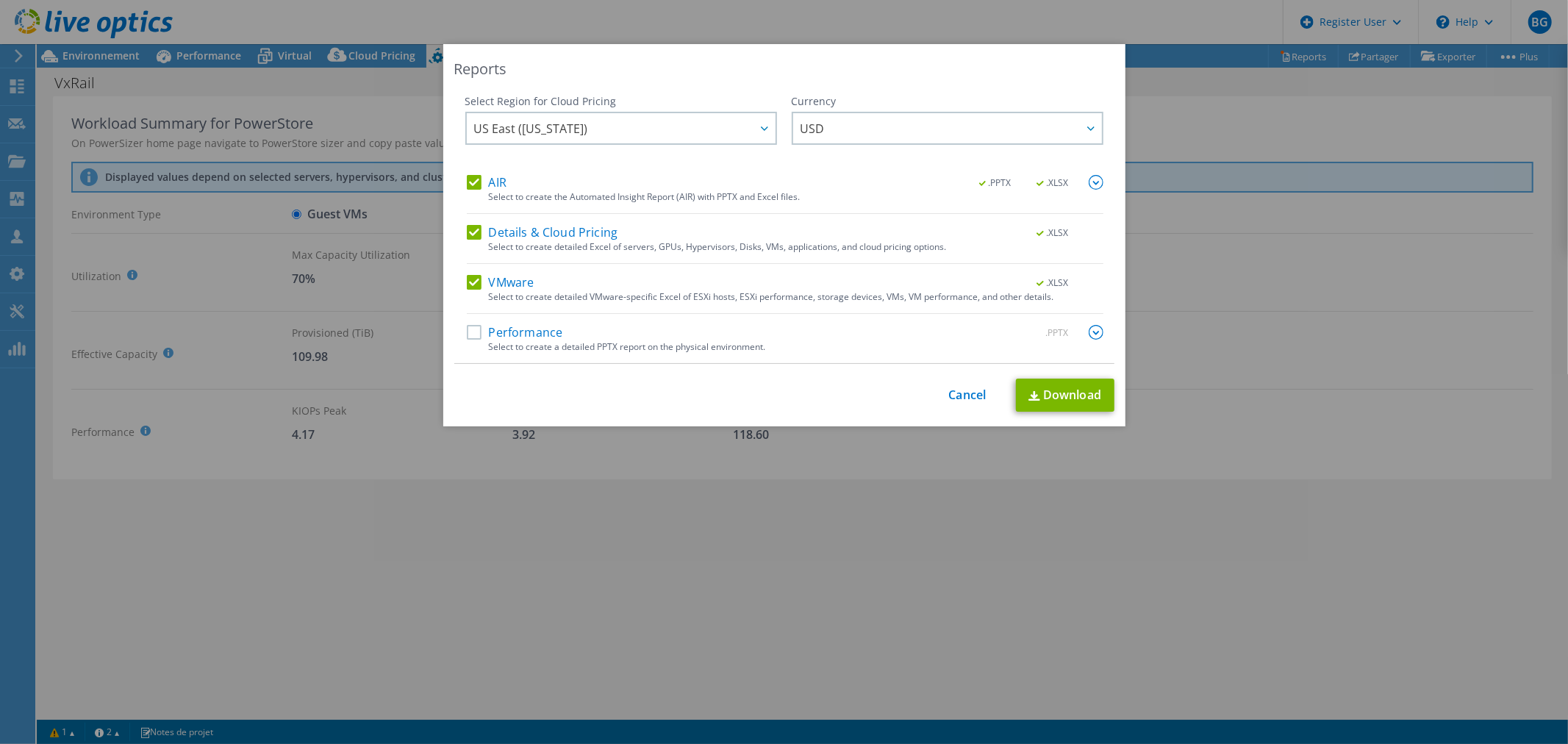
click at [467, 282] on label "VMware" at bounding box center [500, 282] width 68 height 14
click at [0, 0] on input "VMware" at bounding box center [0, 0] width 0 height 0
click at [1055, 400] on link "Download" at bounding box center [1065, 395] width 98 height 33
click at [983, 402] on div "This process may take a while, please wait... Cancel Download" at bounding box center [784, 395] width 660 height 33
click at [949, 394] on link "Cancel" at bounding box center [968, 395] width 38 height 14
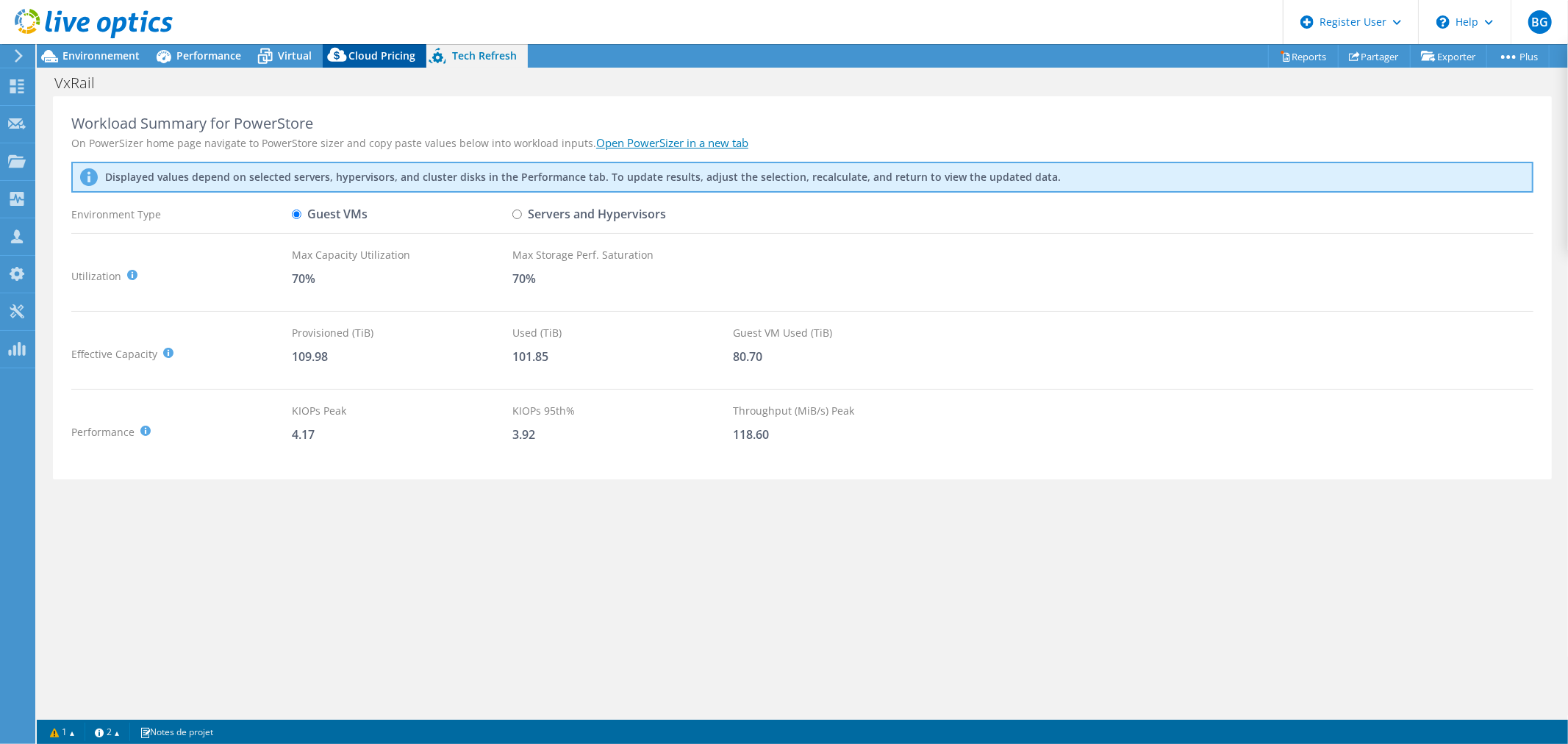
click at [366, 59] on span "Cloud Pricing" at bounding box center [382, 56] width 67 height 14
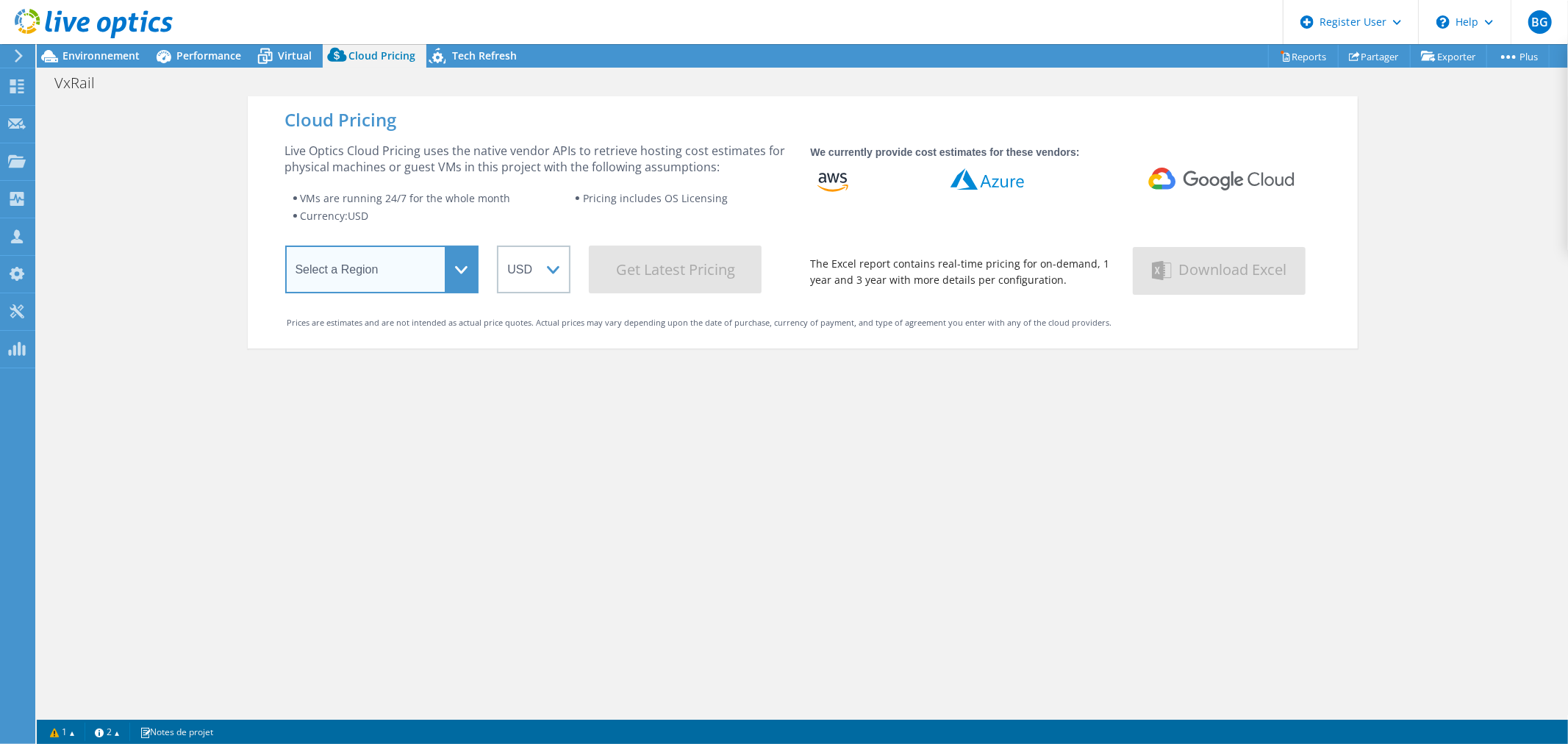
click at [422, 261] on select "Select a Region Asia Pacific (Hong Kong) Asia Pacific (Mumbai) Asia Pacific (Se…" at bounding box center [382, 269] width 194 height 48
select select "EUFrankfurt"
click at [286, 249] on select "Select a Region Asia Pacific (Hong Kong) Asia Pacific (Mumbai) Asia Pacific (Se…" at bounding box center [382, 269] width 194 height 48
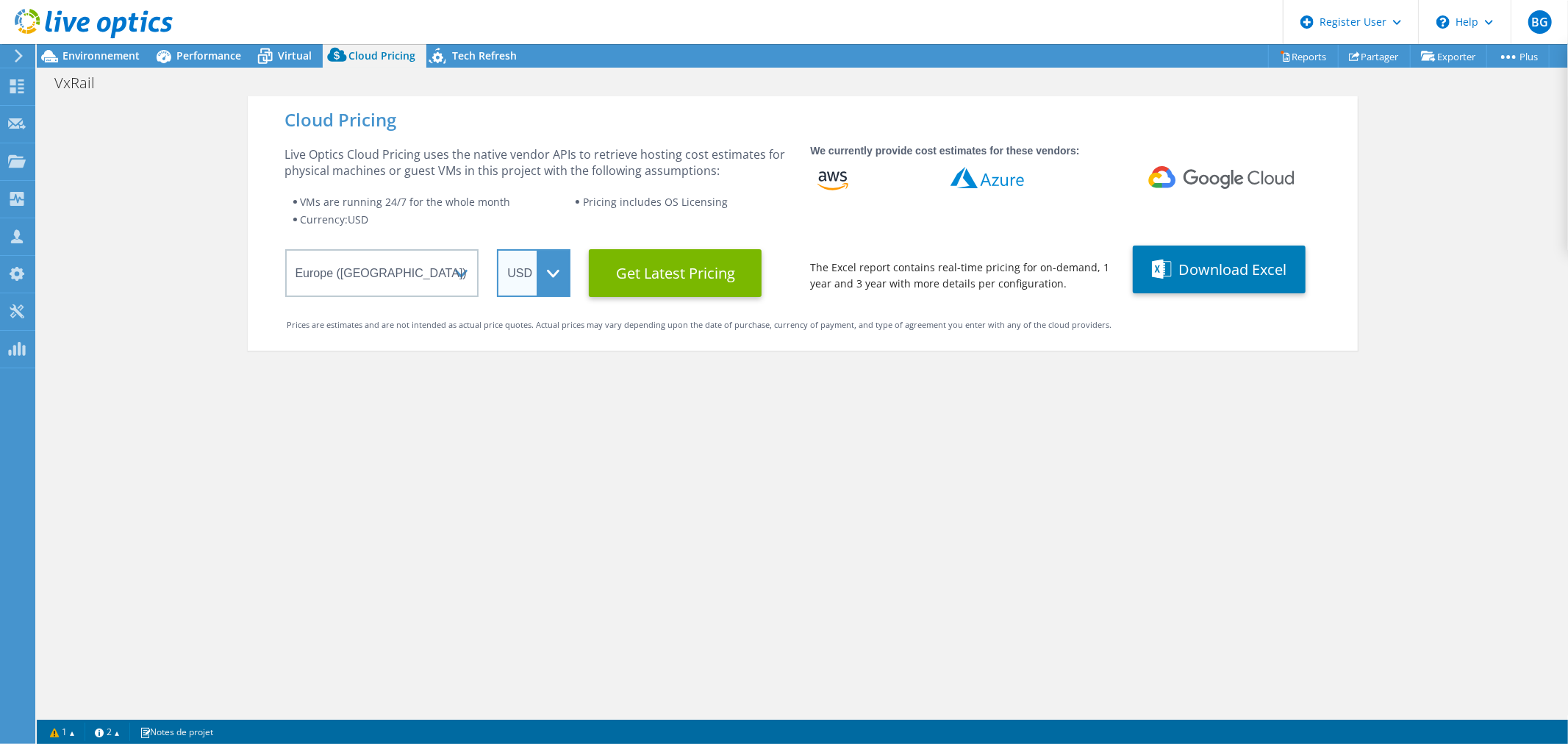
click at [562, 267] on select "ARS AUD BRL CAD CHF CLP CNY DKK EUR GBP HKD HUF INR JPY MXN MYR NOK NZD PEN SEK…" at bounding box center [534, 273] width 74 height 48
click at [497, 250] on select "ARS AUD BRL CAD CHF CLP CNY DKK EUR GBP HKD HUF INR JPY MXN MYR NOK NZD PEN SEK…" at bounding box center [534, 273] width 74 height 48
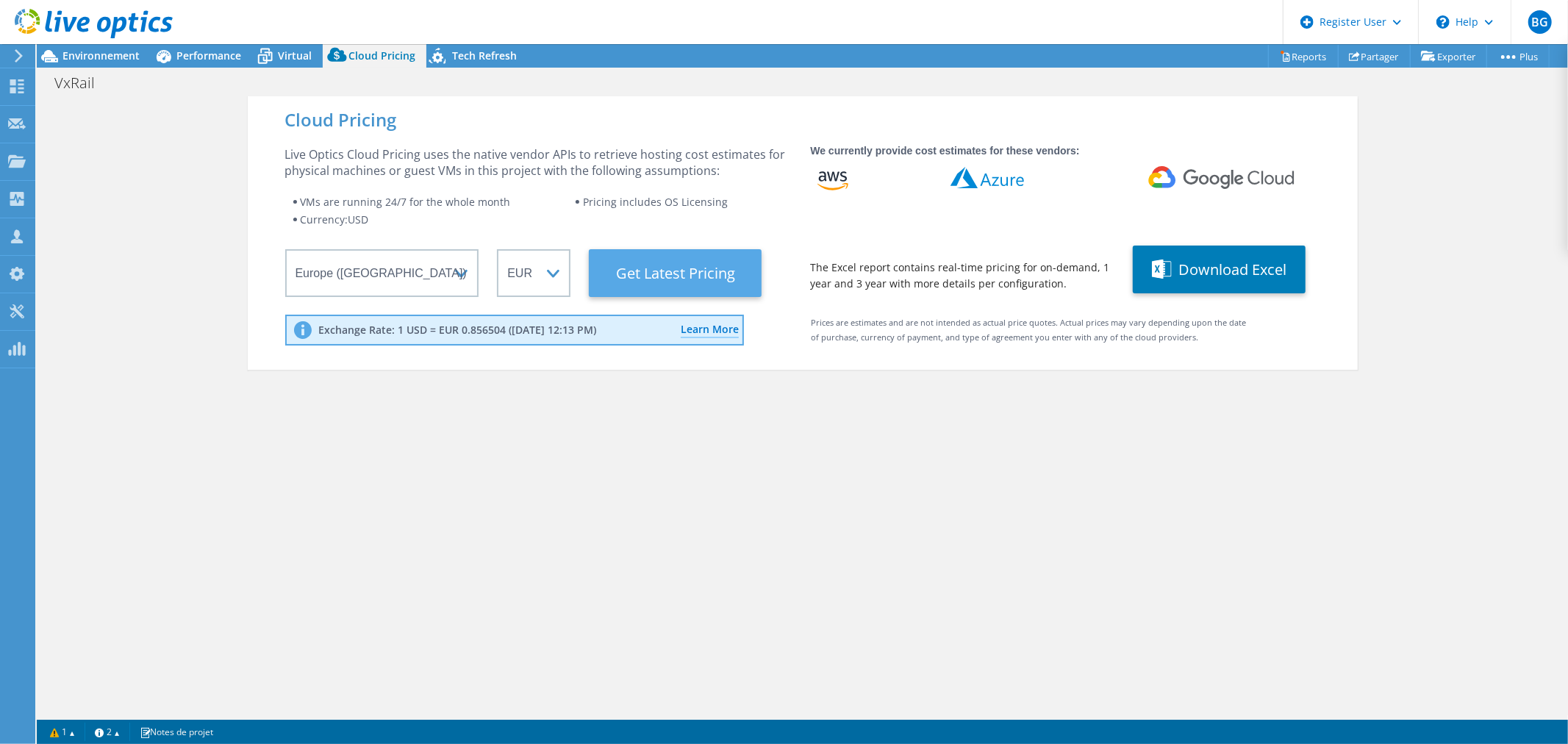
click at [717, 277] on Latest "Get Latest Pricing" at bounding box center [675, 273] width 173 height 48
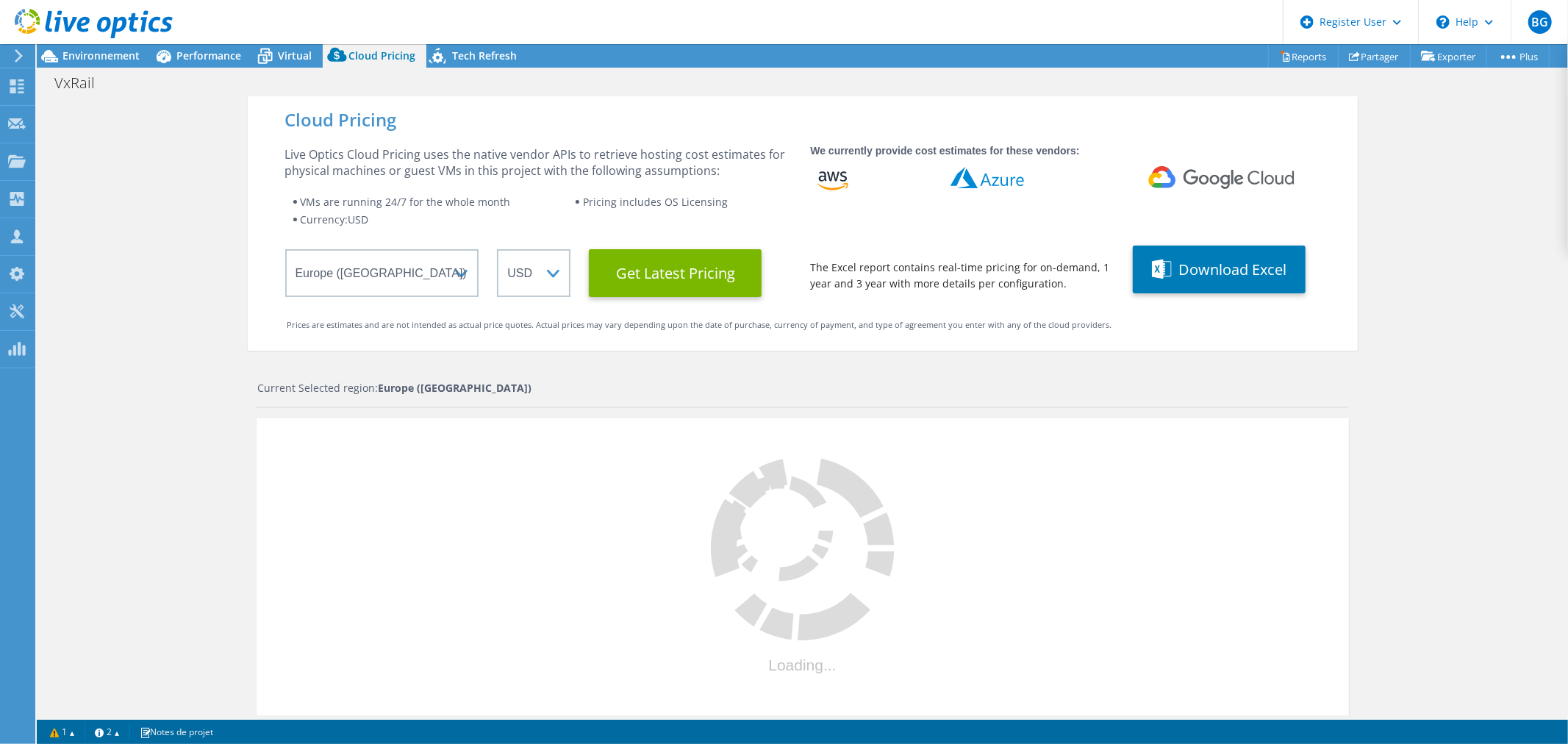
select select "EUR"
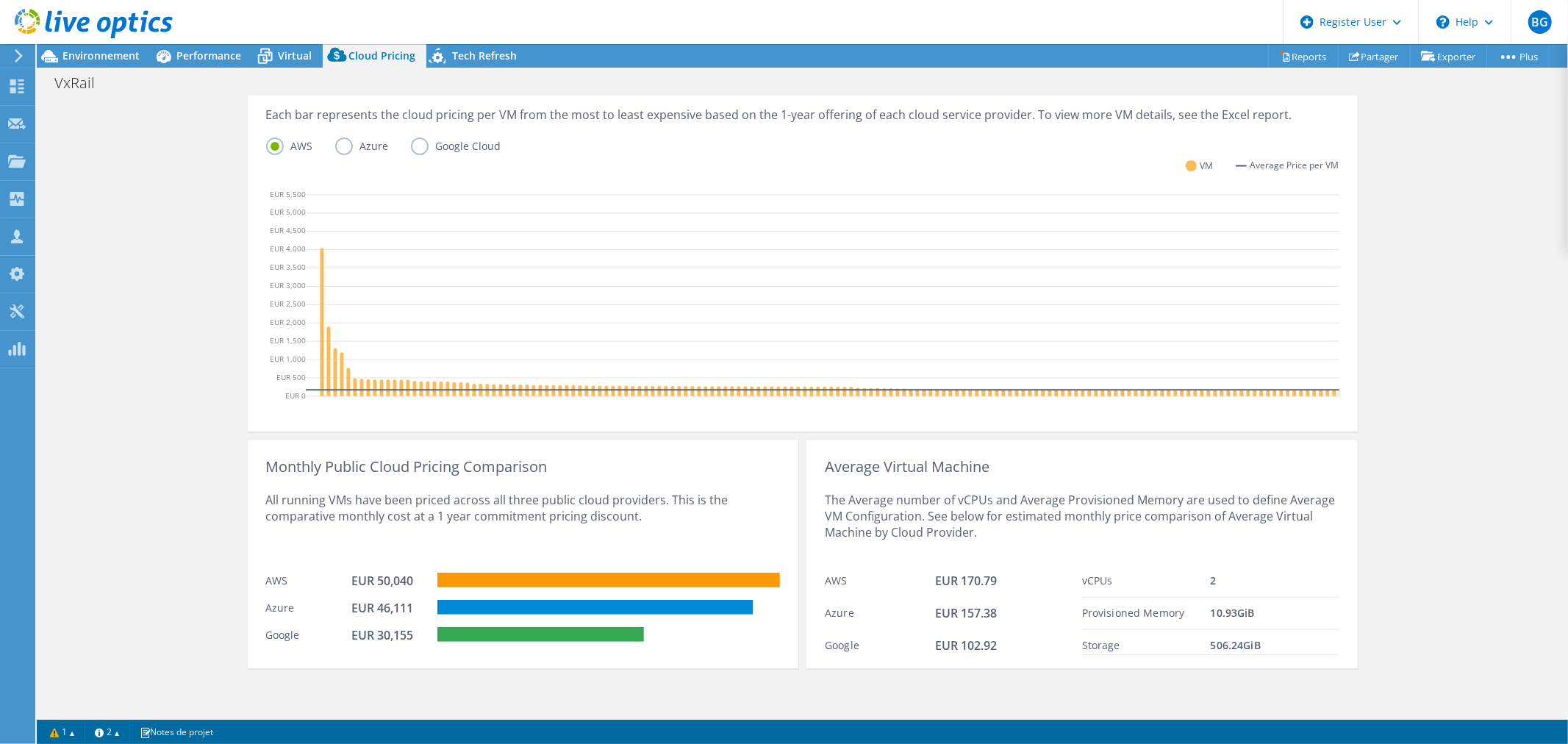
scroll to position [392, 0]
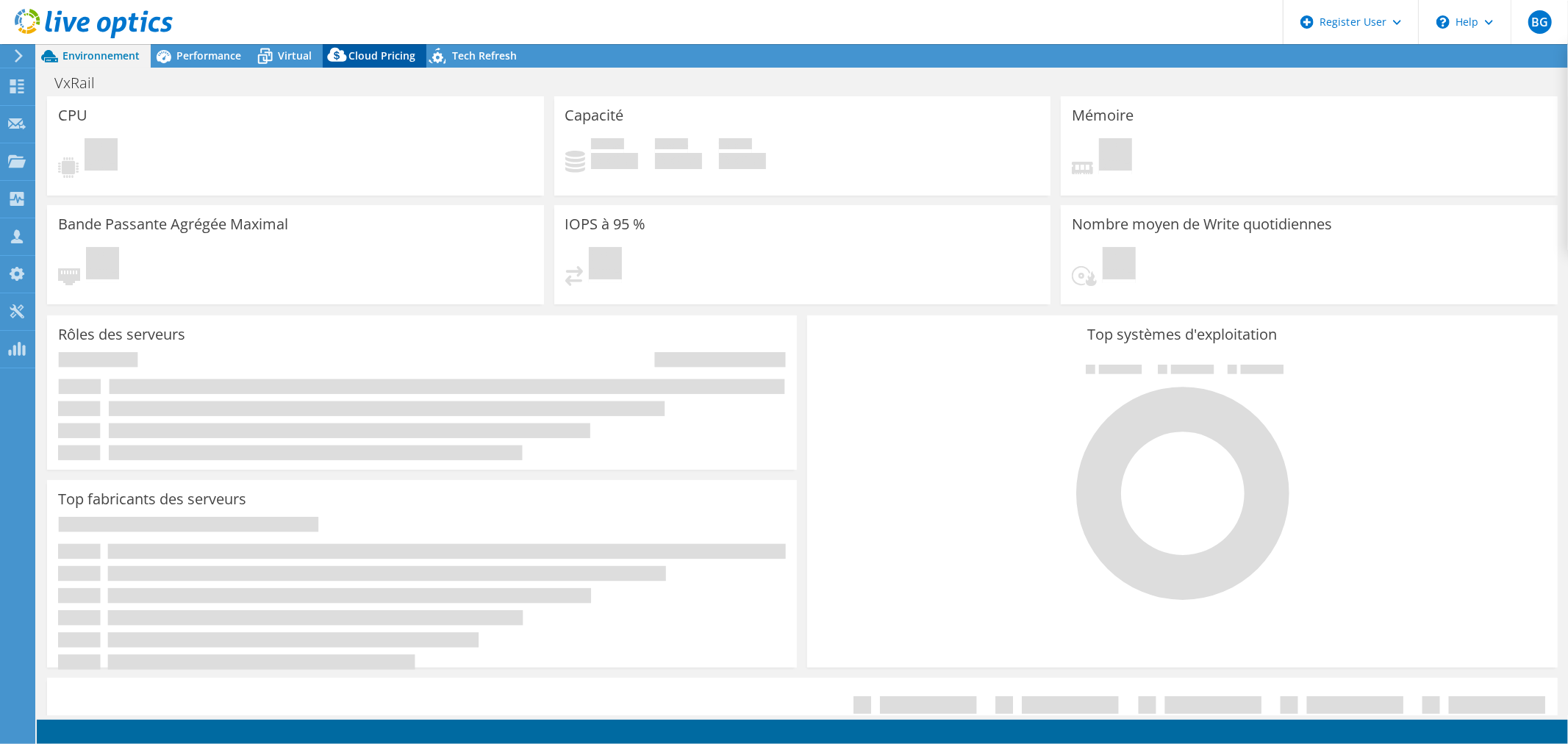
select select "EUFrankfurt"
select select "EUR"
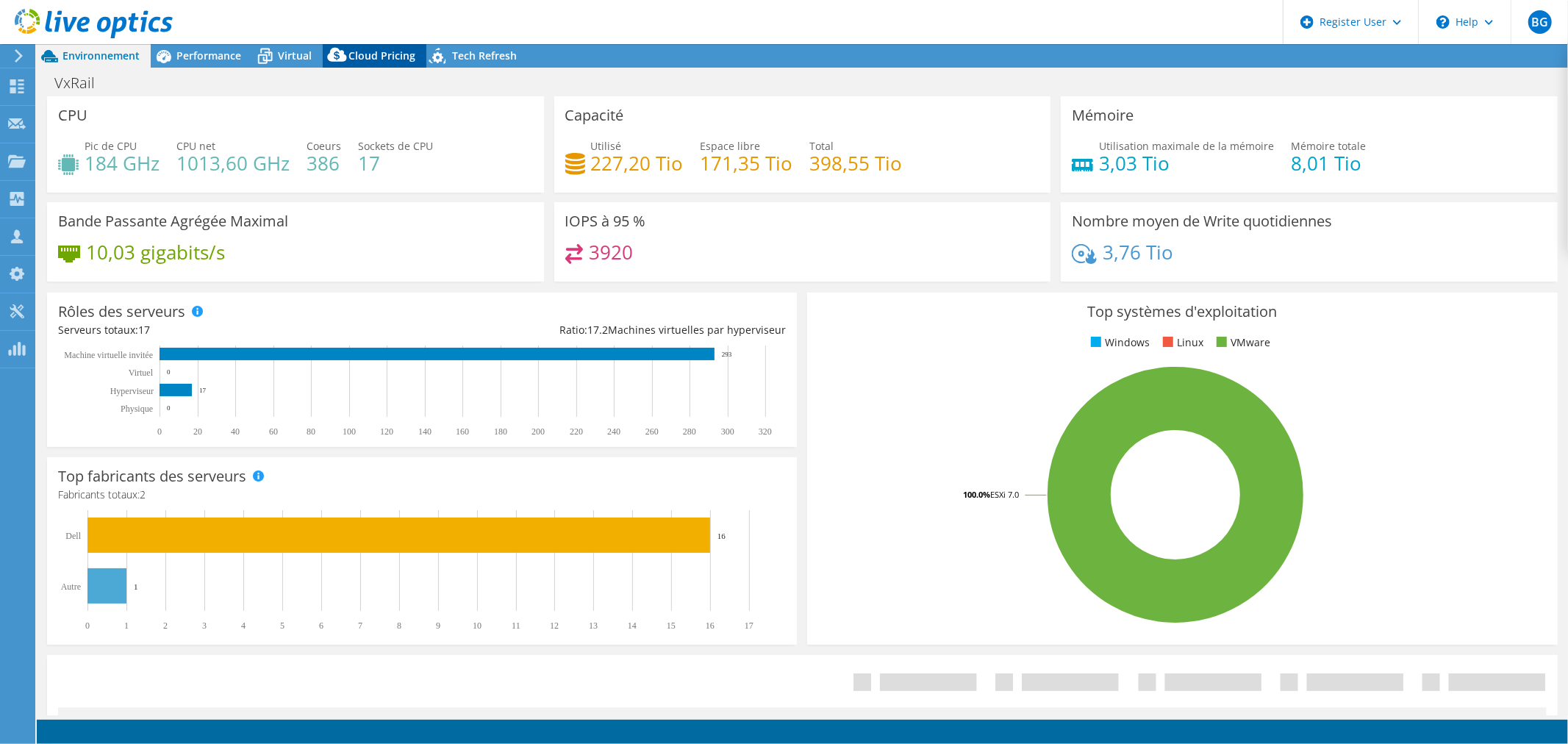
click at [385, 59] on span "Cloud Pricing" at bounding box center [382, 56] width 67 height 14
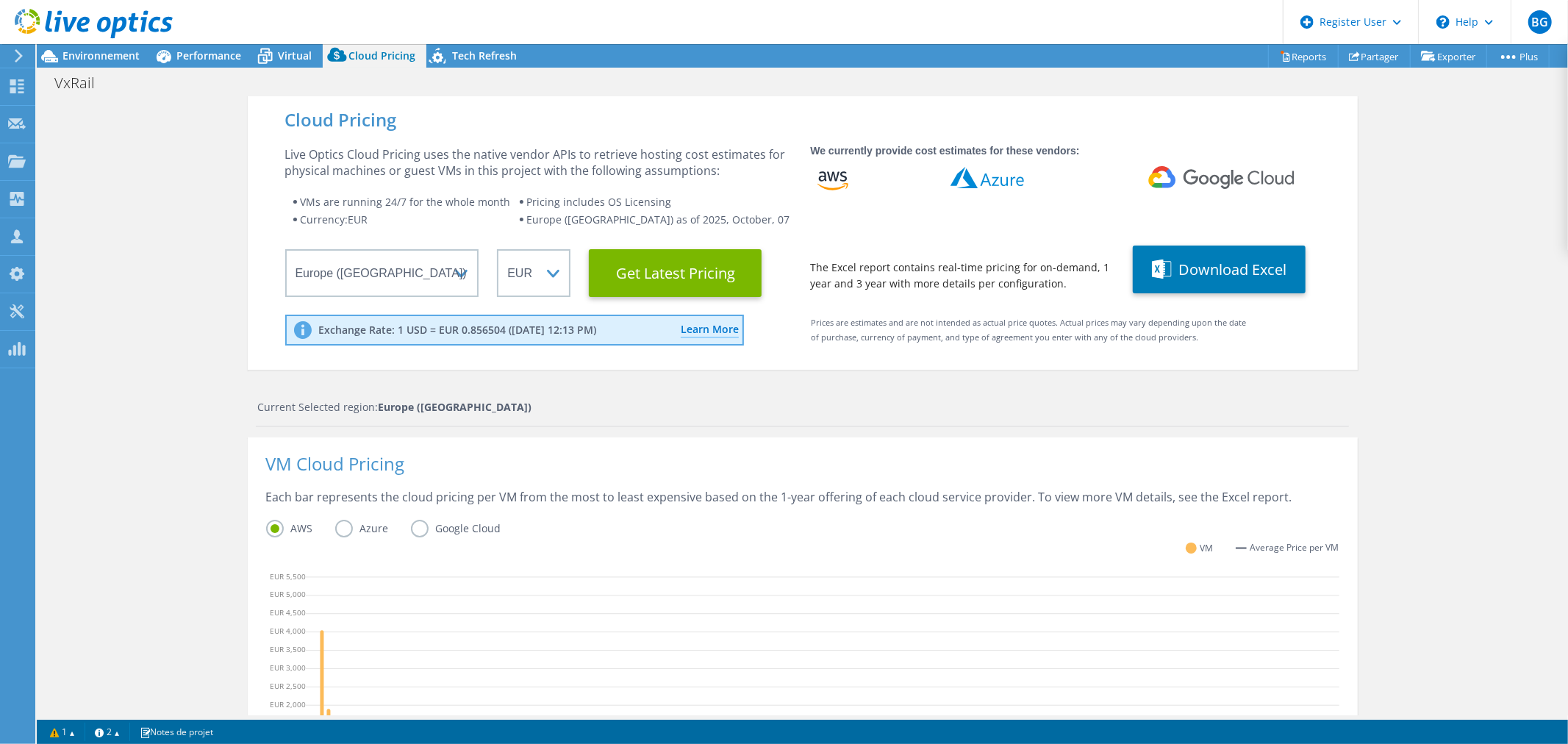
scroll to position [39, 0]
click at [273, 54] on icon at bounding box center [265, 56] width 26 height 26
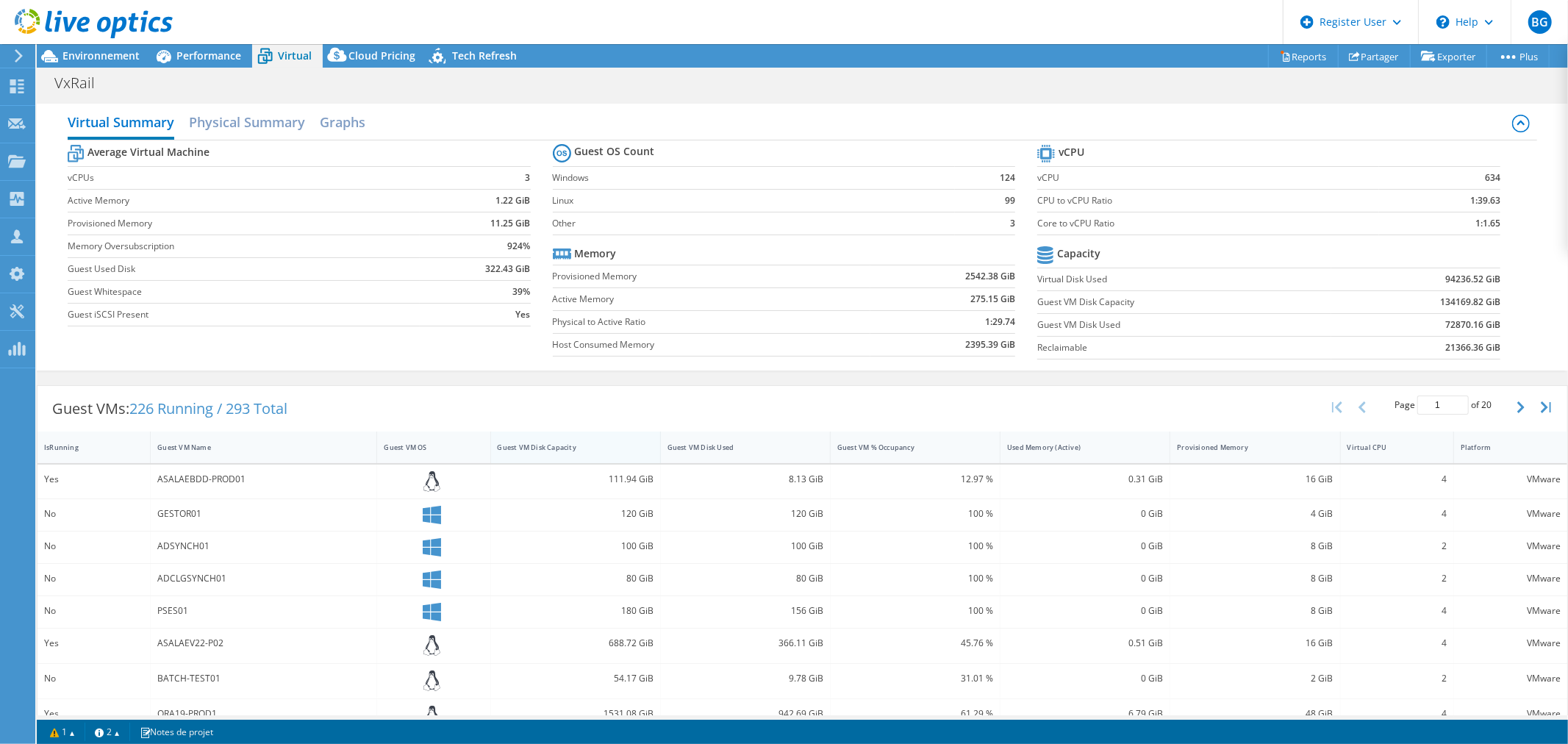
click at [611, 449] on div "Guest VM Disk Capacity" at bounding box center [566, 447] width 138 height 10
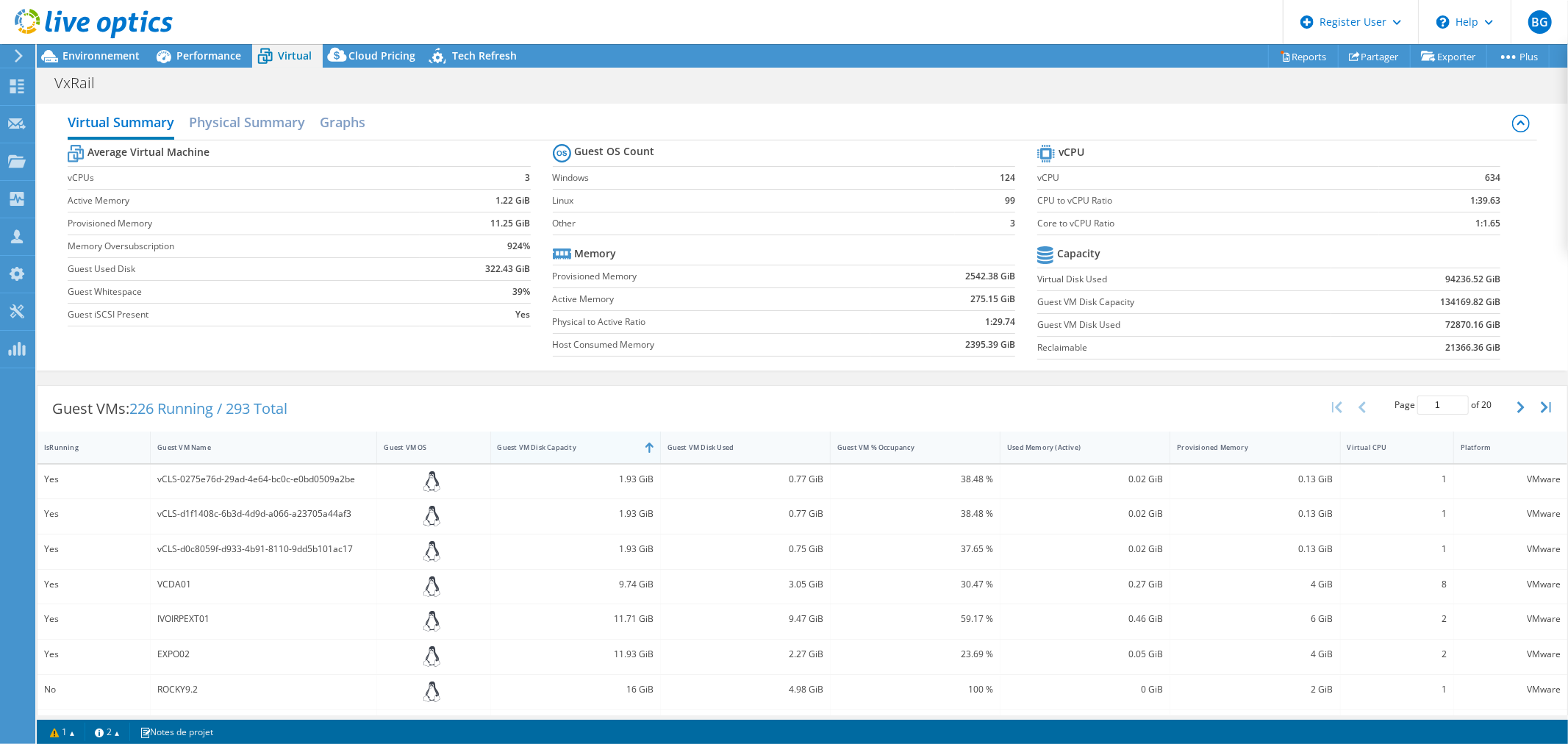
click at [611, 449] on div "Guest VM Disk Capacity" at bounding box center [566, 447] width 138 height 10
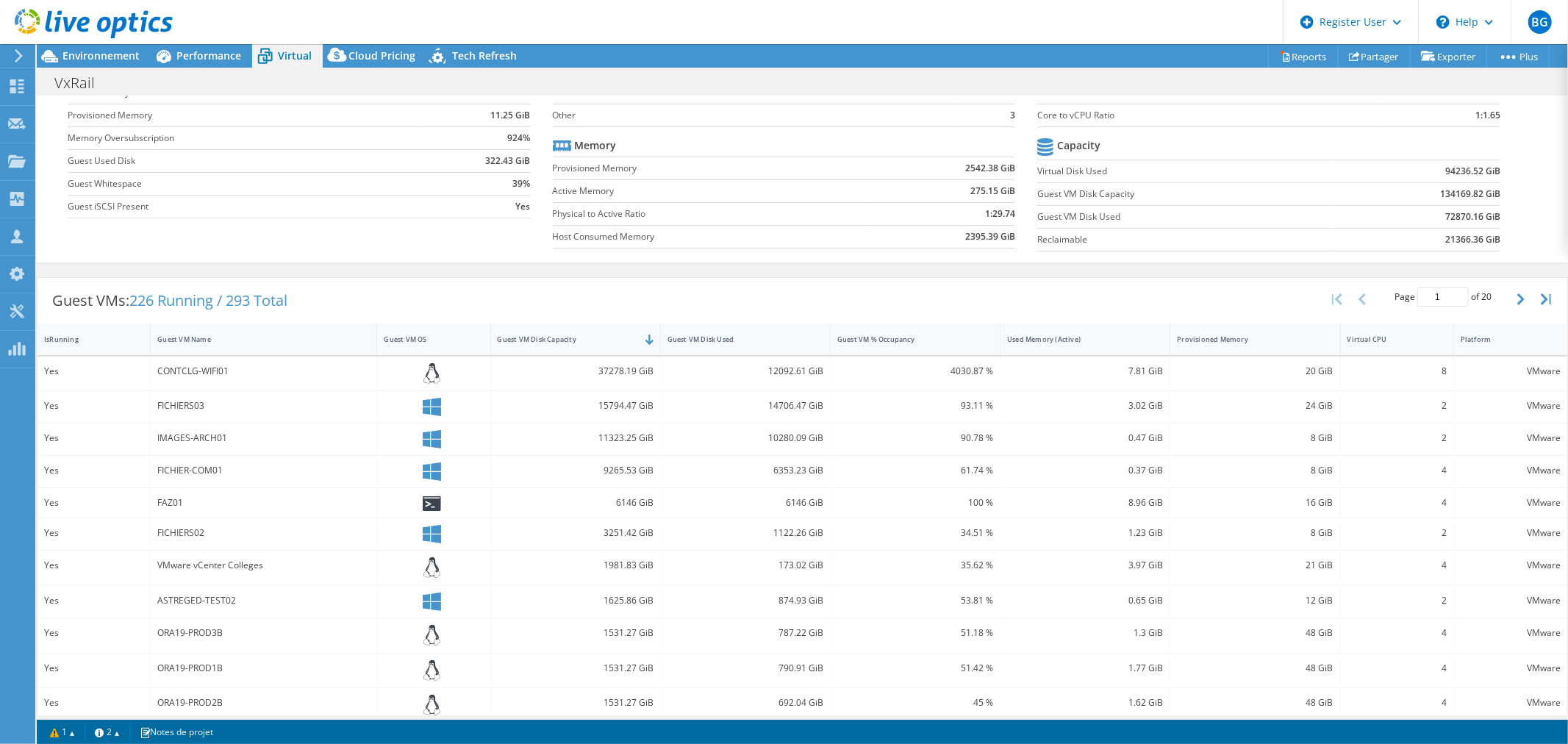
scroll to position [0, 0]
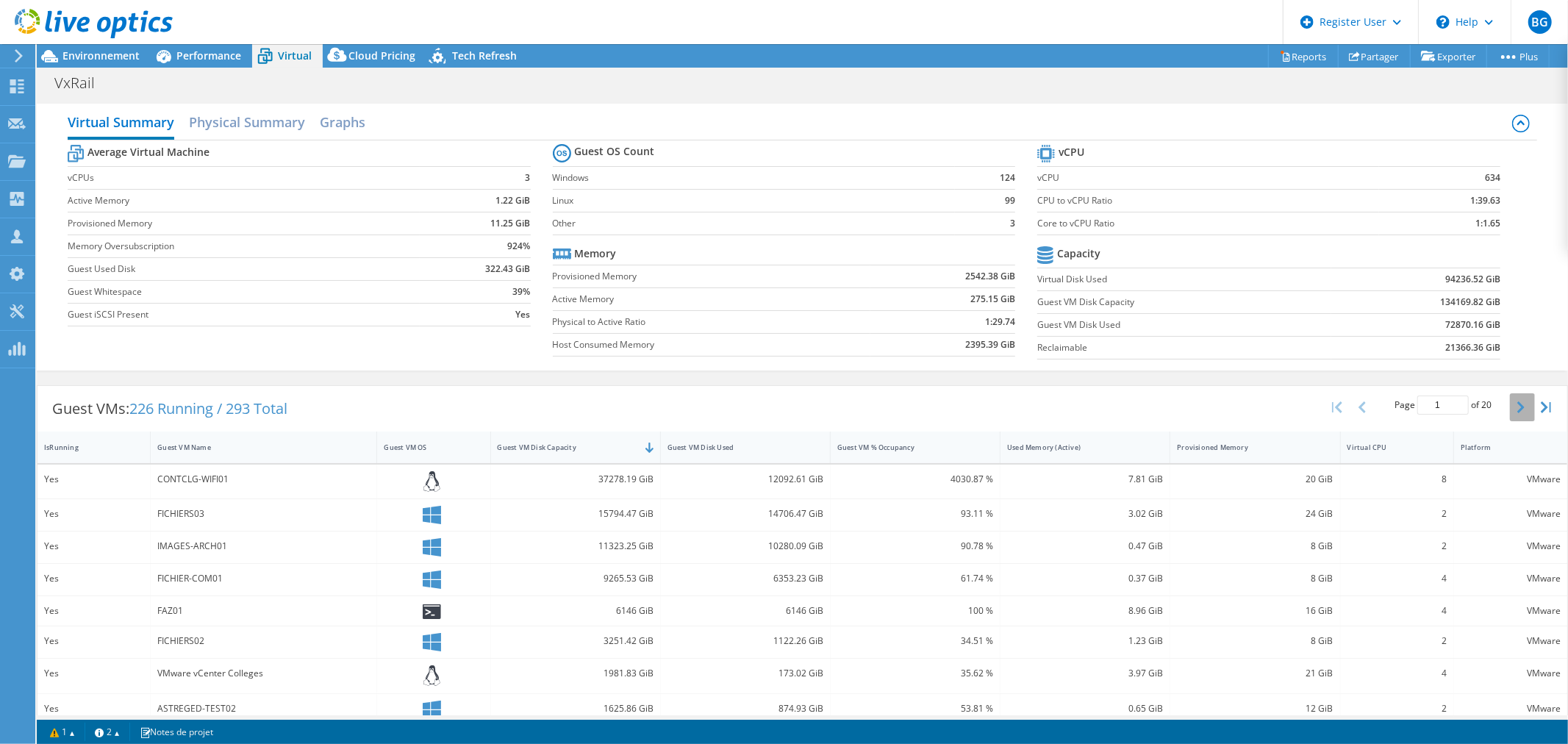
click at [1510, 410] on button "button" at bounding box center [1523, 407] width 25 height 28
type input "2"
click at [491, 56] on span "Tech Refresh" at bounding box center [485, 56] width 65 height 14
